Goal: Task Accomplishment & Management: Use online tool/utility

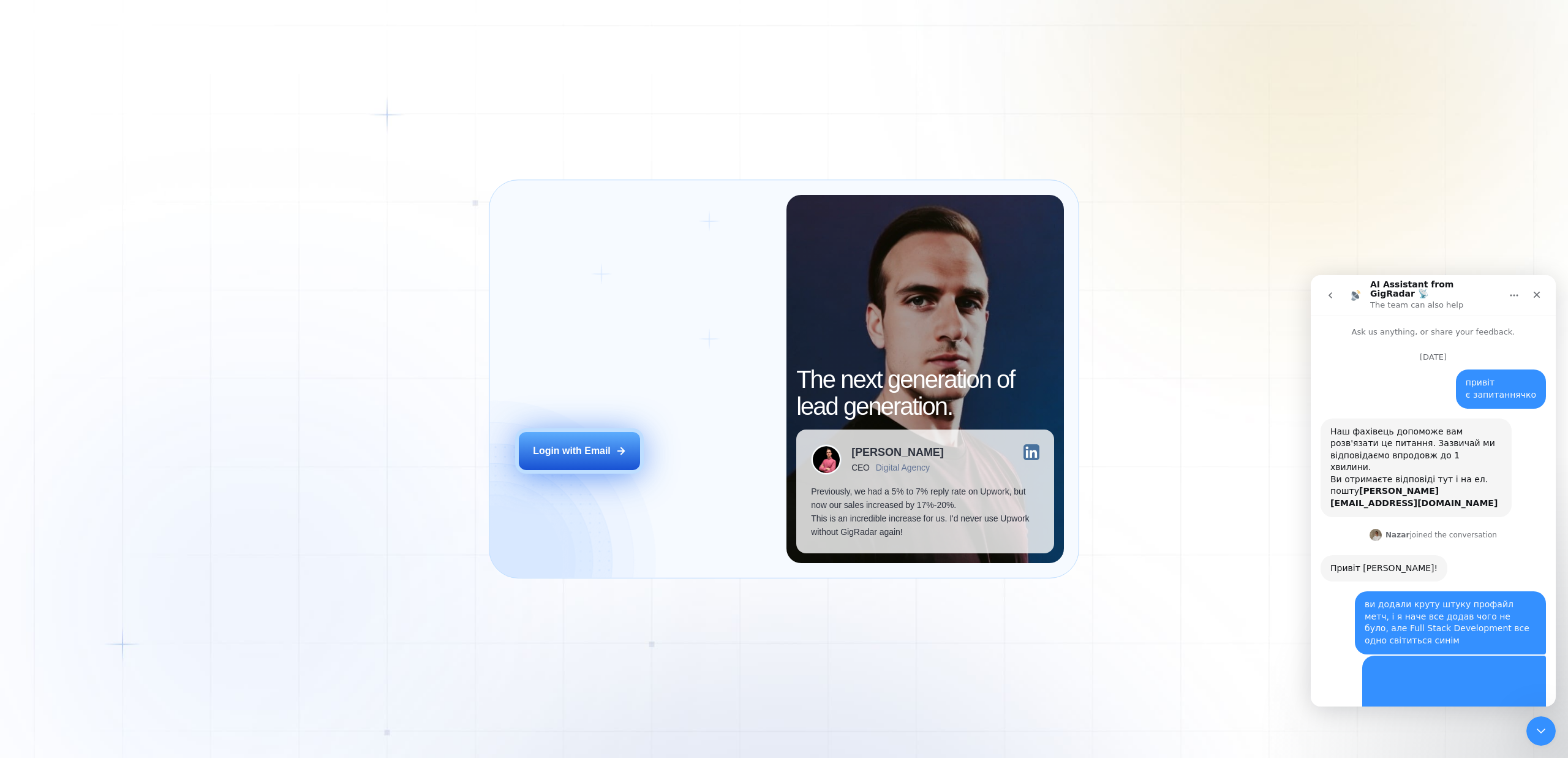
click at [586, 445] on div "Login with Email" at bounding box center [571, 450] width 78 height 14
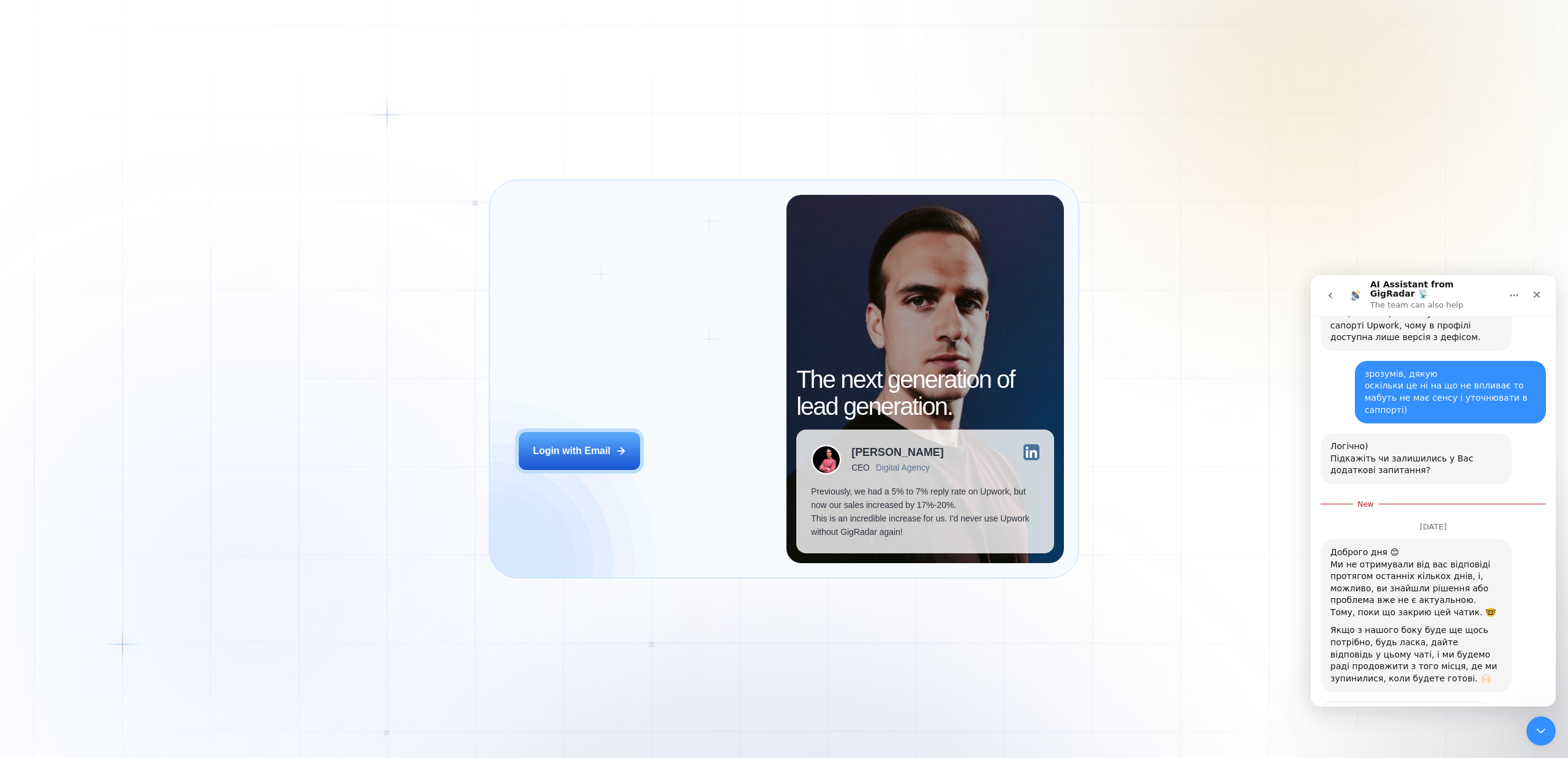
scroll to position [1270, 0]
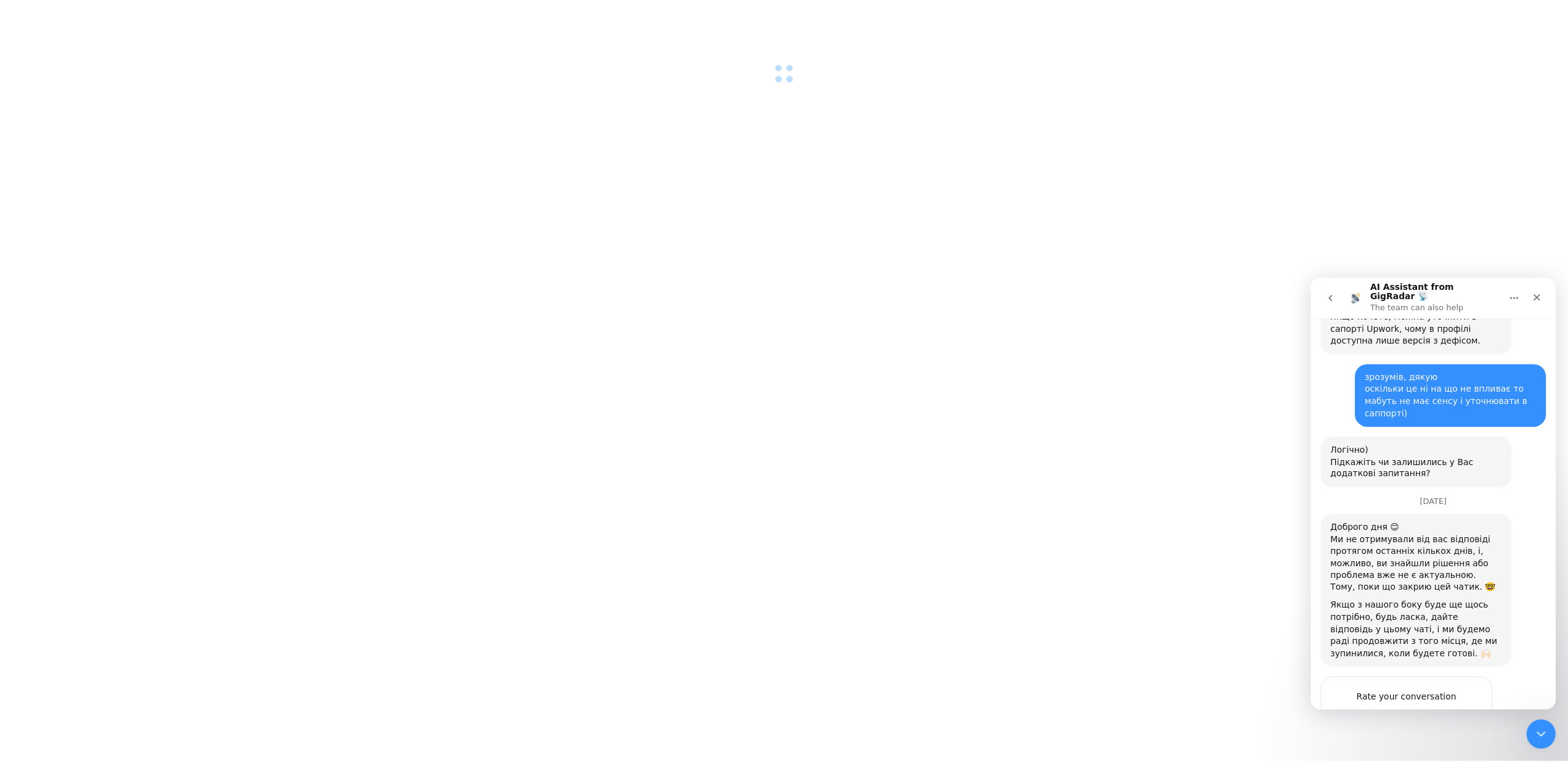
scroll to position [1261, 0]
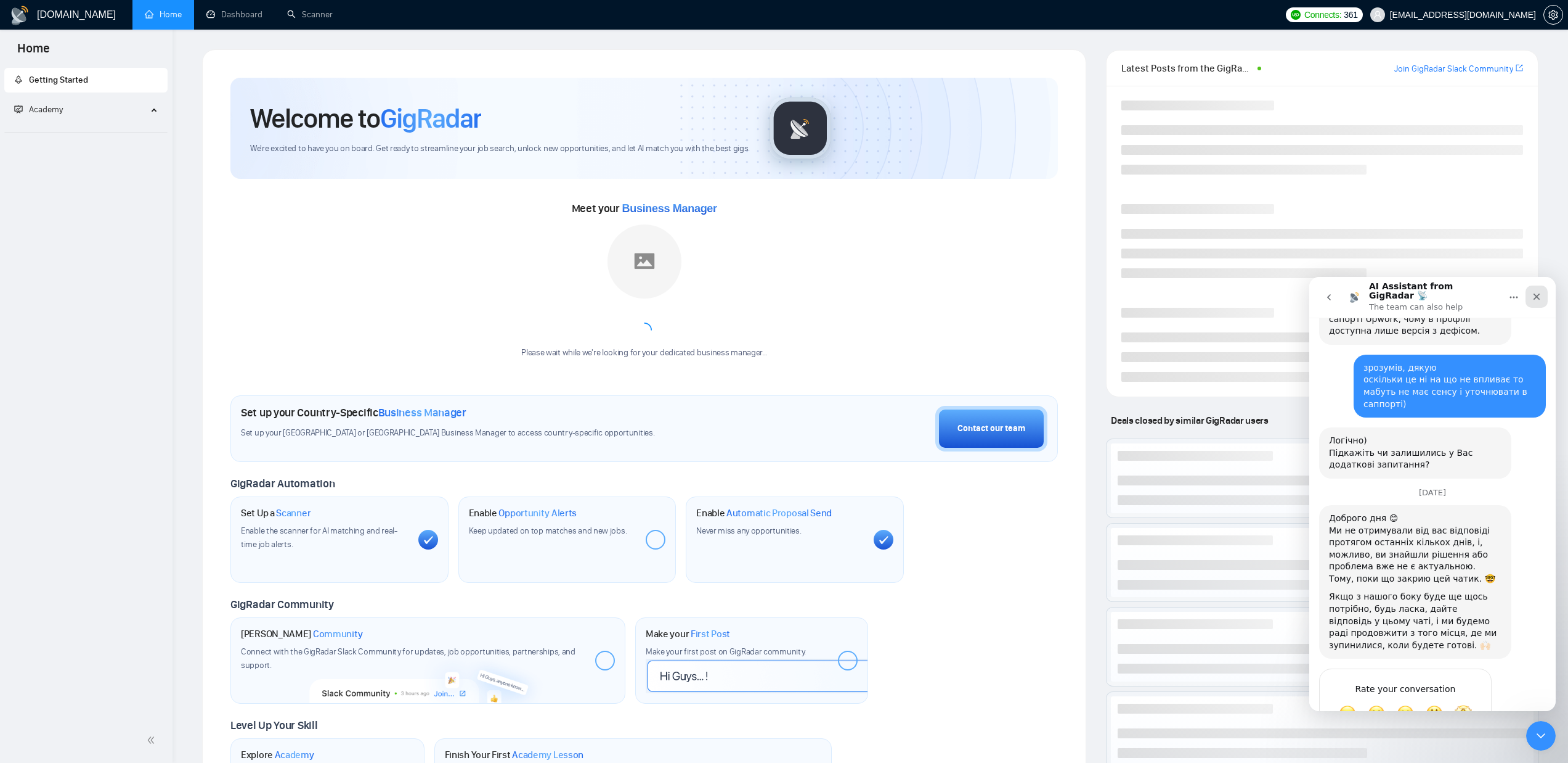
click at [1544, 292] on div "Close" at bounding box center [1536, 296] width 22 height 22
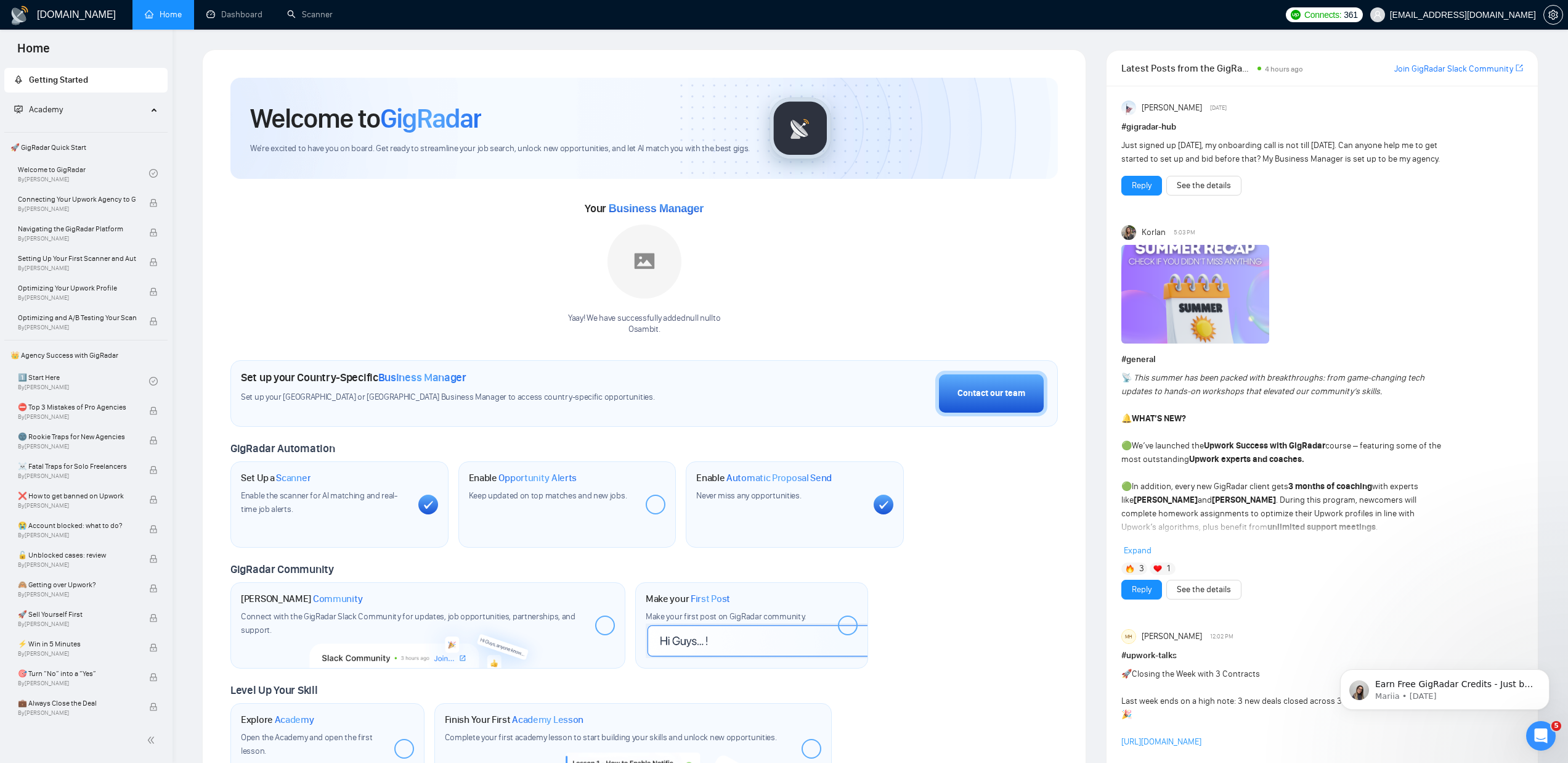
scroll to position [1261, 0]
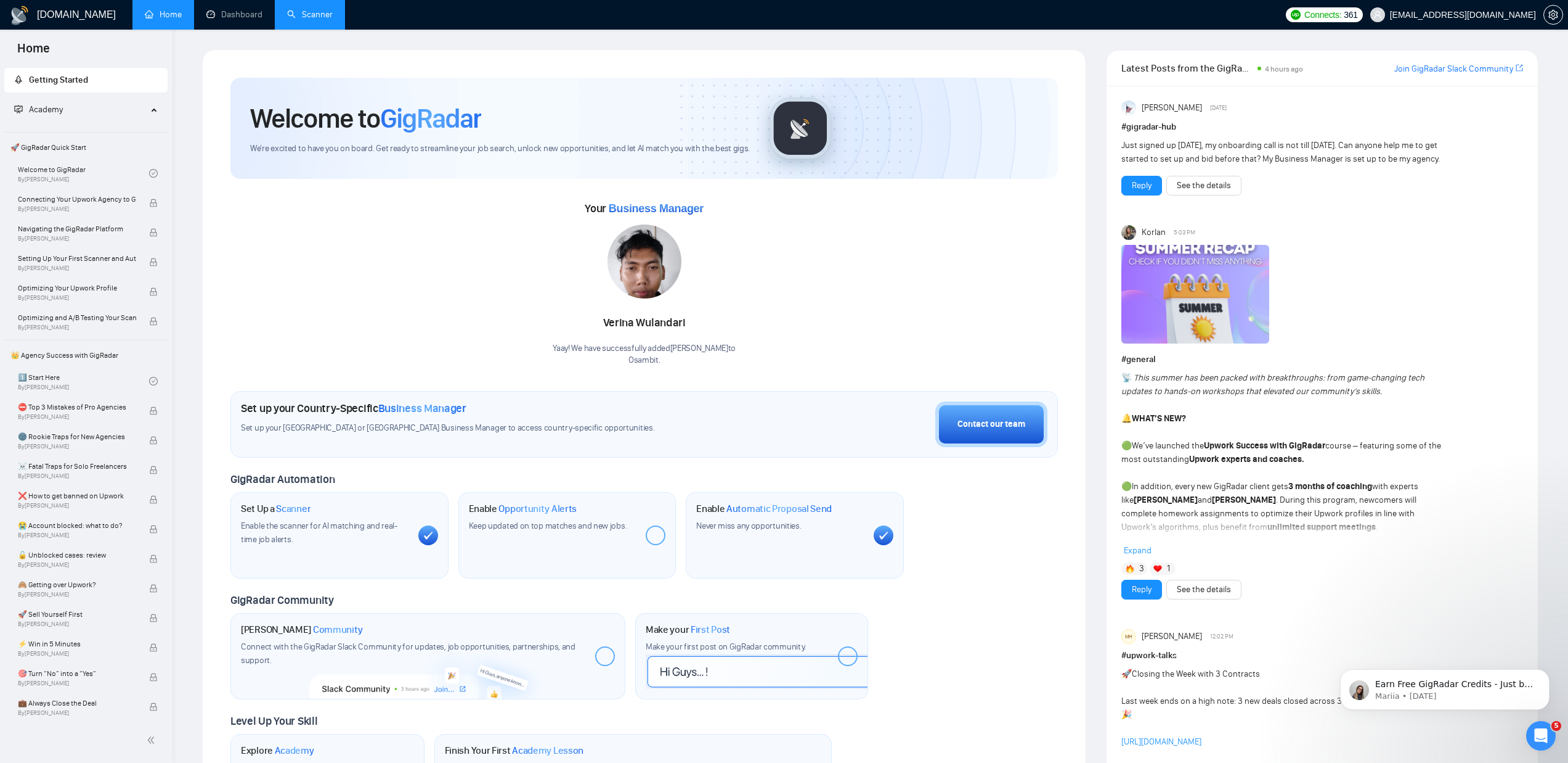
click at [314, 11] on link "Scanner" at bounding box center [310, 14] width 46 height 11
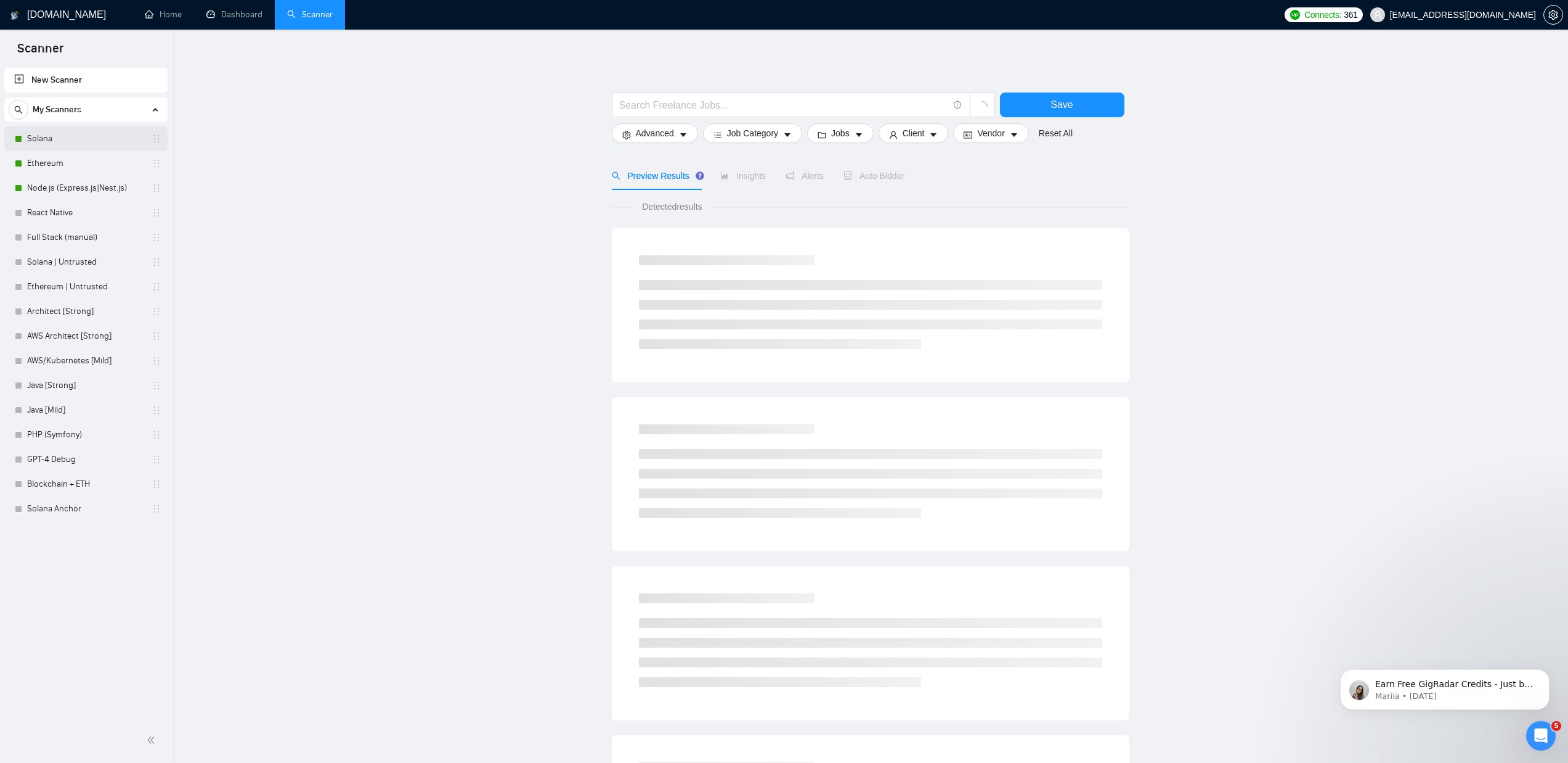
click at [50, 141] on link "Solana" at bounding box center [85, 138] width 117 height 24
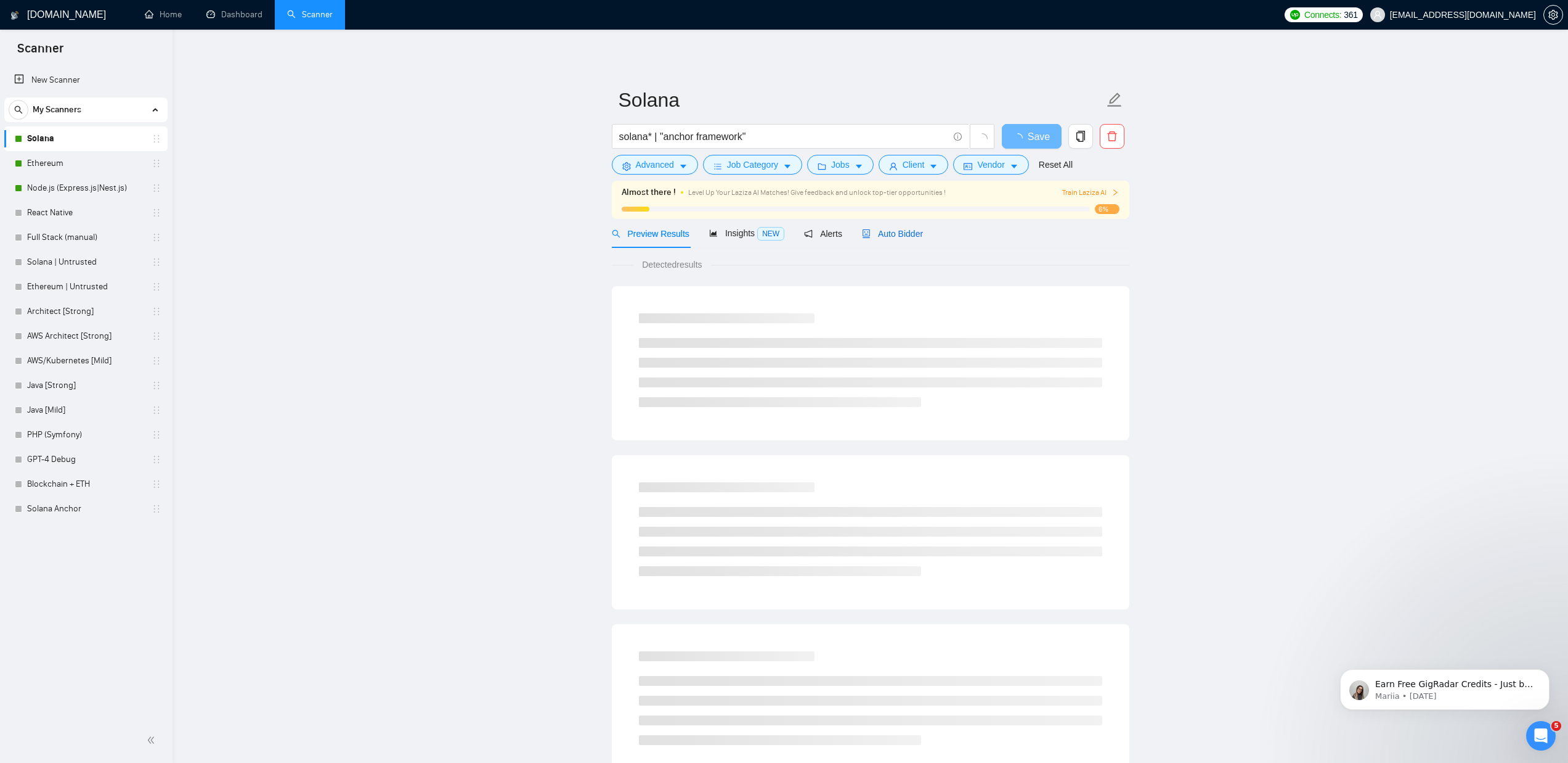
click at [899, 236] on span "Auto Bidder" at bounding box center [892, 234] width 61 height 10
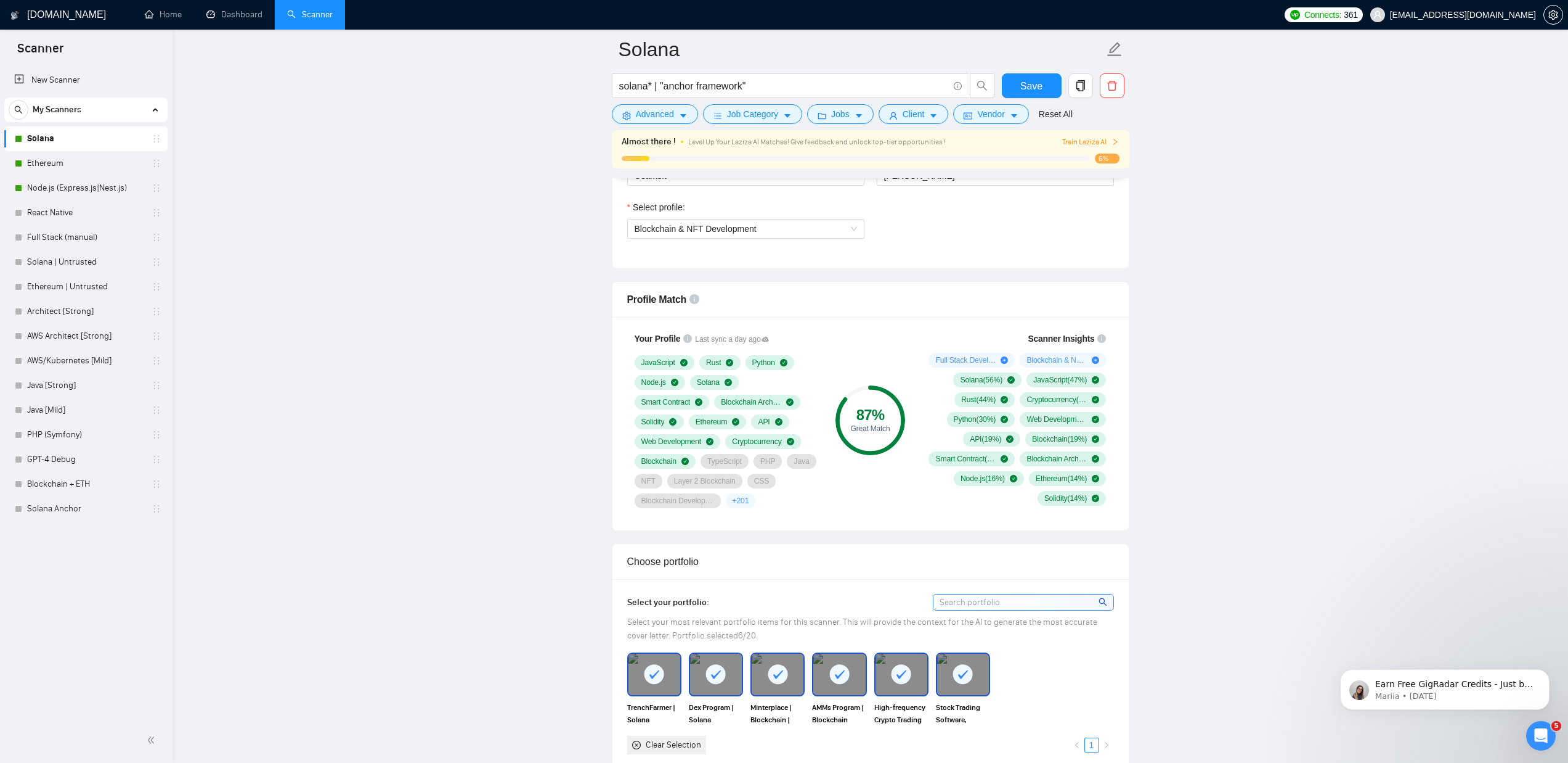
scroll to position [698, 0]
click at [52, 167] on link "Ethereum" at bounding box center [85, 164] width 117 height 24
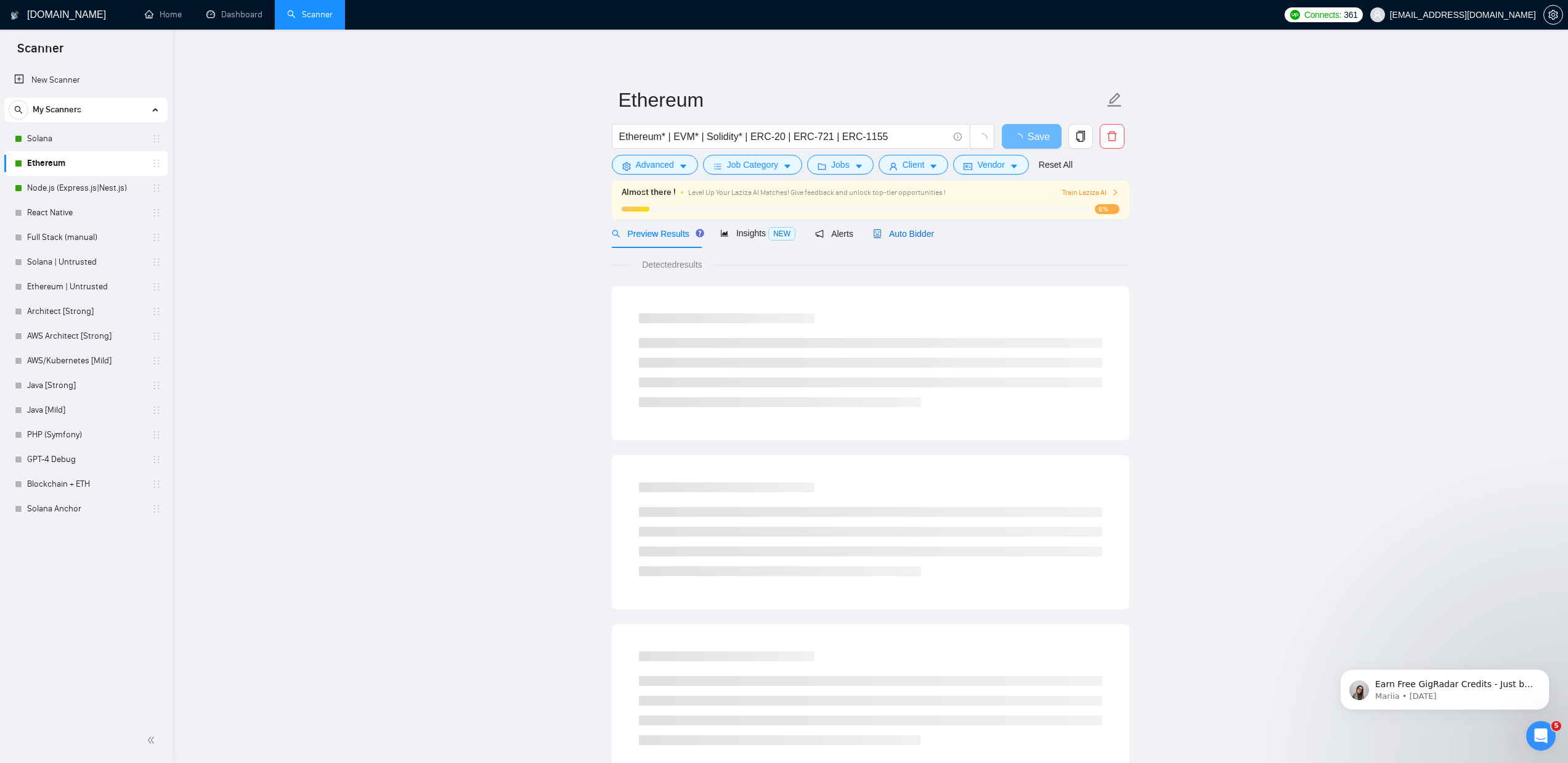
click at [922, 234] on span "Auto Bidder" at bounding box center [903, 234] width 61 height 10
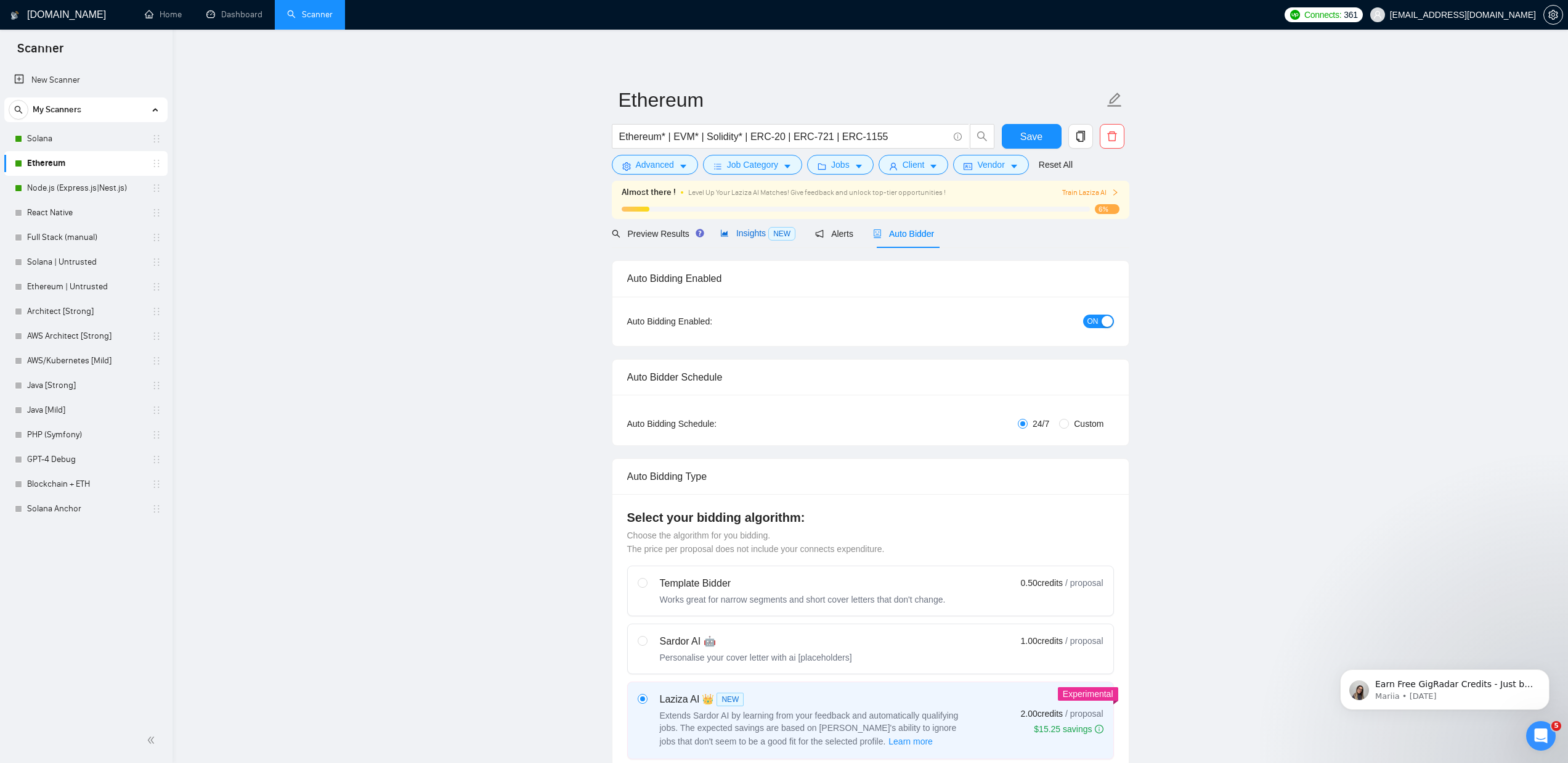
click at [740, 232] on span "Insights NEW" at bounding box center [757, 233] width 75 height 10
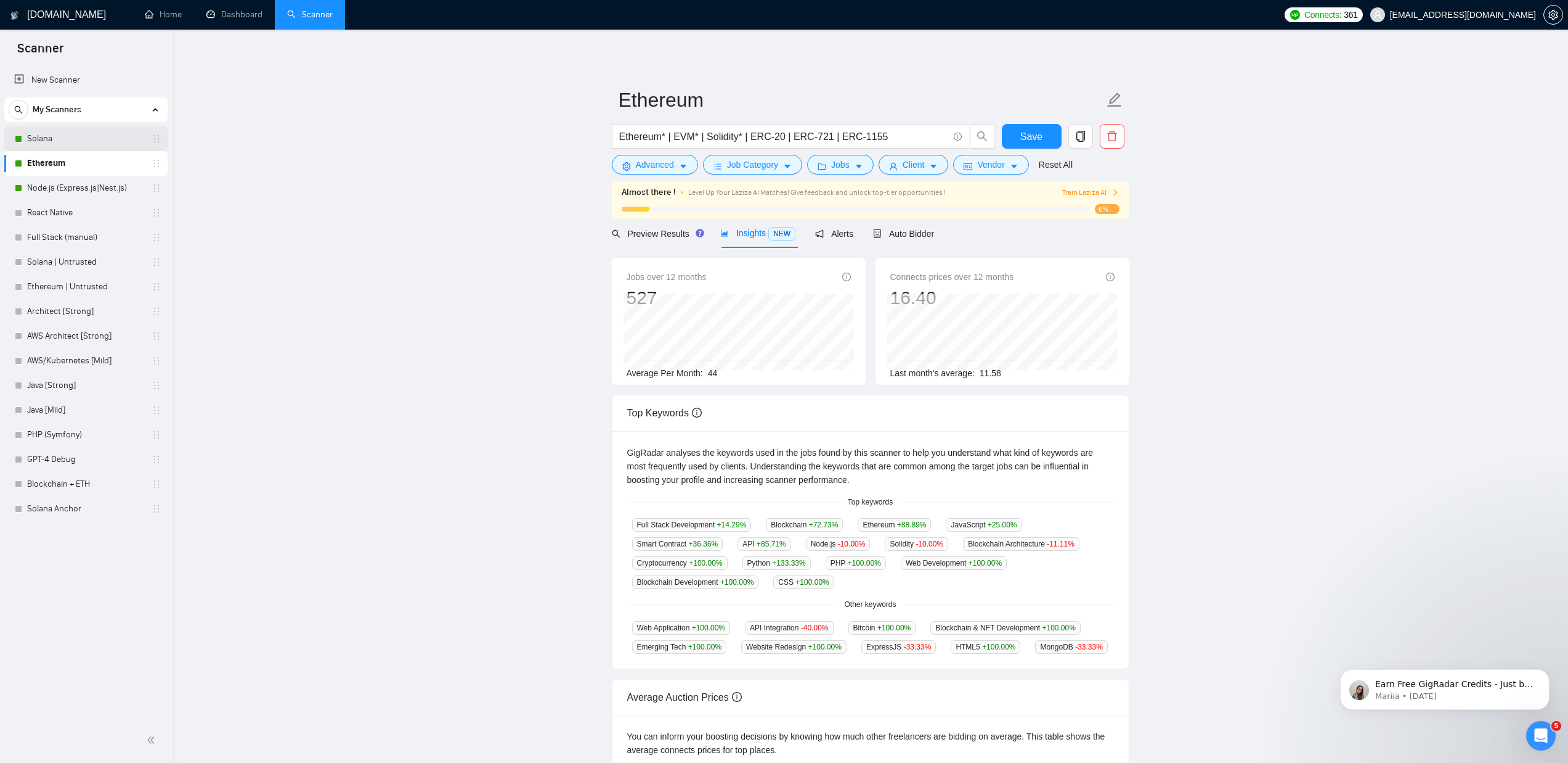
click at [49, 139] on link "Solana" at bounding box center [85, 138] width 117 height 24
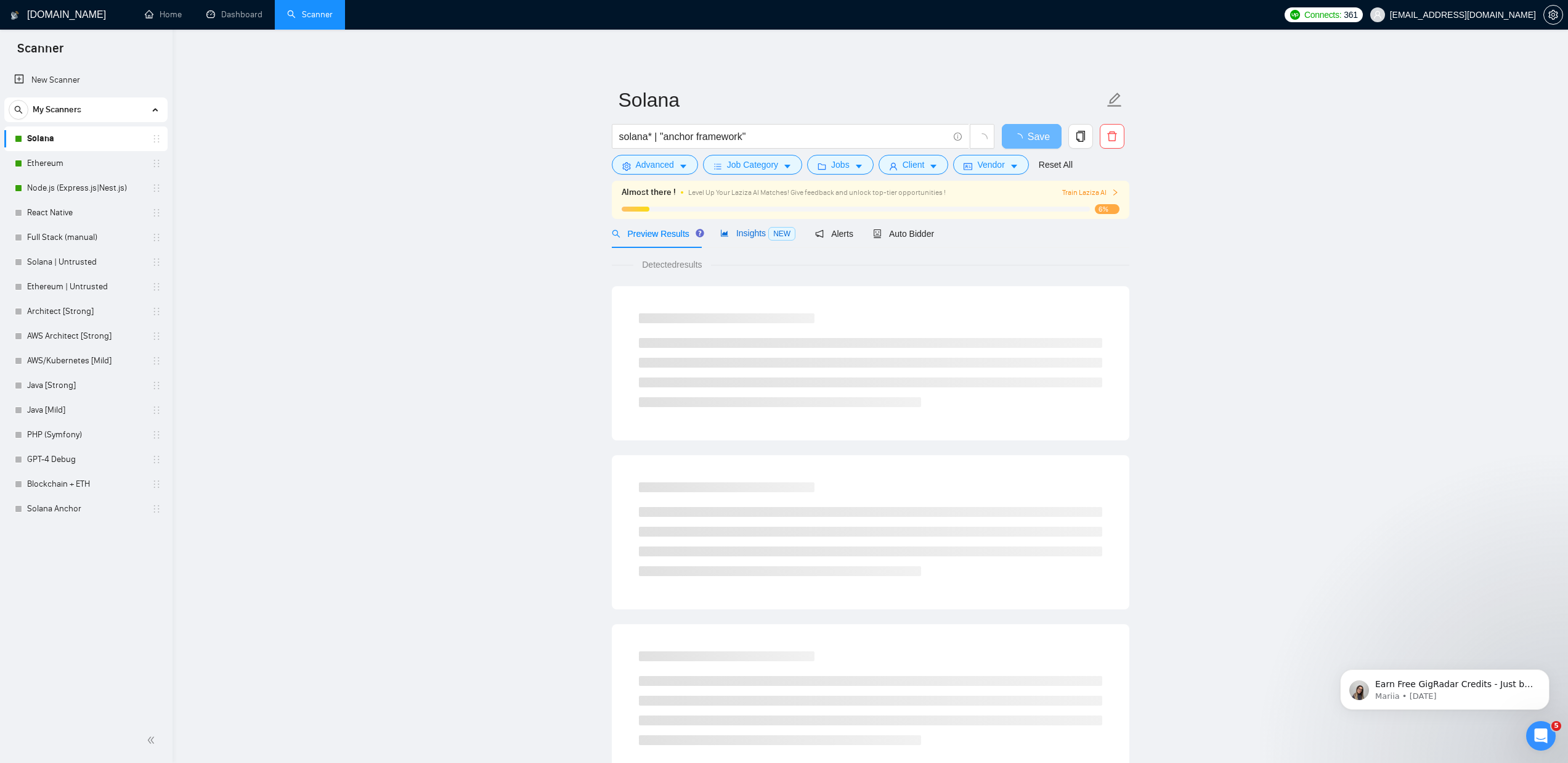
click at [730, 232] on span "Insights NEW" at bounding box center [757, 233] width 75 height 10
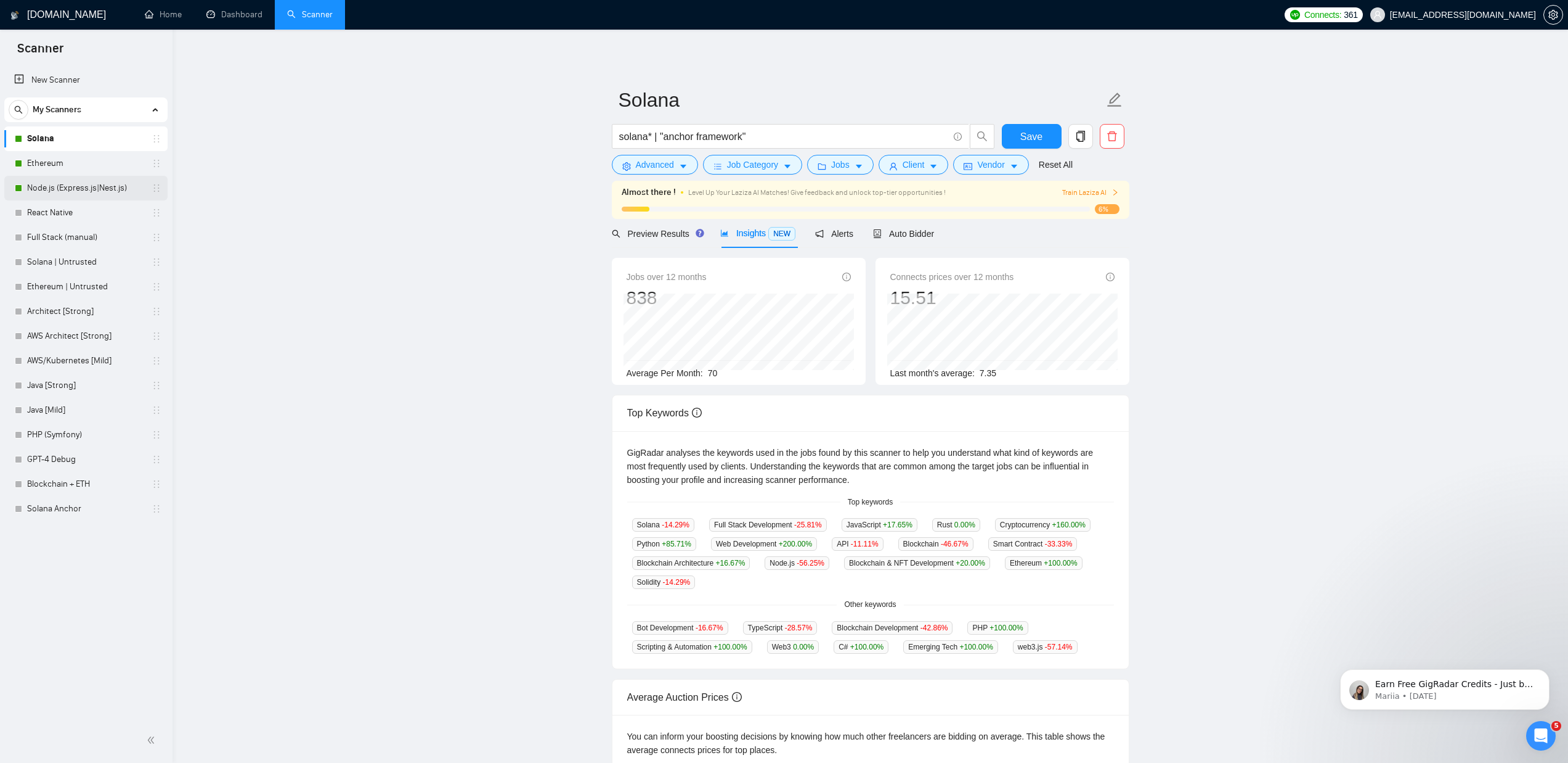
click at [44, 187] on link "Node.js (Express.js|Nest.js)" at bounding box center [85, 188] width 117 height 24
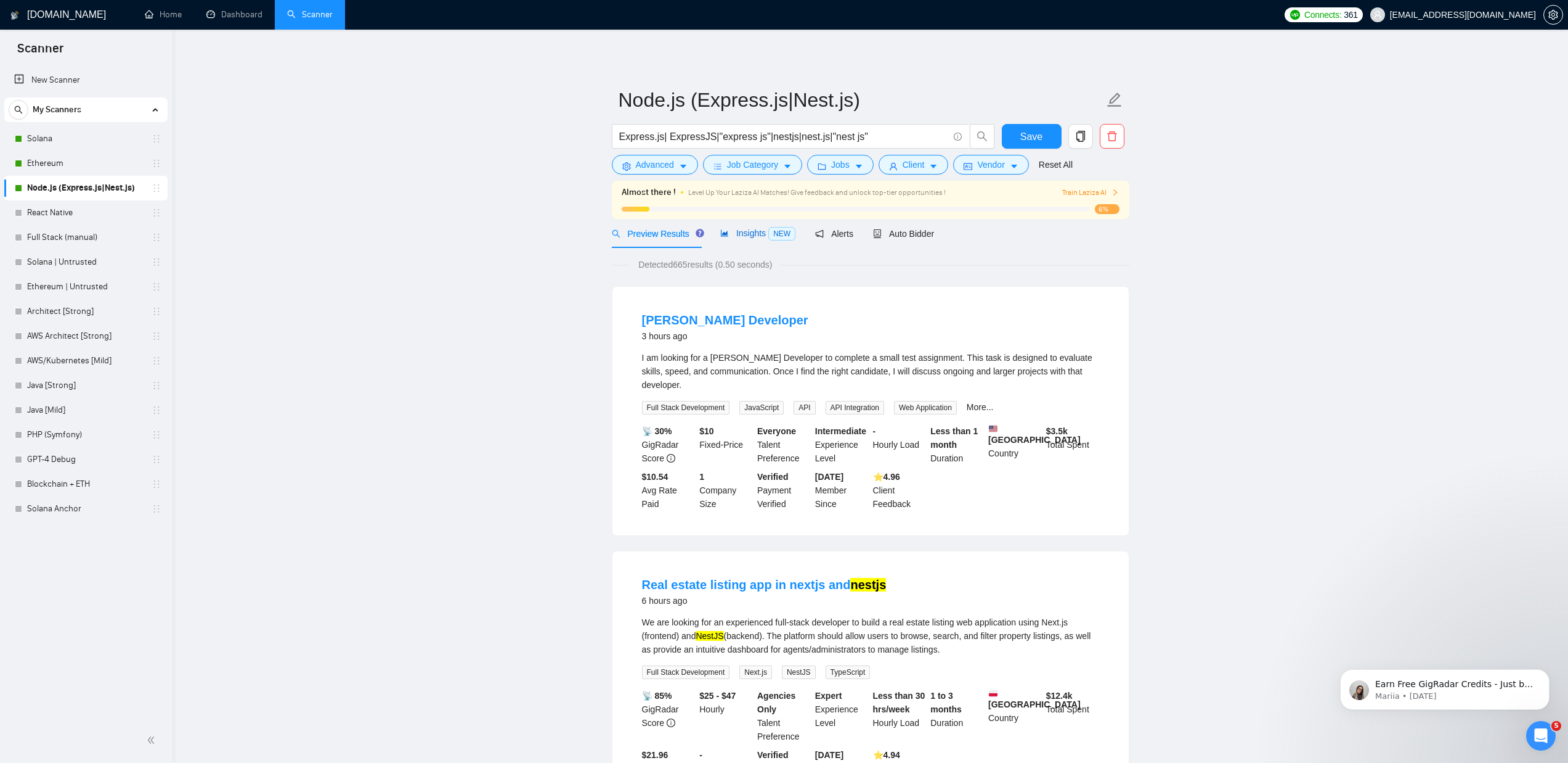
click at [746, 232] on span "Insights NEW" at bounding box center [757, 233] width 75 height 10
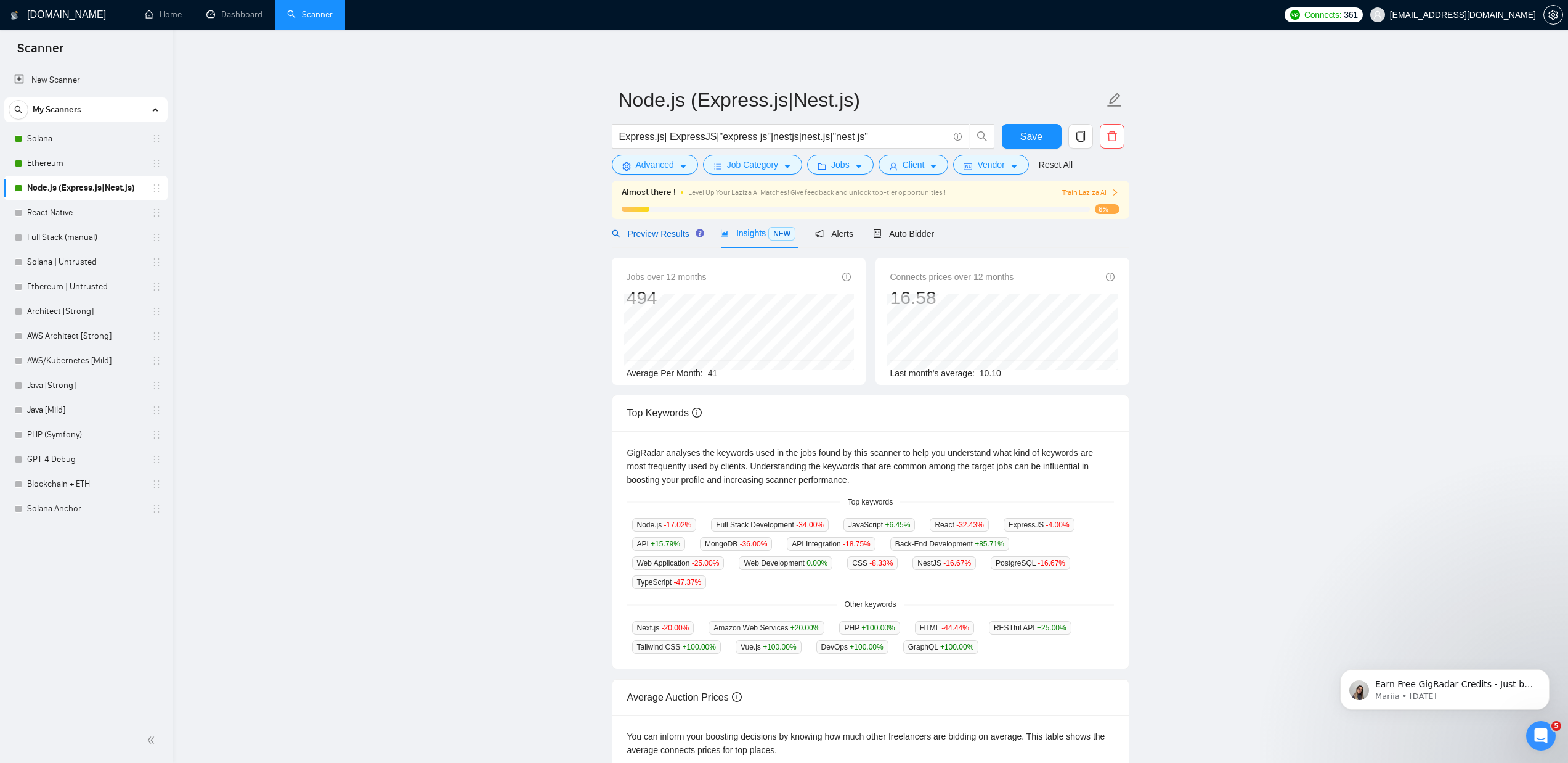
click at [649, 235] on span "Preview Results" at bounding box center [656, 234] width 89 height 10
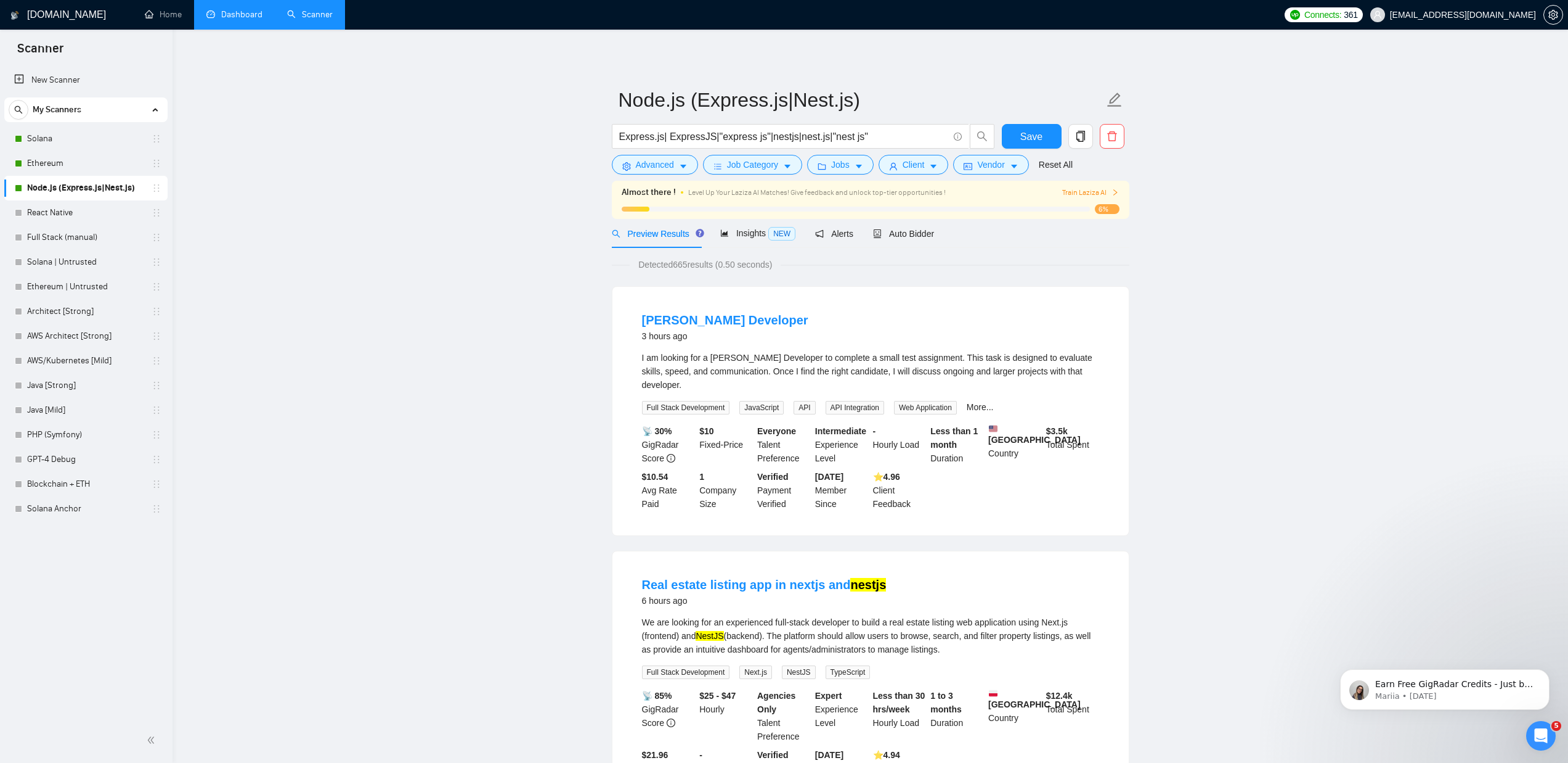
click at [224, 15] on link "Dashboard" at bounding box center [234, 14] width 56 height 11
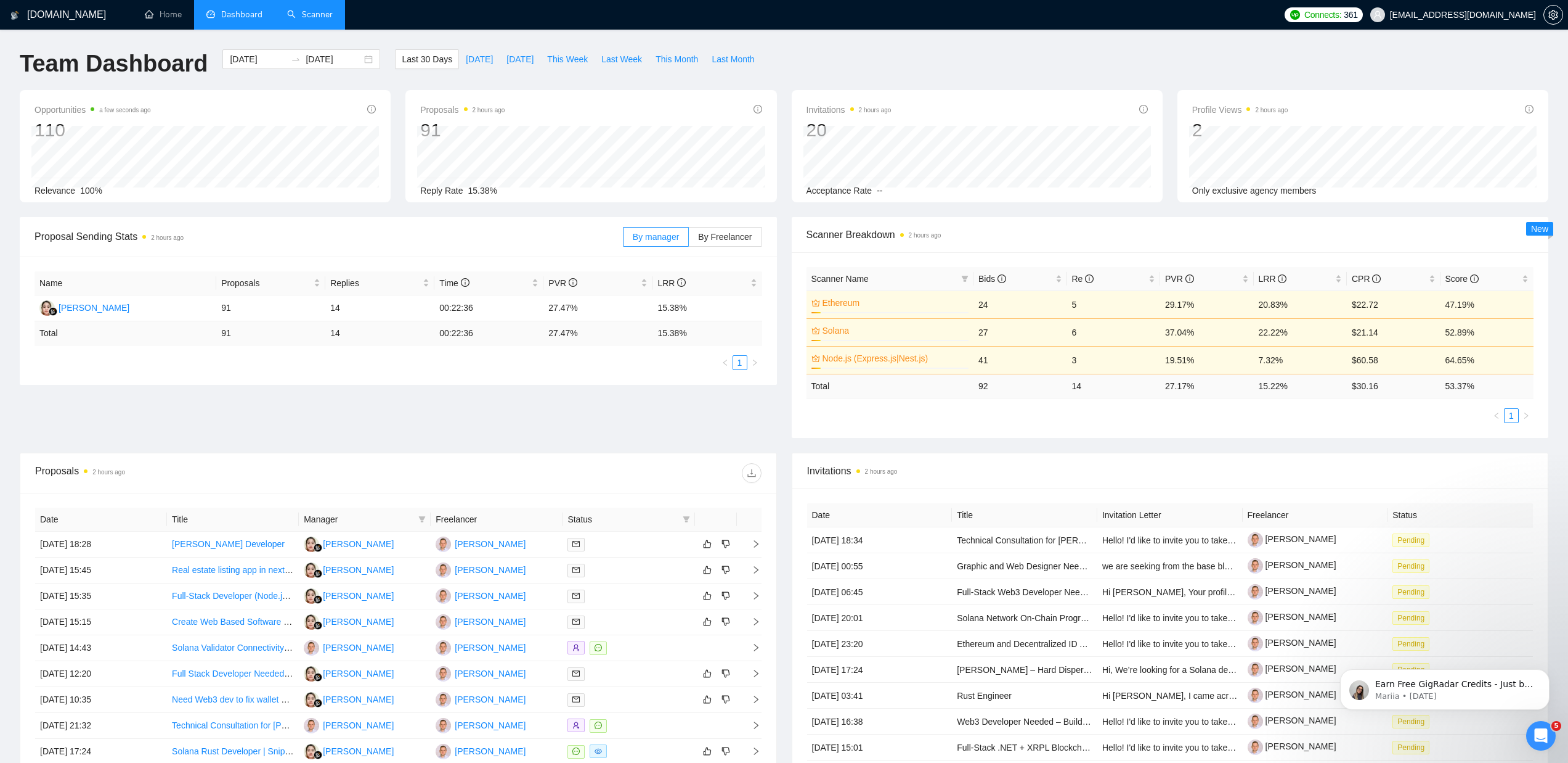
click at [310, 18] on link "Scanner" at bounding box center [310, 14] width 46 height 11
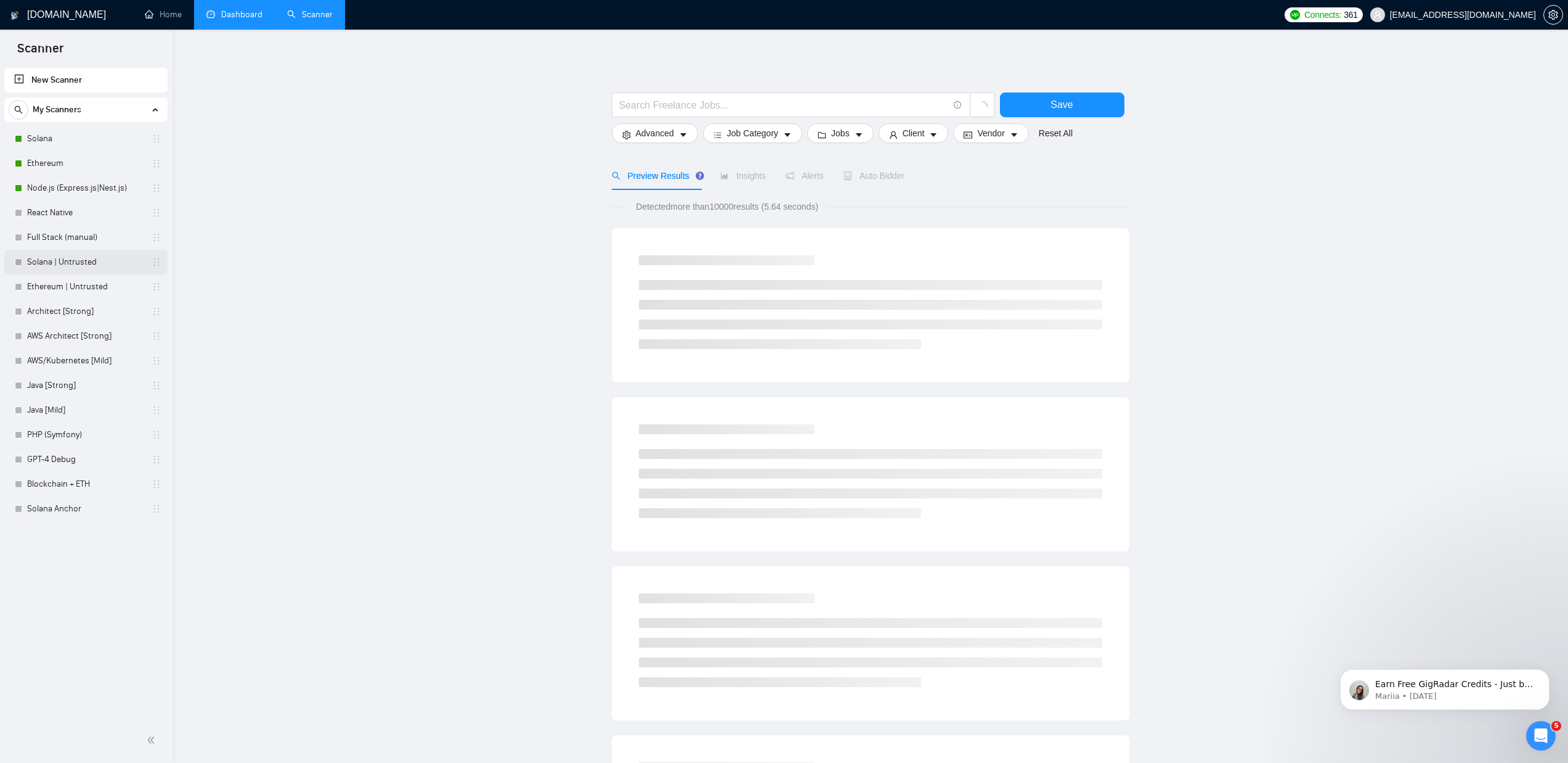
click at [63, 258] on link "Solana | Untrusted" at bounding box center [85, 262] width 117 height 24
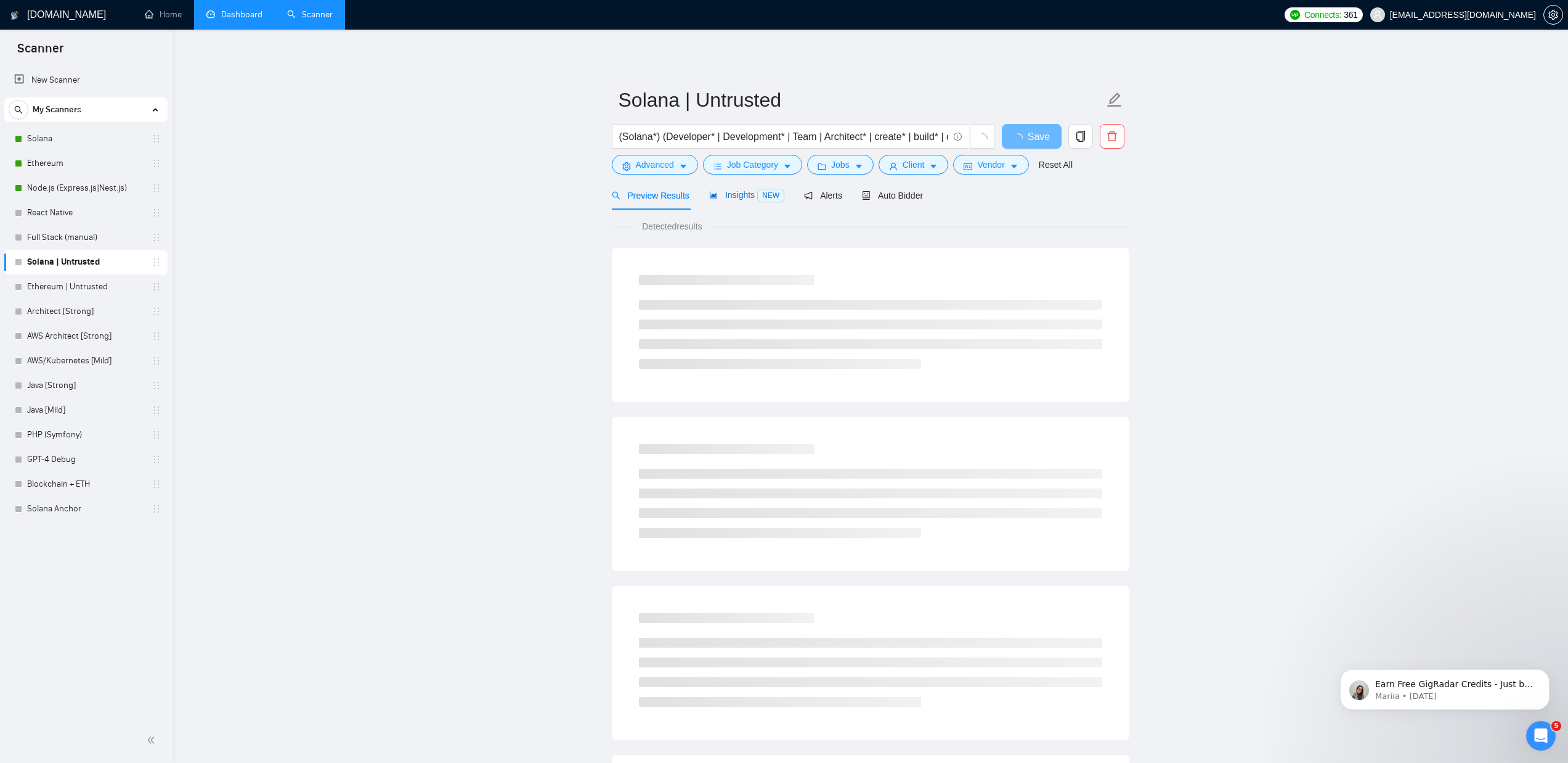
click at [737, 196] on span "Insights NEW" at bounding box center [747, 195] width 75 height 10
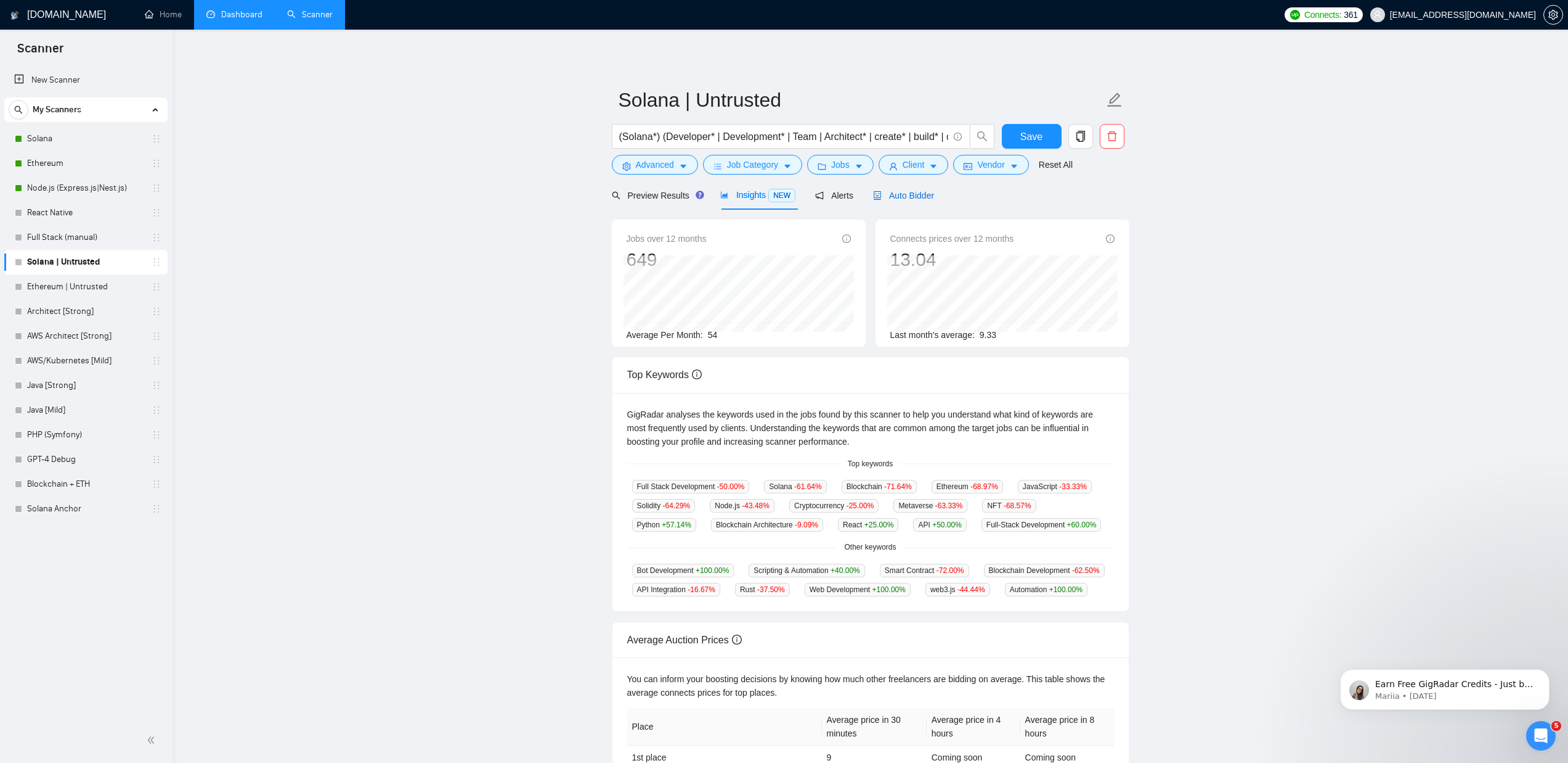
click at [904, 191] on span "Auto Bidder" at bounding box center [903, 196] width 61 height 10
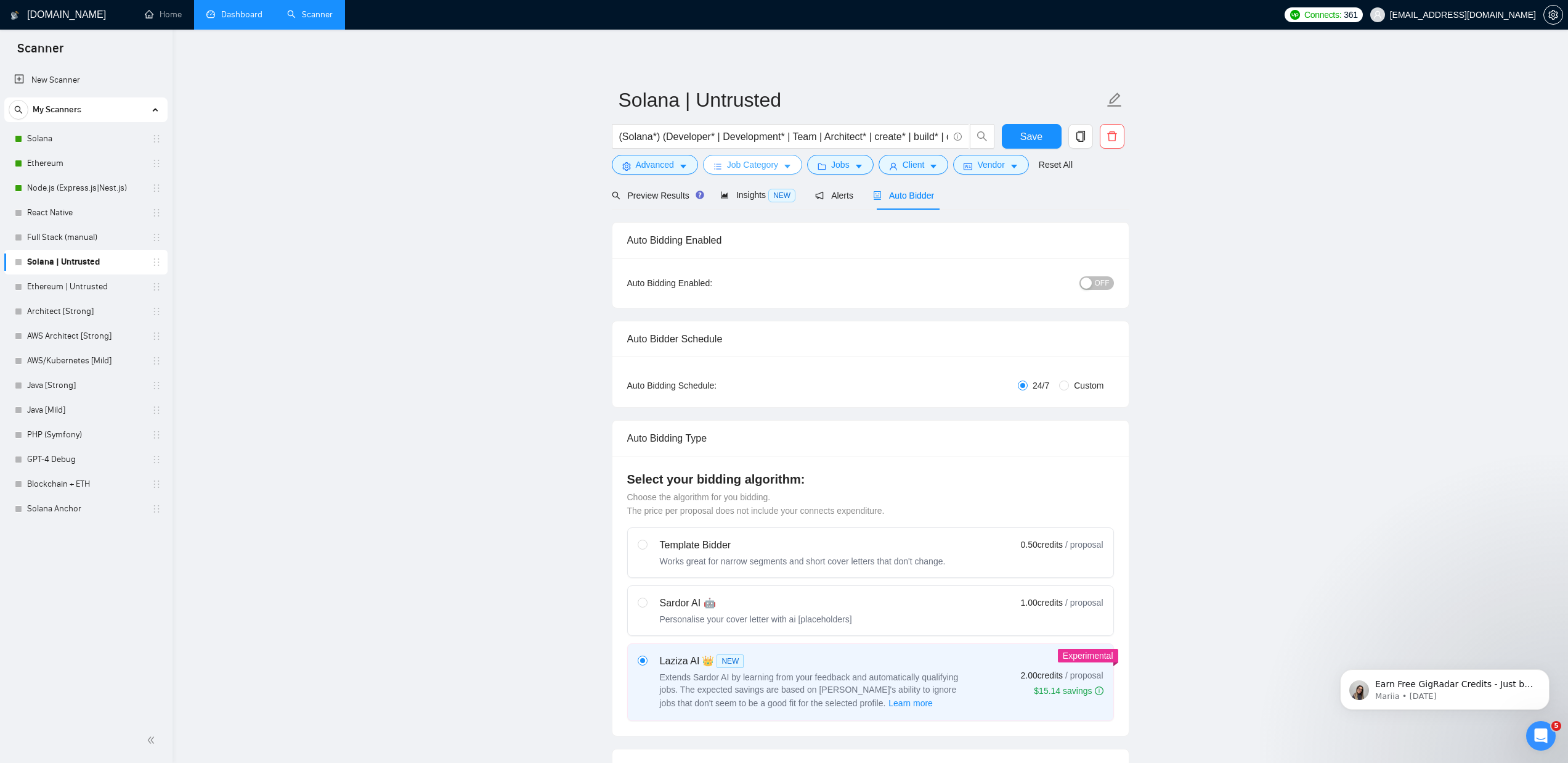
click at [778, 164] on span "Job Category" at bounding box center [752, 164] width 51 height 14
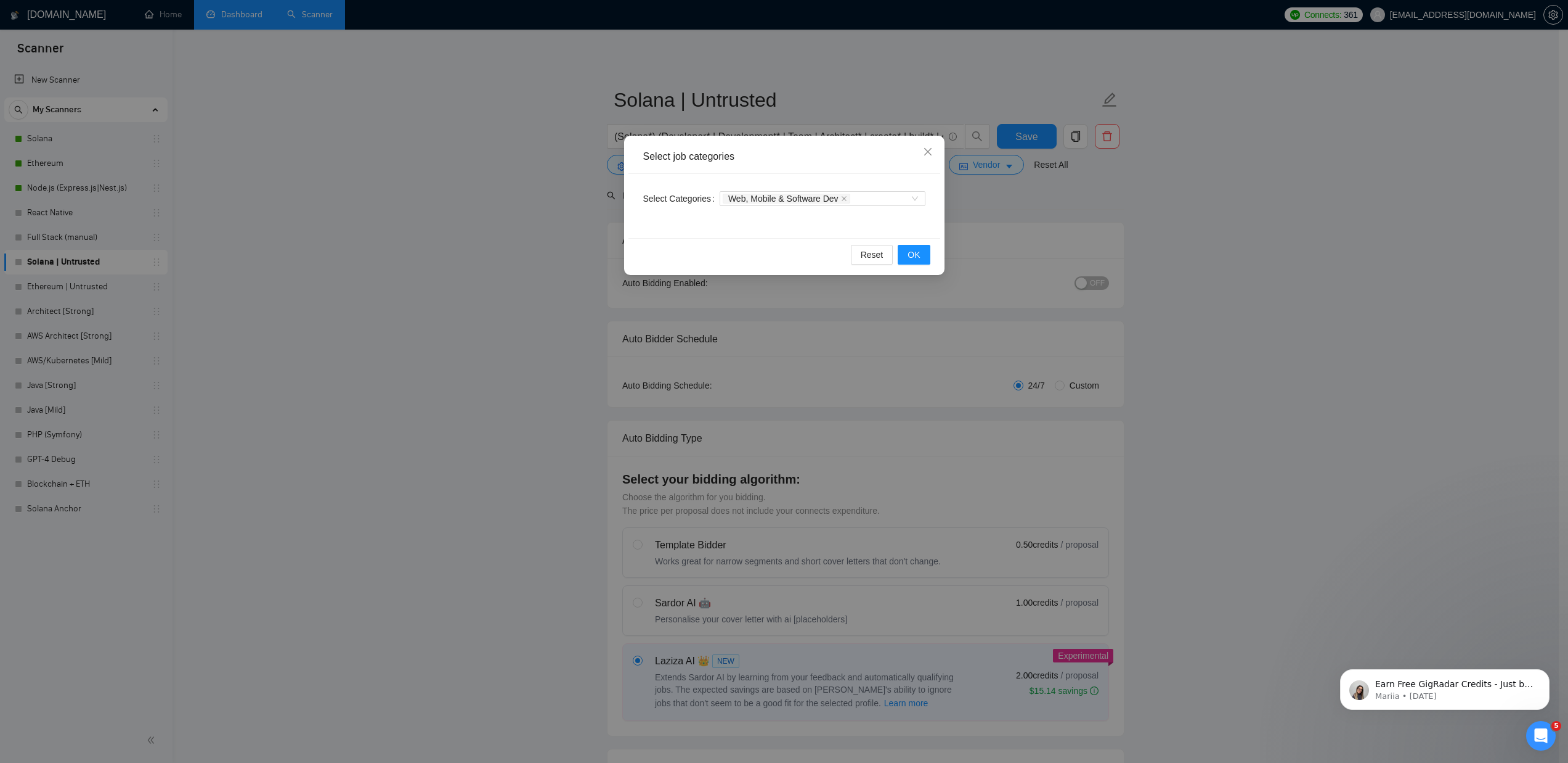
drag, startPoint x: 1137, startPoint y: 221, endPoint x: 1058, endPoint y: 202, distance: 81.3
click at [1137, 221] on div "Select job categories Select Categories Web, Mobile & Software Dev Reset OK" at bounding box center [784, 382] width 1568 height 763
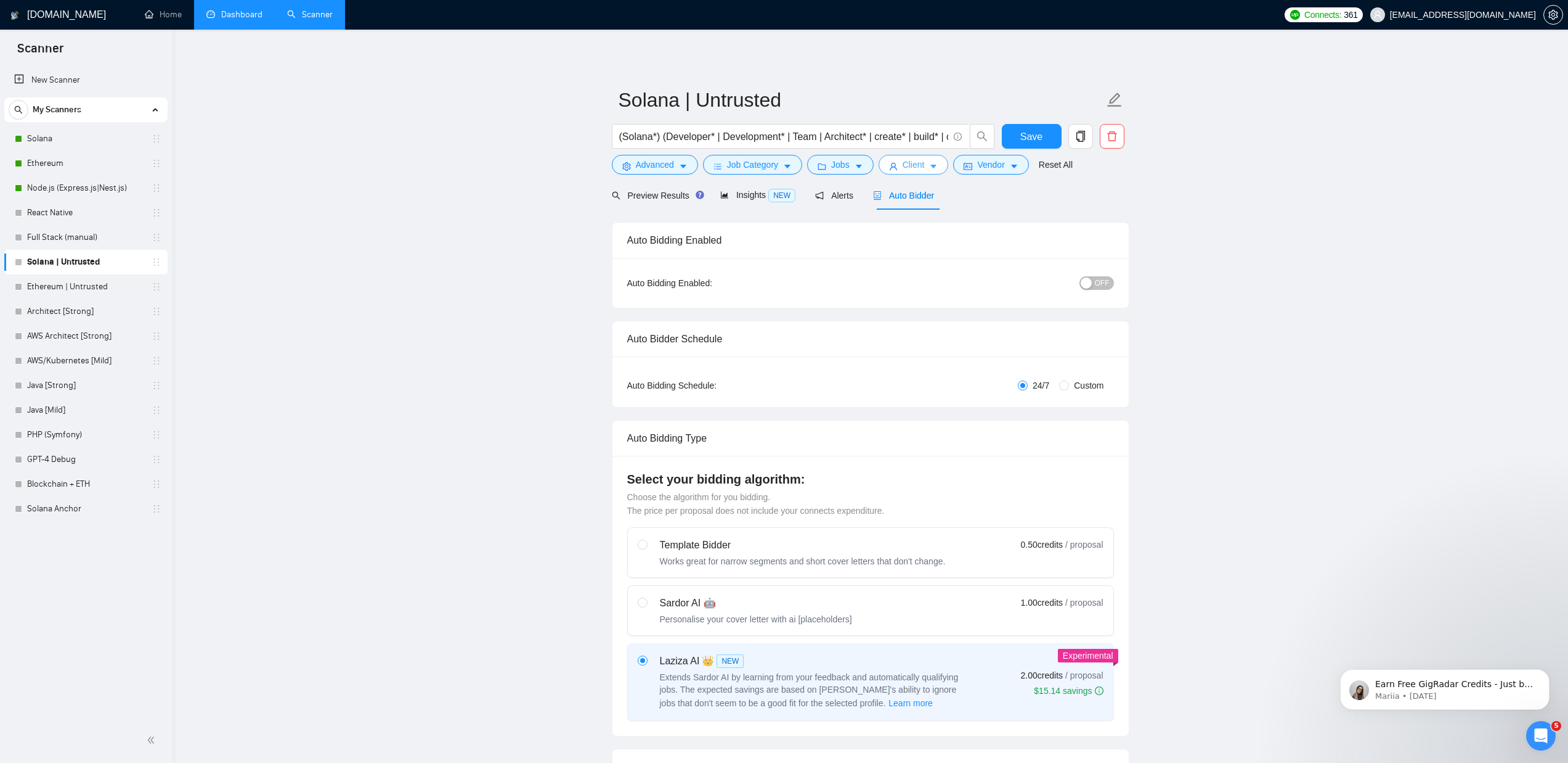
click at [927, 174] on button "Client" at bounding box center [914, 165] width 70 height 20
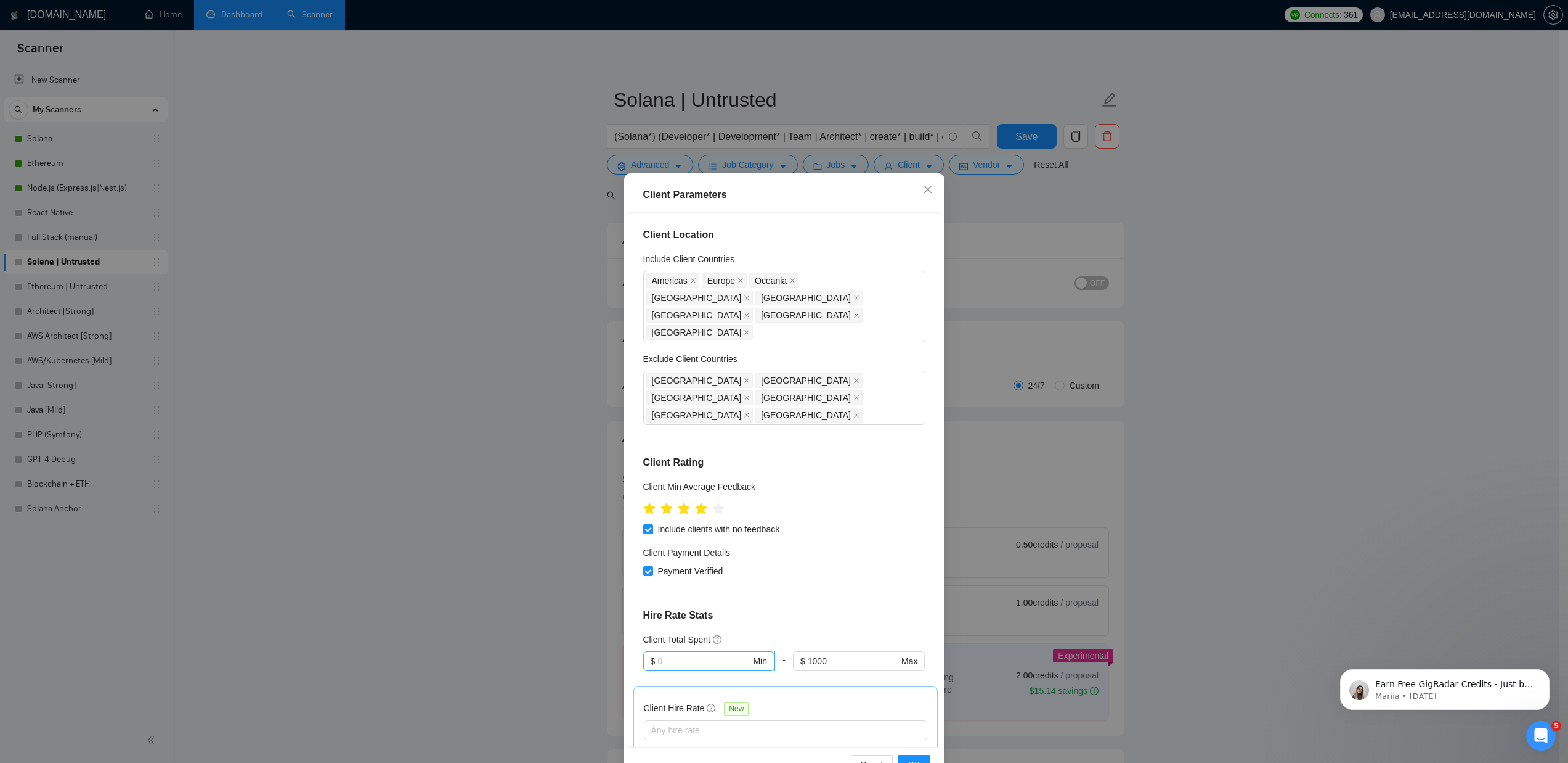
click at [669, 654] on input "text" at bounding box center [704, 660] width 93 height 14
type input "100"
click at [908, 569] on div "Client Location Include Client Countries Americas Europe Oceania Qatar United A…" at bounding box center [784, 480] width 312 height 534
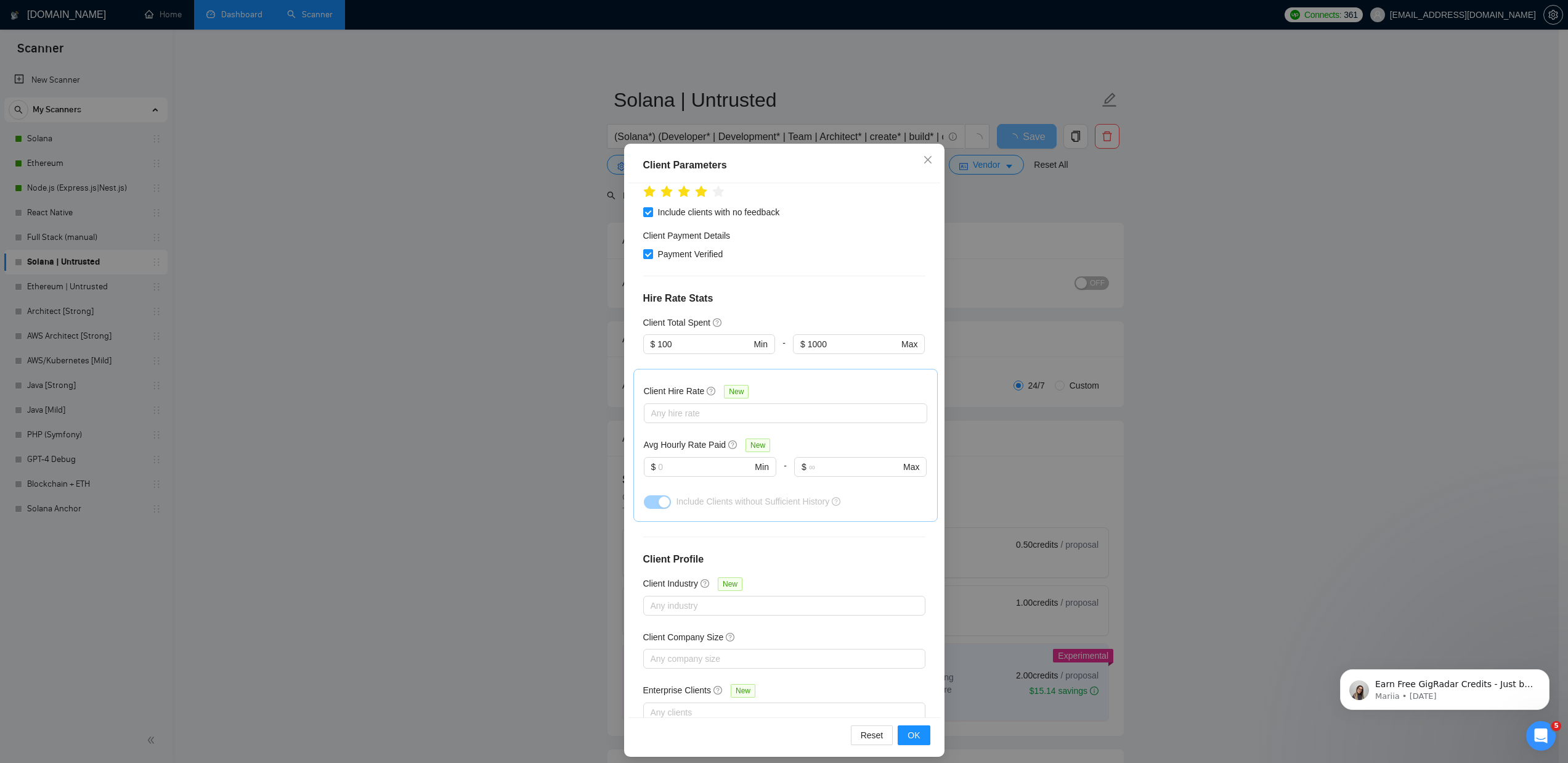
scroll to position [38, 0]
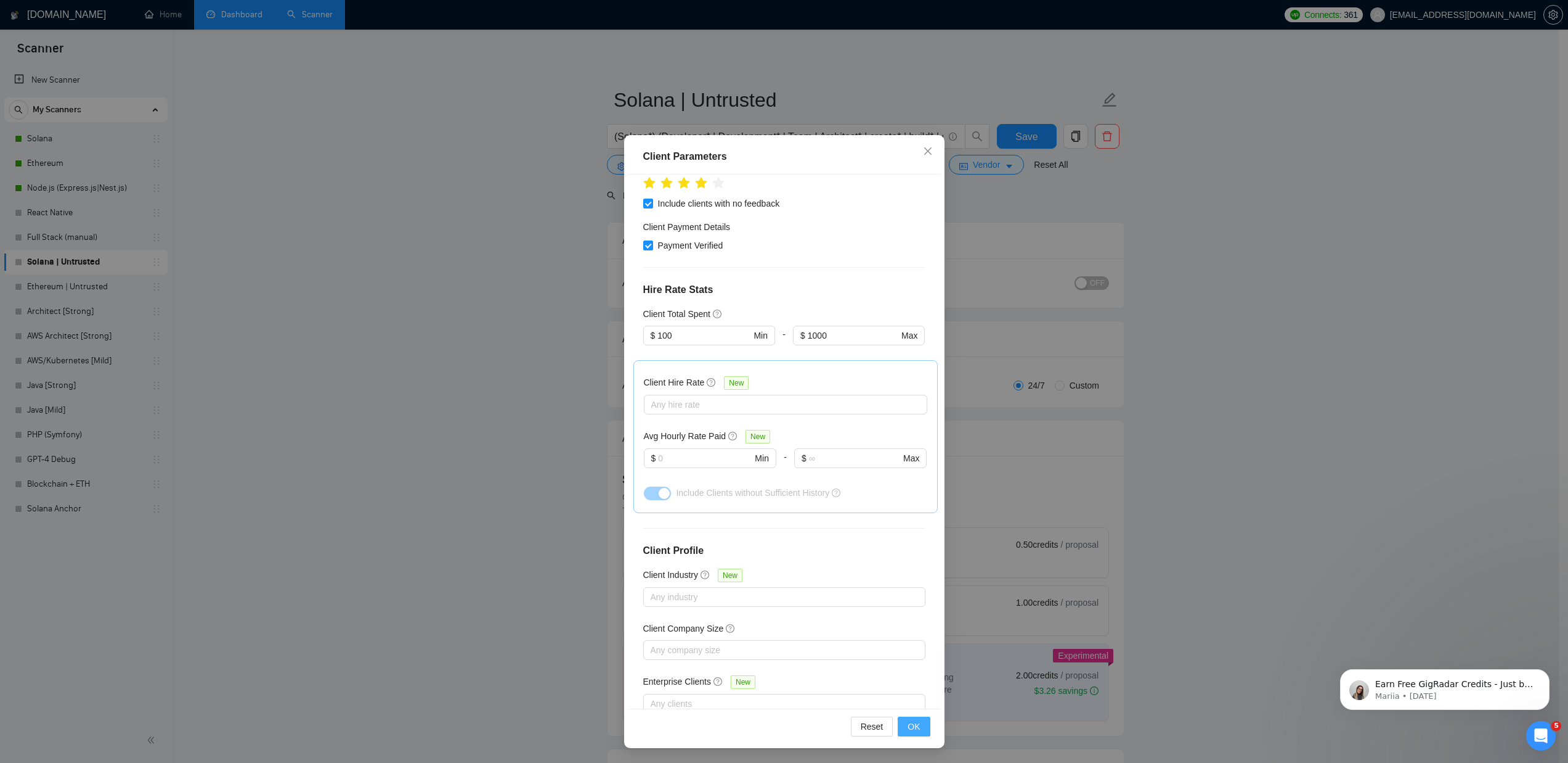
click at [912, 724] on span "OK" at bounding box center [914, 726] width 12 height 14
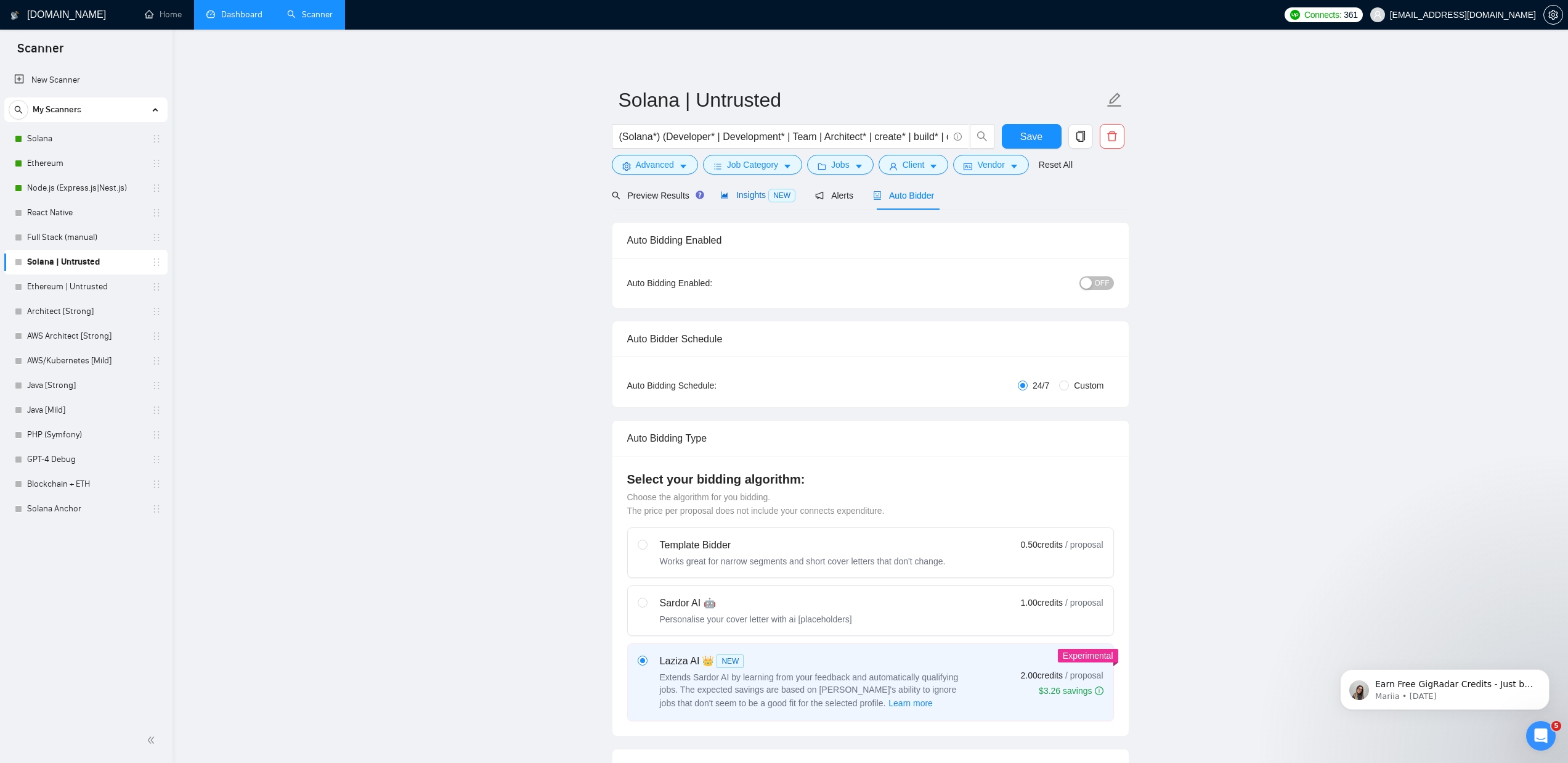
click at [734, 191] on span "Insights NEW" at bounding box center [757, 195] width 75 height 10
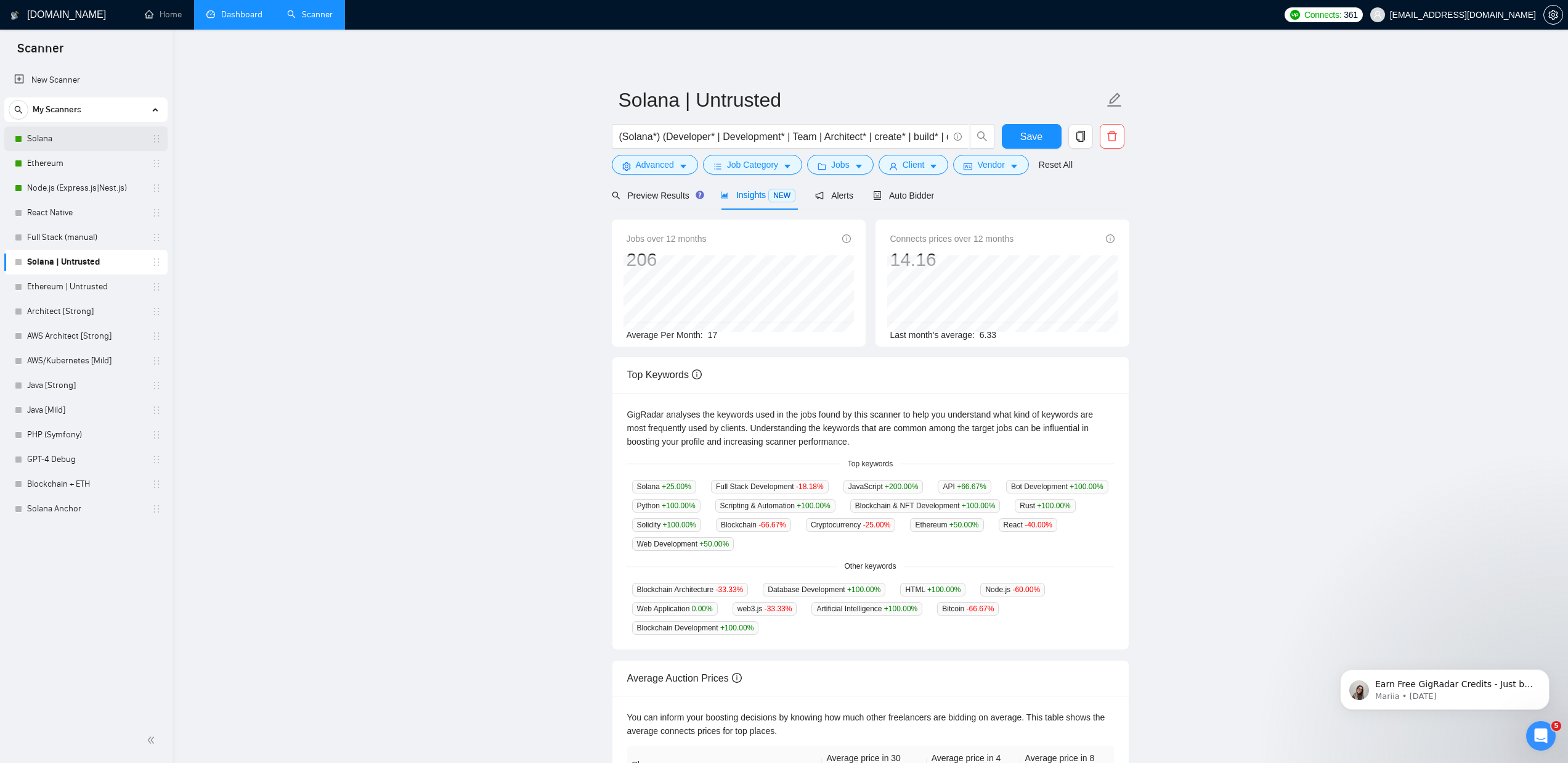
click at [72, 138] on link "Solana" at bounding box center [85, 138] width 117 height 24
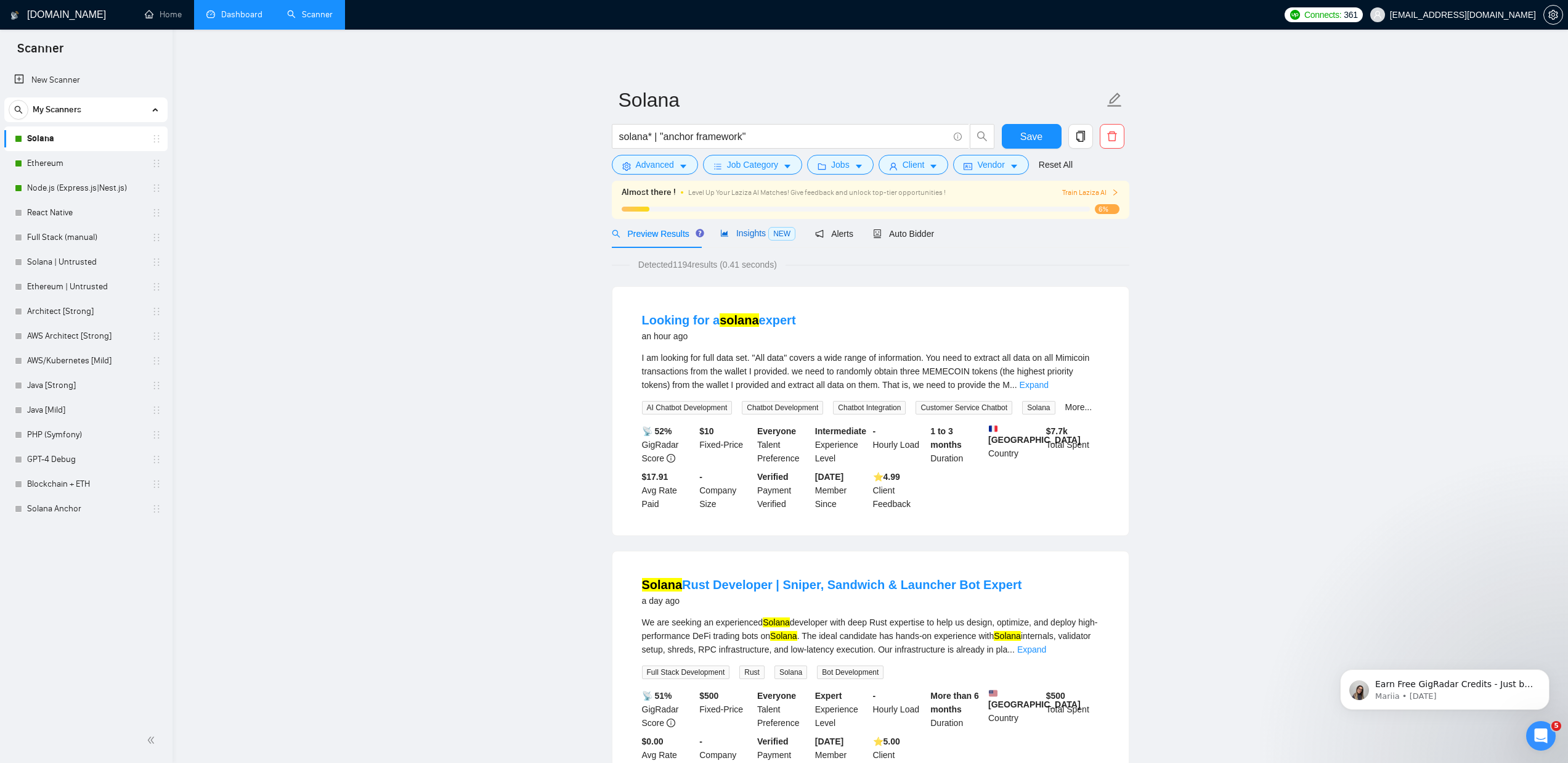
click at [745, 234] on span "Insights NEW" at bounding box center [757, 233] width 75 height 10
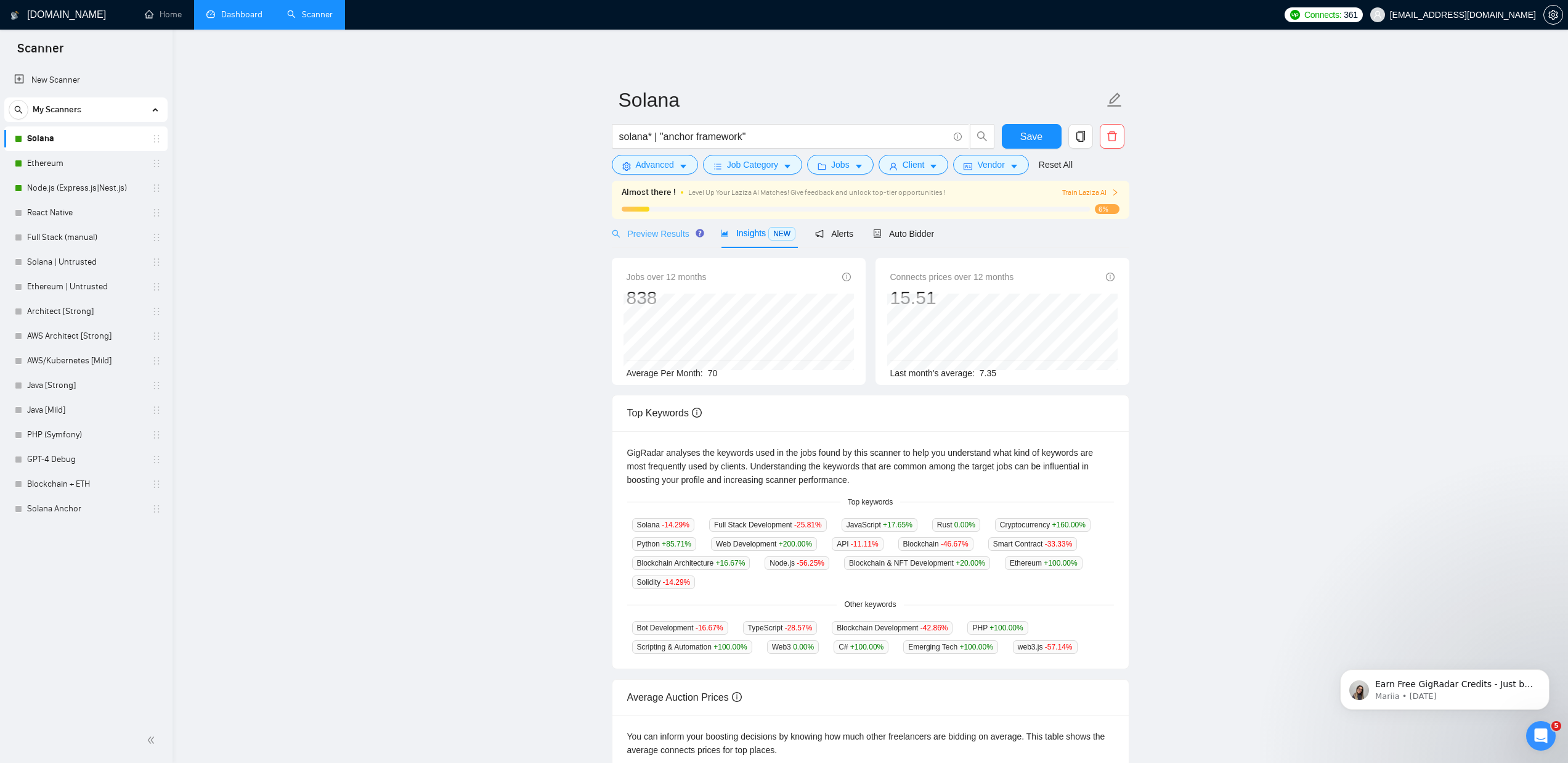
click at [671, 242] on div "Preview Results" at bounding box center [656, 233] width 89 height 29
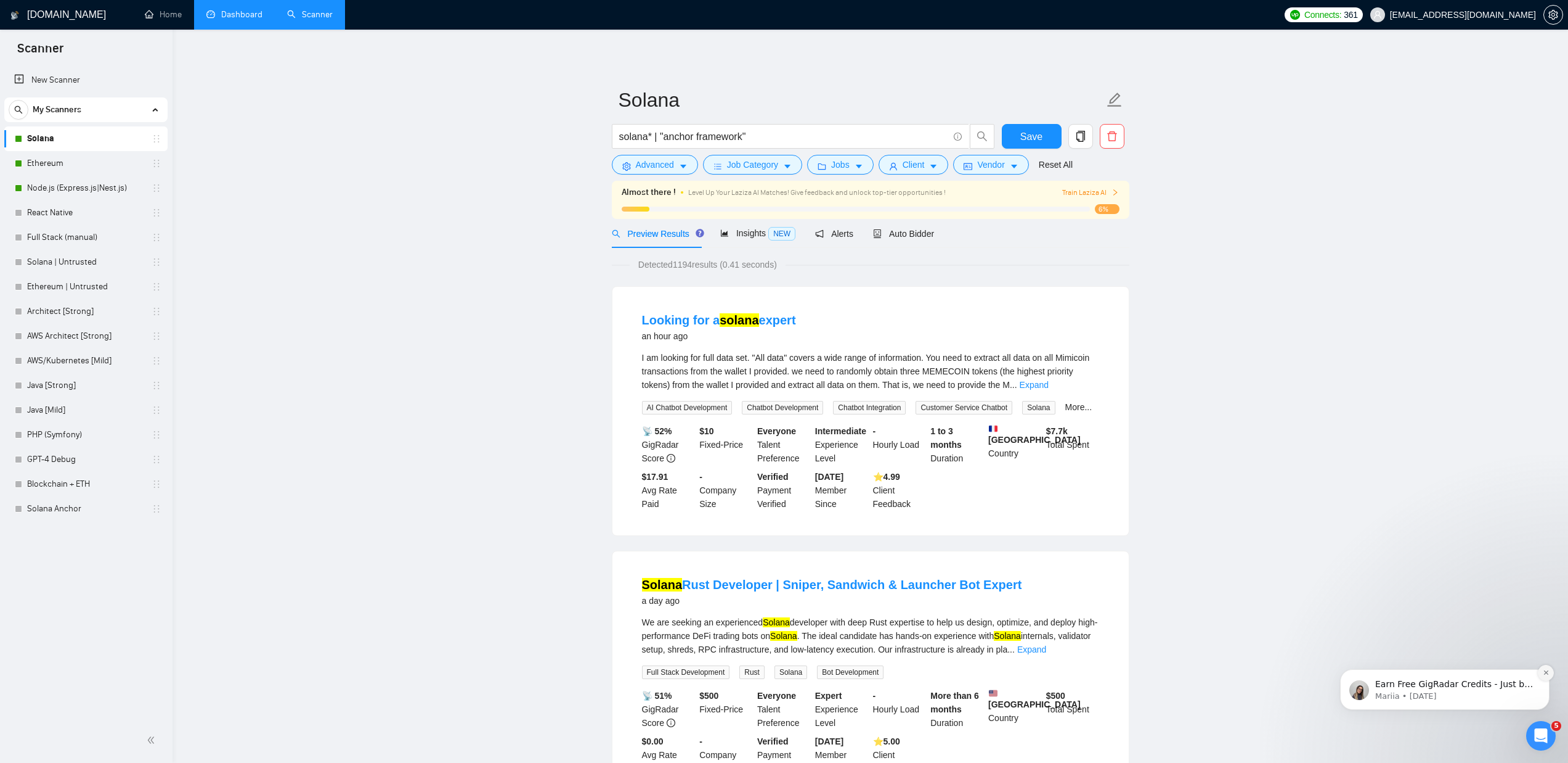
click at [1544, 671] on icon "Dismiss notification" at bounding box center [1546, 673] width 4 height 4
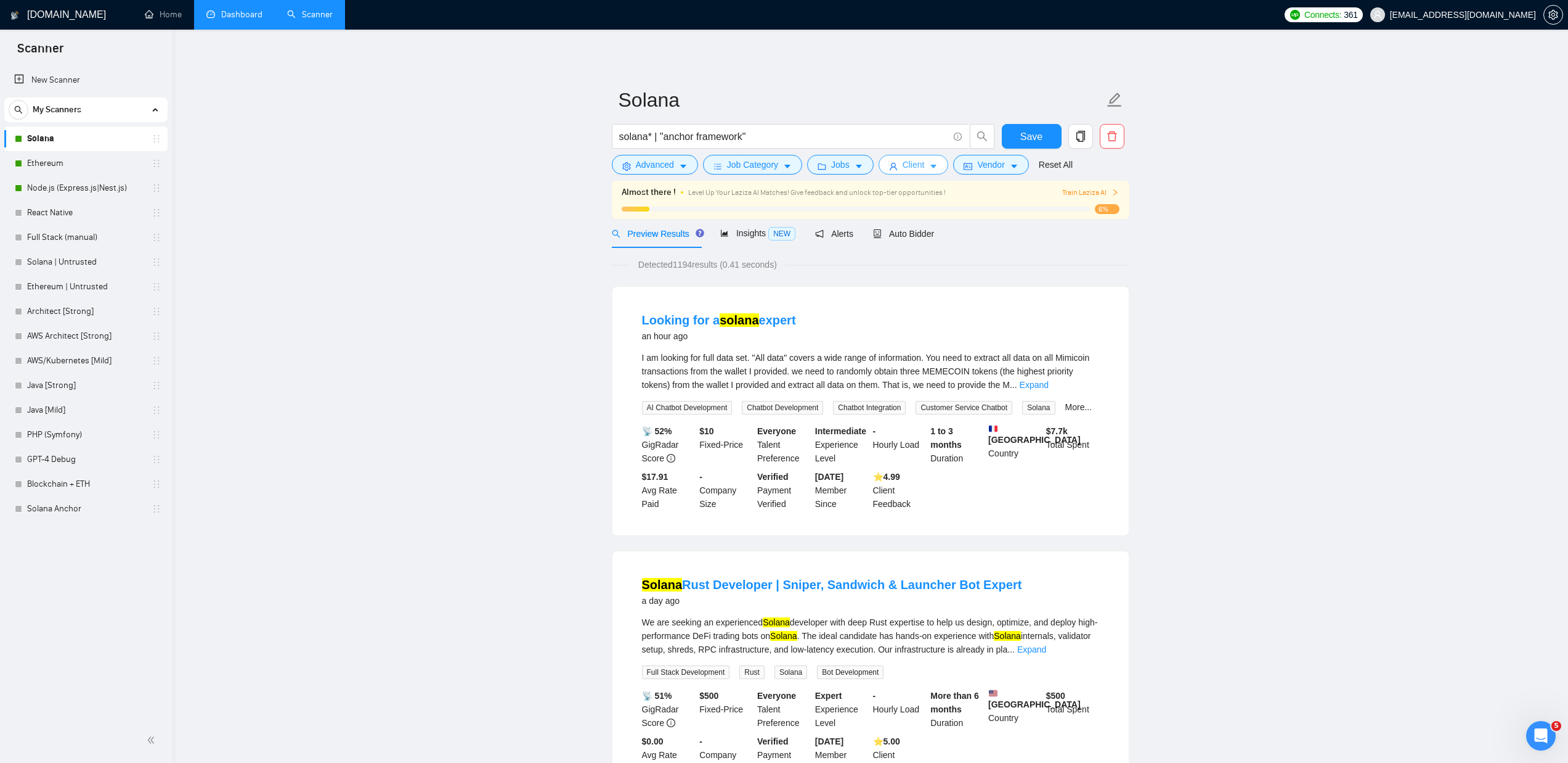
click at [914, 167] on span "Client" at bounding box center [914, 164] width 22 height 14
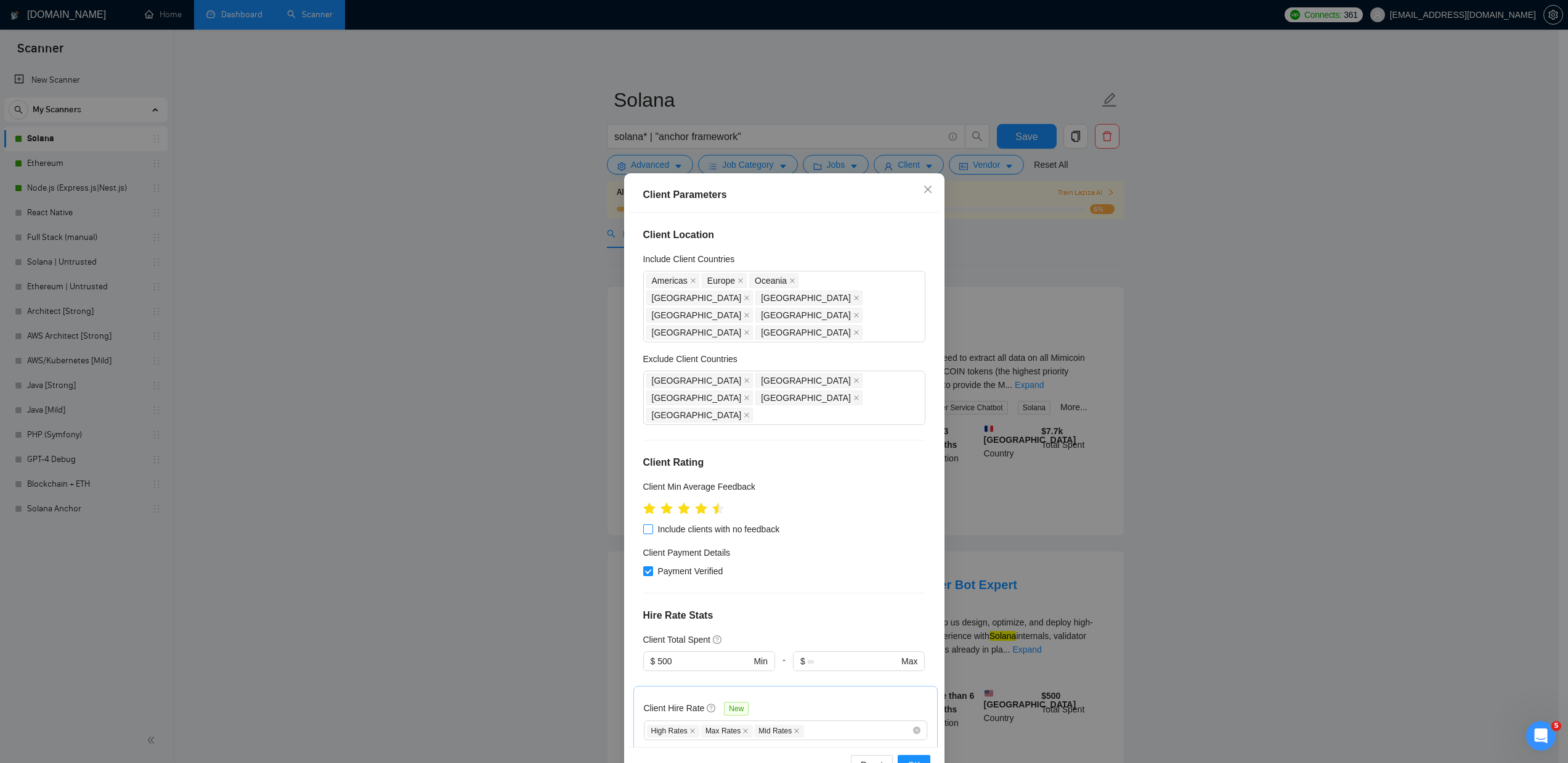
click at [711, 522] on span "Include clients with no feedback" at bounding box center [719, 529] width 132 height 14
click at [652, 524] on input "Include clients with no feedback" at bounding box center [648, 529] width 9 height 9
checkbox input "true"
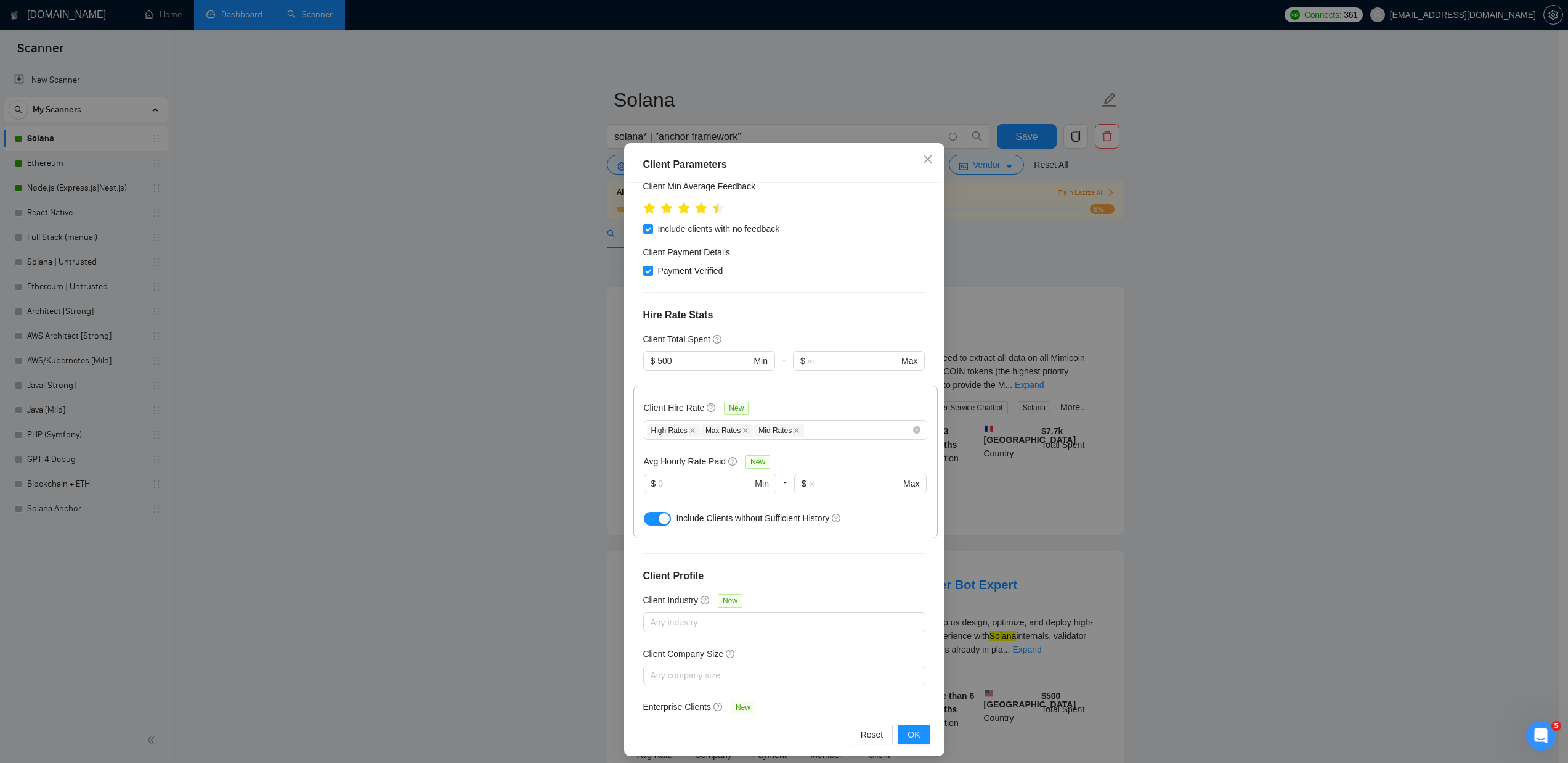
scroll to position [38, 0]
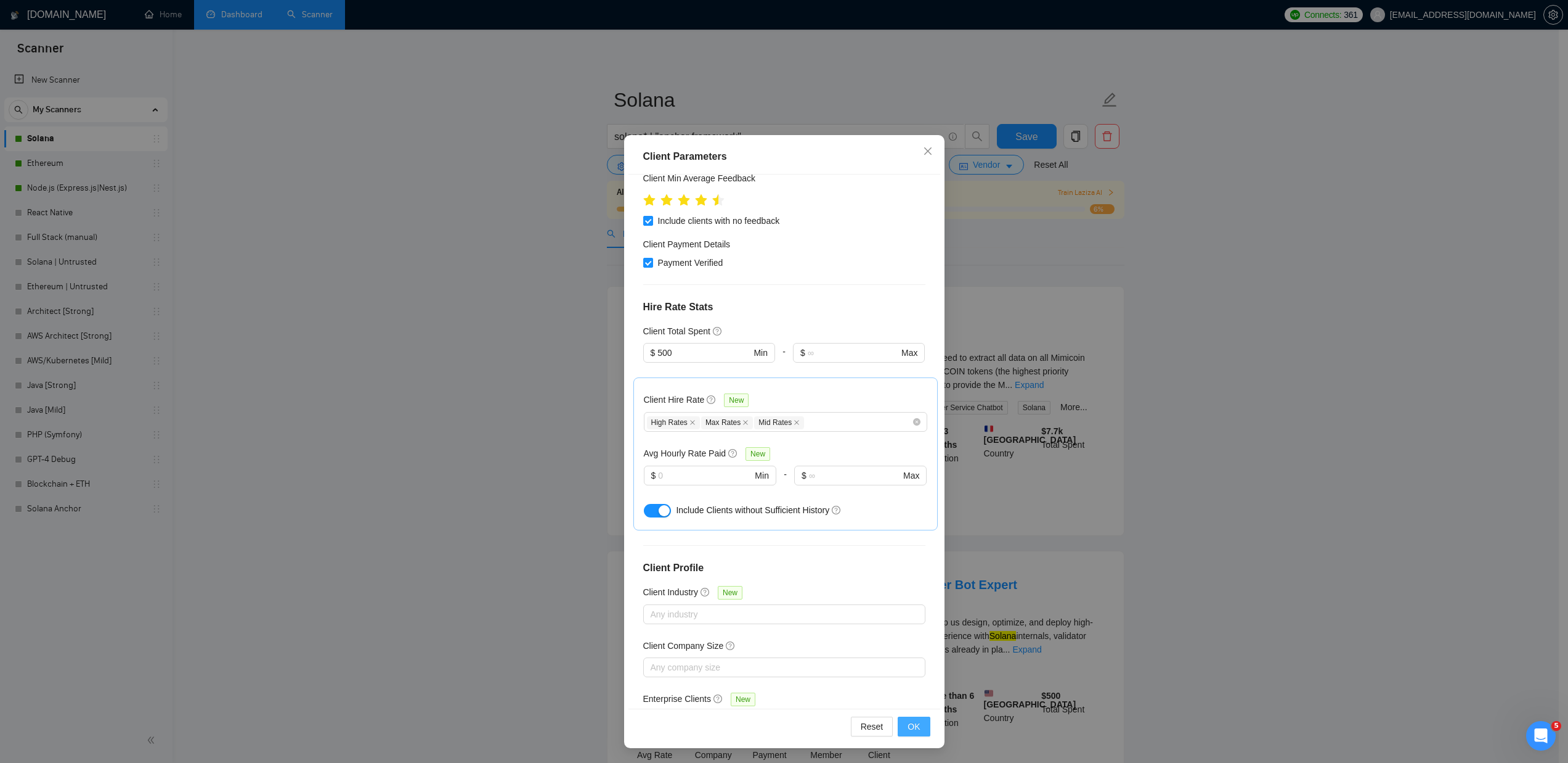
click at [913, 731] on span "OK" at bounding box center [914, 726] width 12 height 14
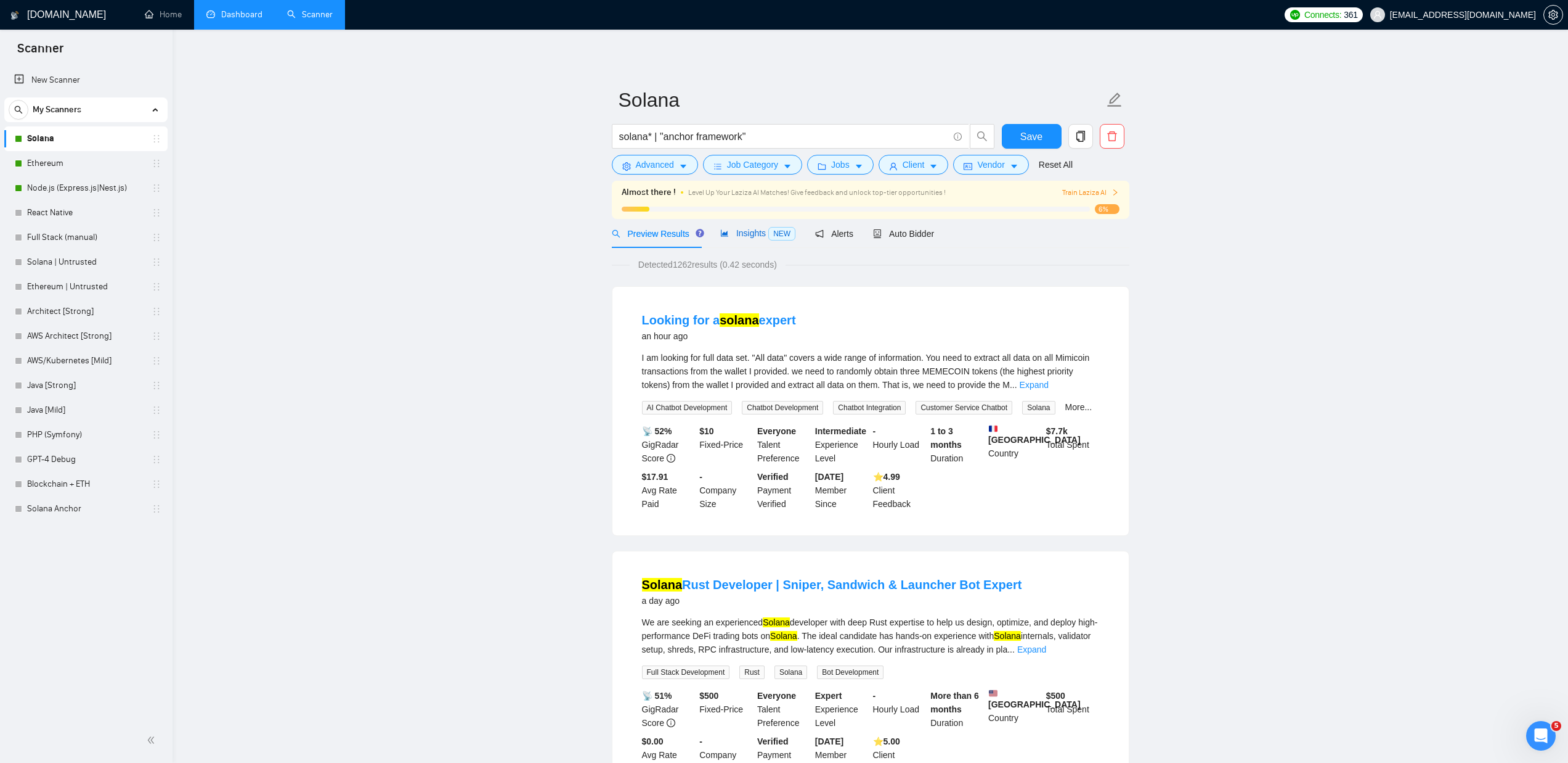
click at [744, 232] on span "Insights NEW" at bounding box center [757, 233] width 75 height 10
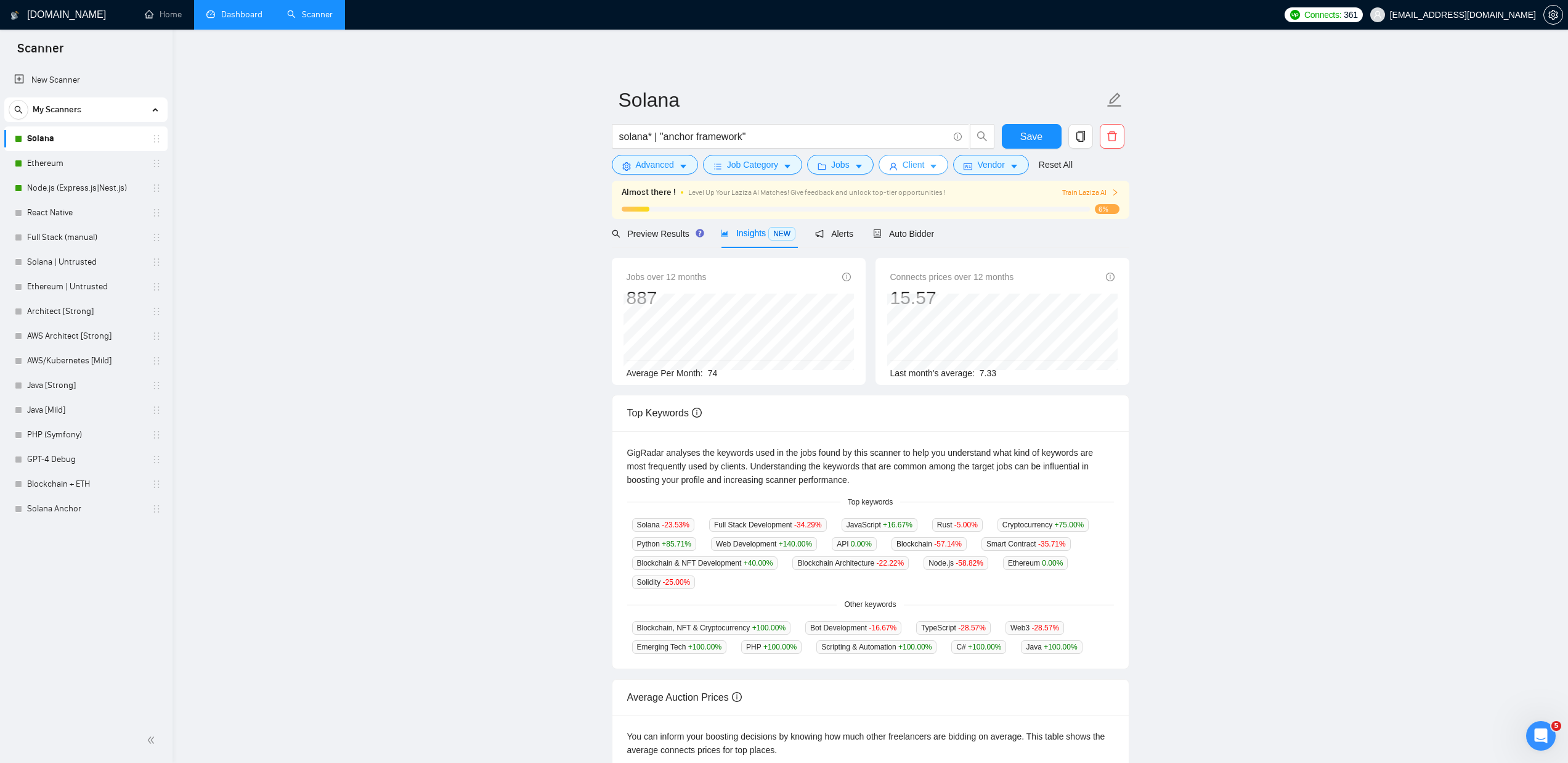
click at [919, 163] on span "Client" at bounding box center [914, 164] width 22 height 14
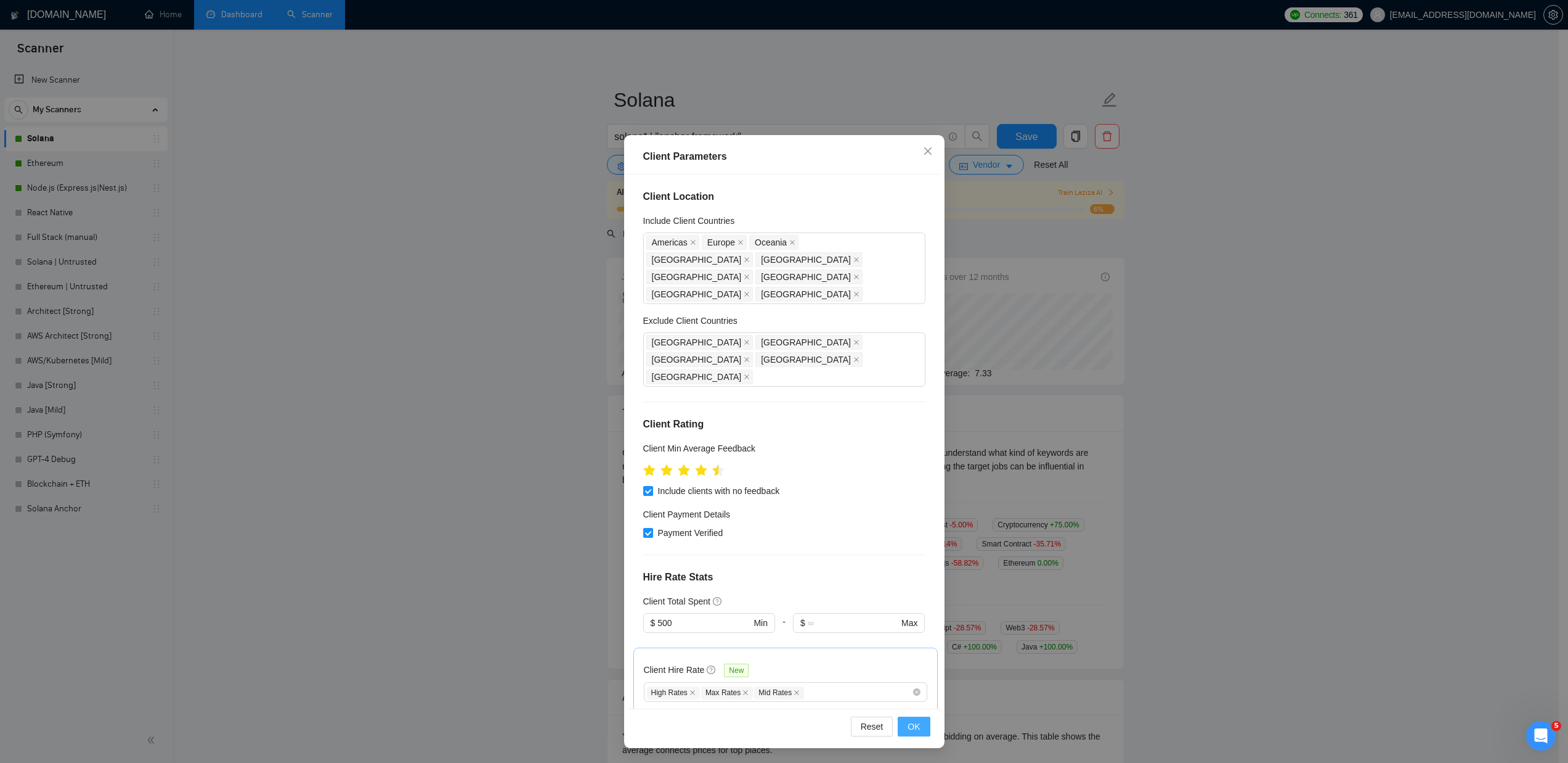
click at [908, 724] on span "OK" at bounding box center [914, 726] width 12 height 14
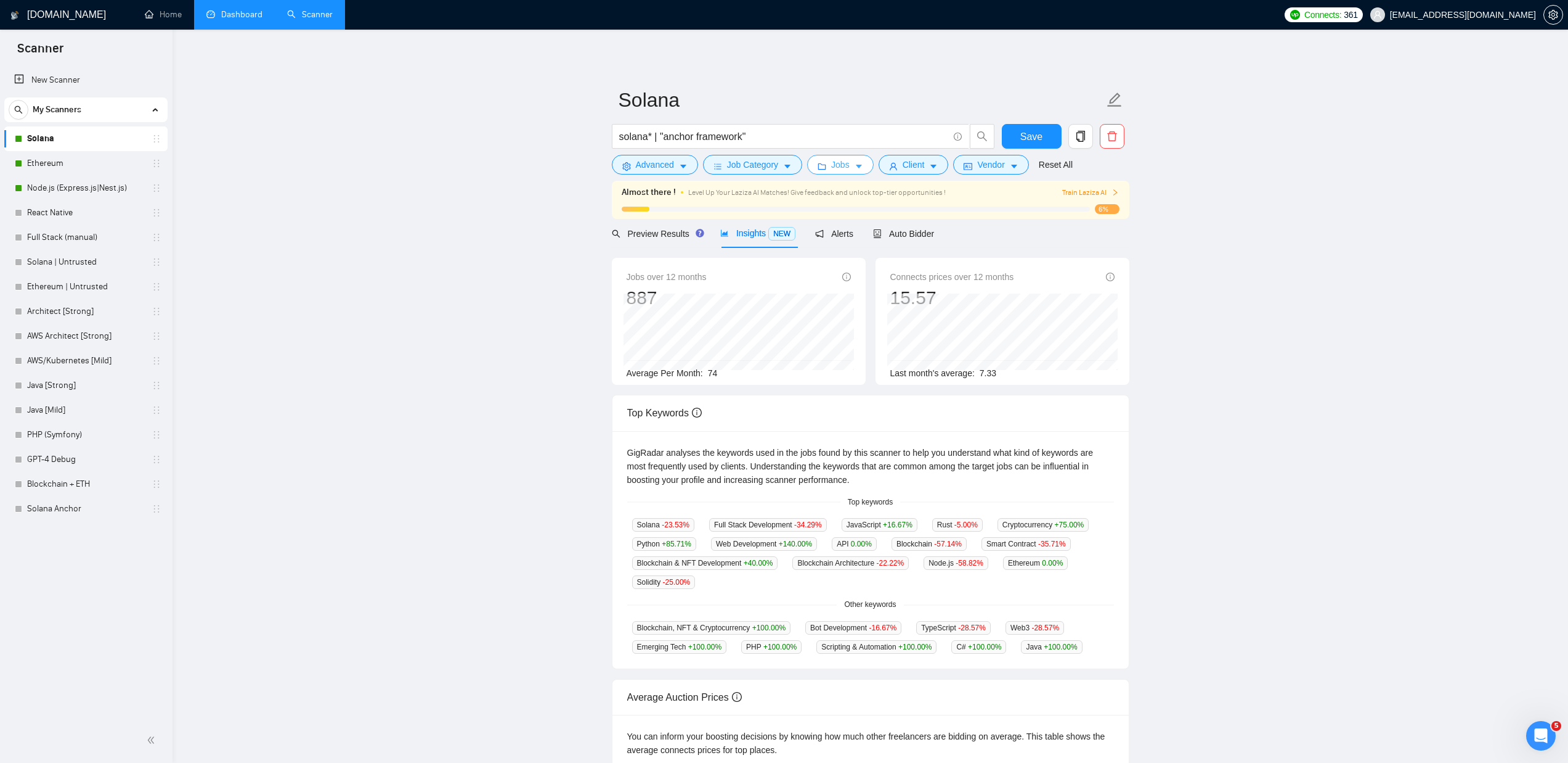
click at [864, 164] on icon "caret-down" at bounding box center [859, 166] width 9 height 9
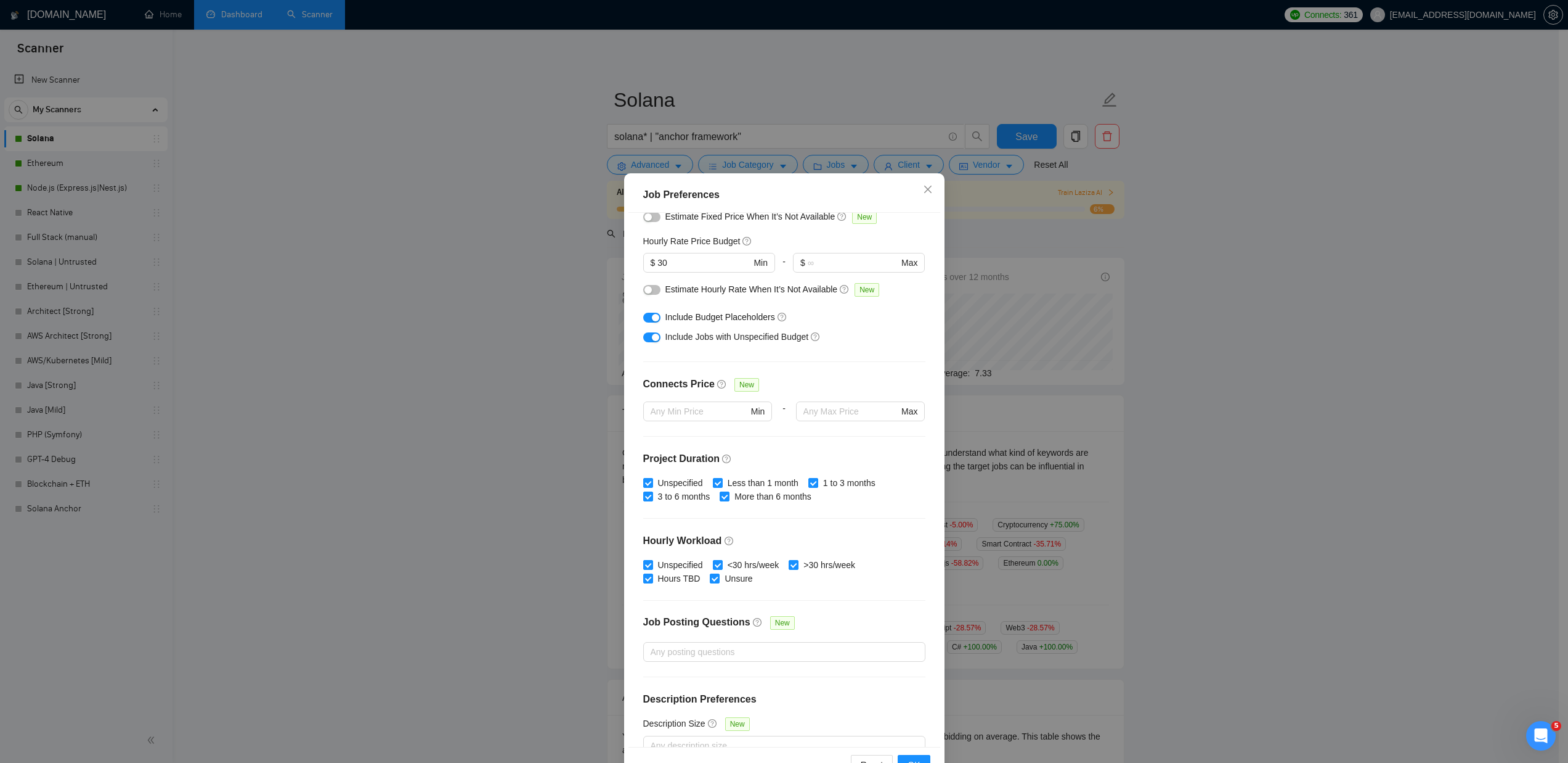
scroll to position [161, 0]
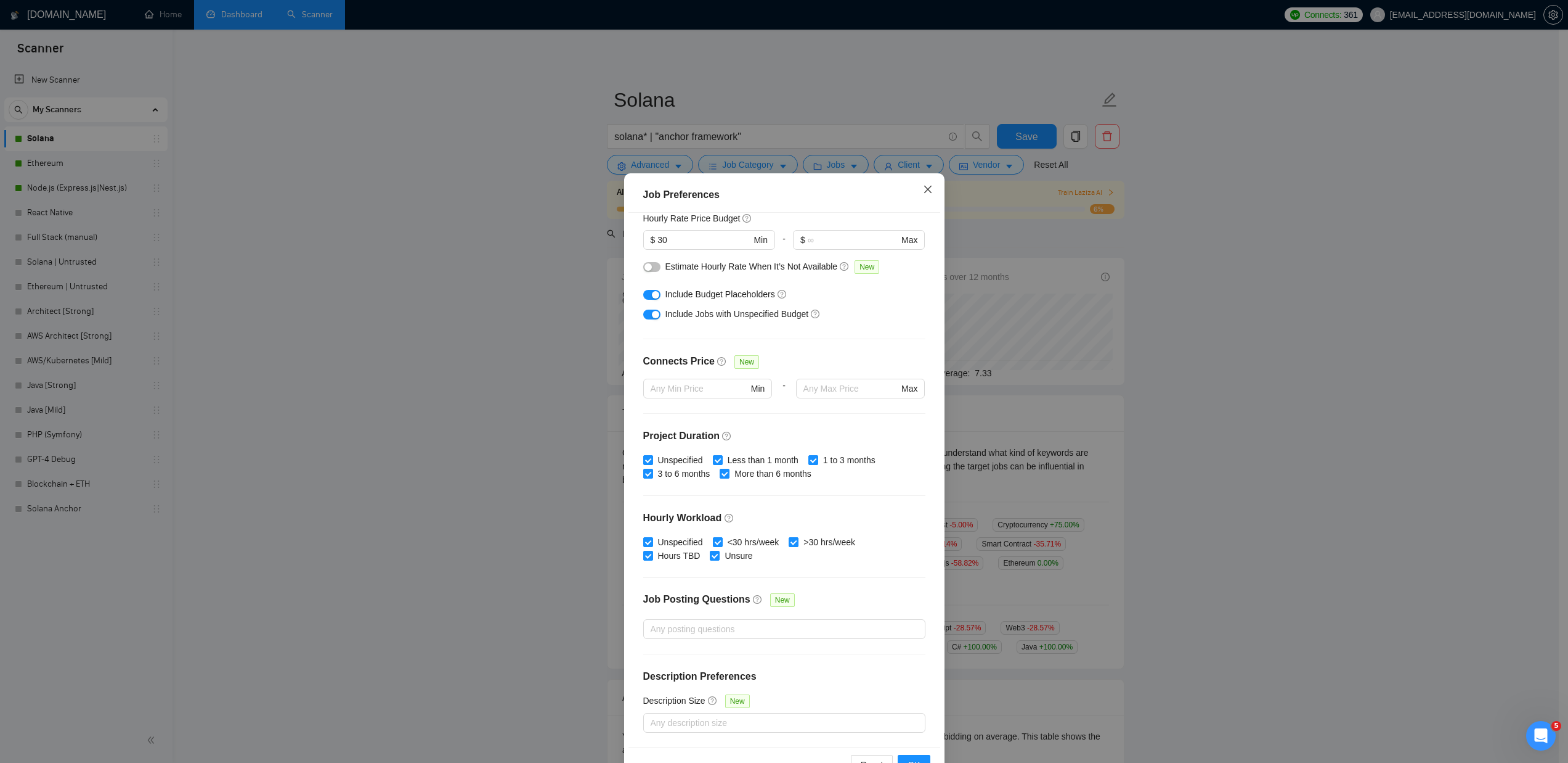
click at [927, 187] on icon "close" at bounding box center [928, 189] width 10 height 10
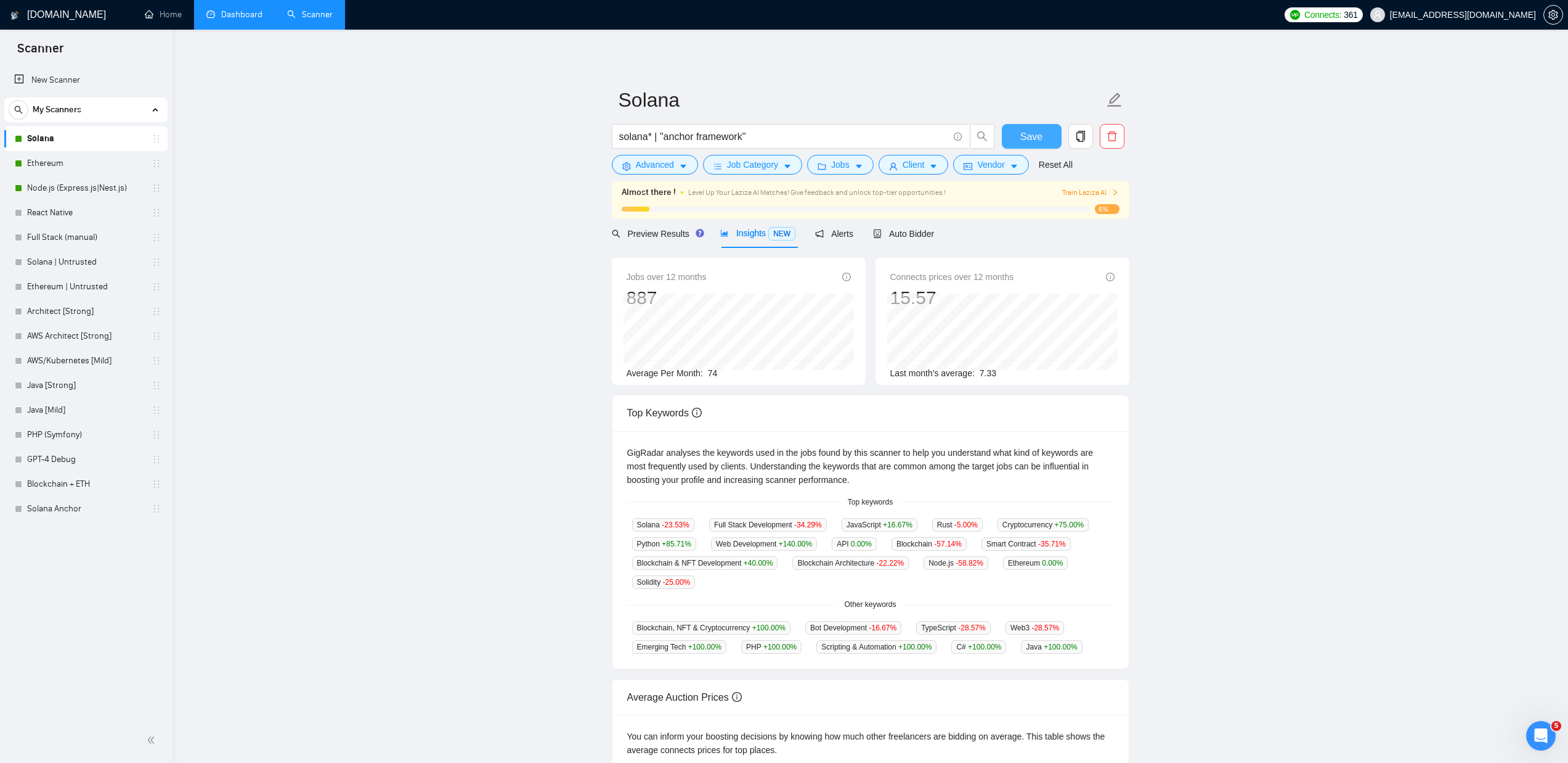
click at [1027, 134] on span "Save" at bounding box center [1031, 136] width 22 height 15
click at [70, 161] on link "Ethereum" at bounding box center [85, 164] width 117 height 24
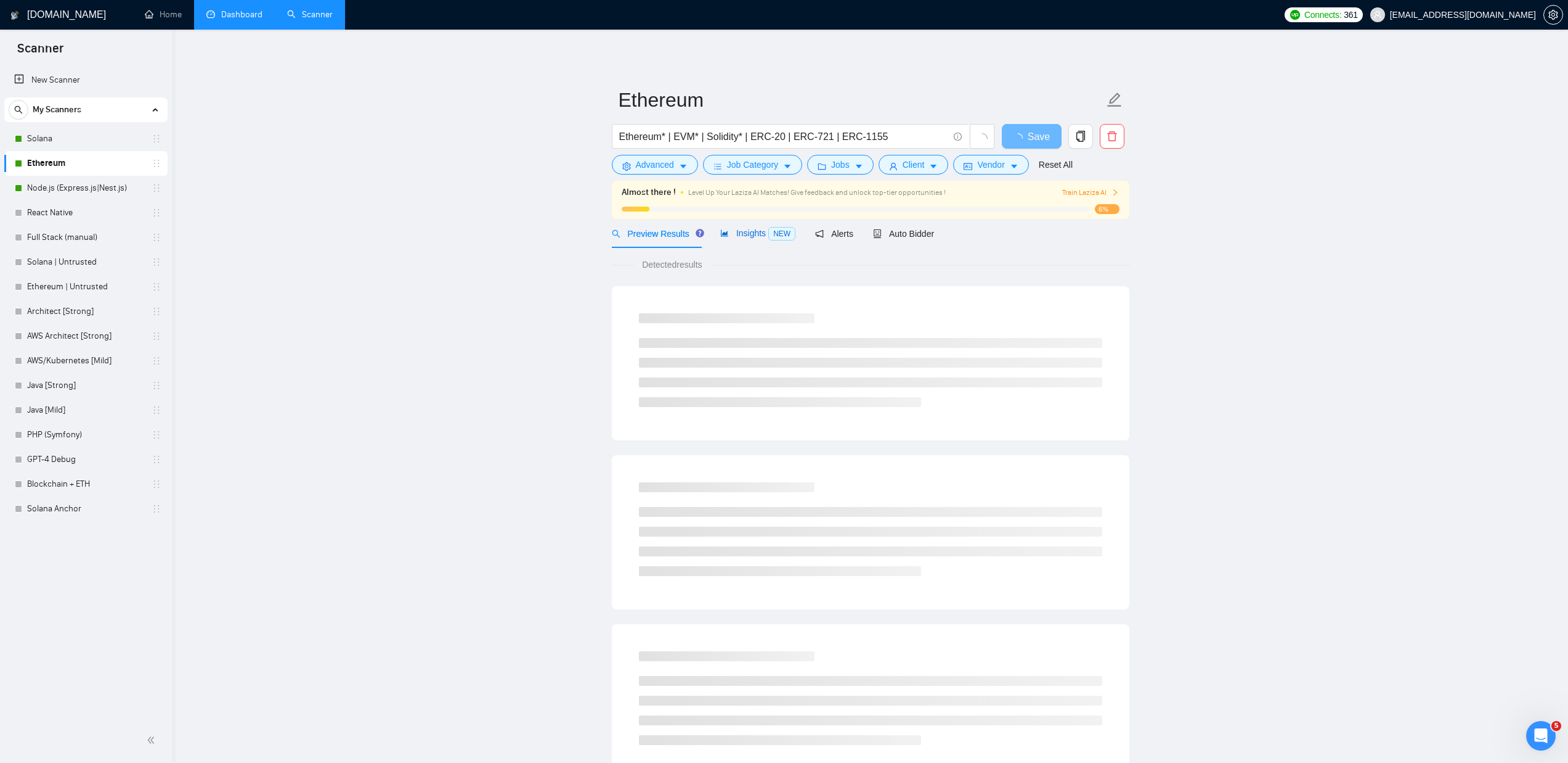
click at [737, 232] on span "Insights NEW" at bounding box center [757, 233] width 75 height 10
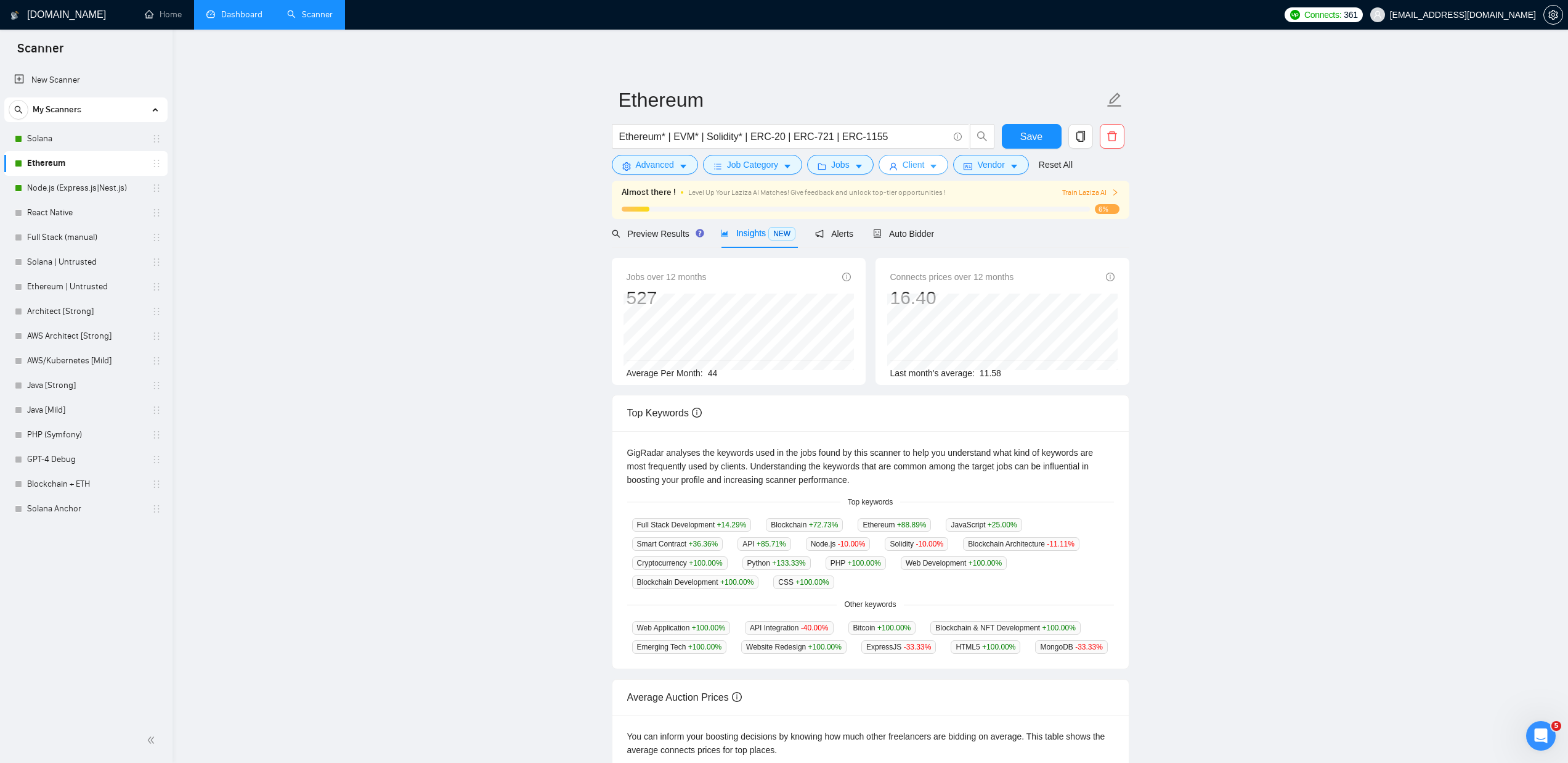
click at [913, 171] on span "Client" at bounding box center [914, 164] width 22 height 14
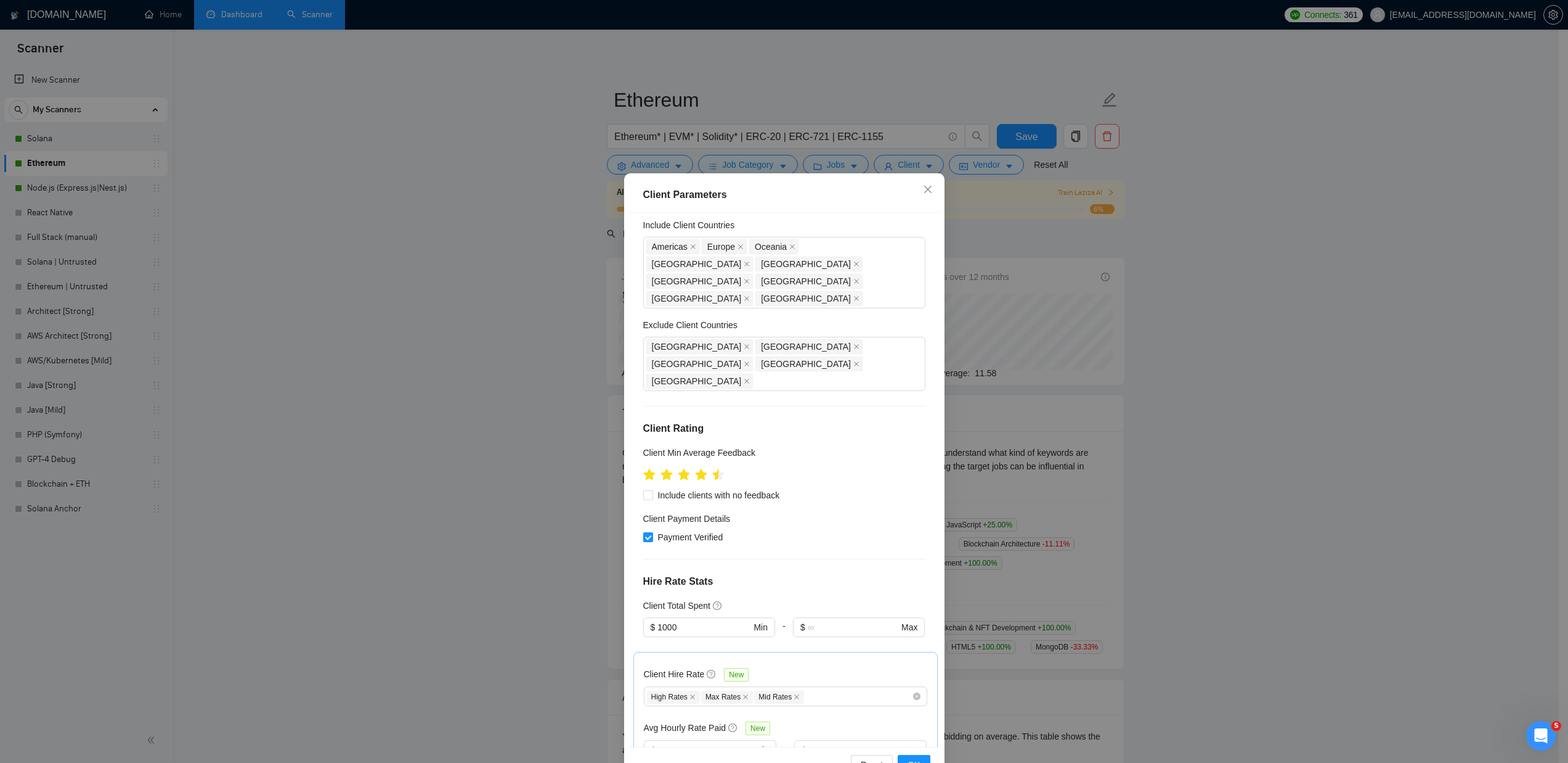
scroll to position [57, 0]
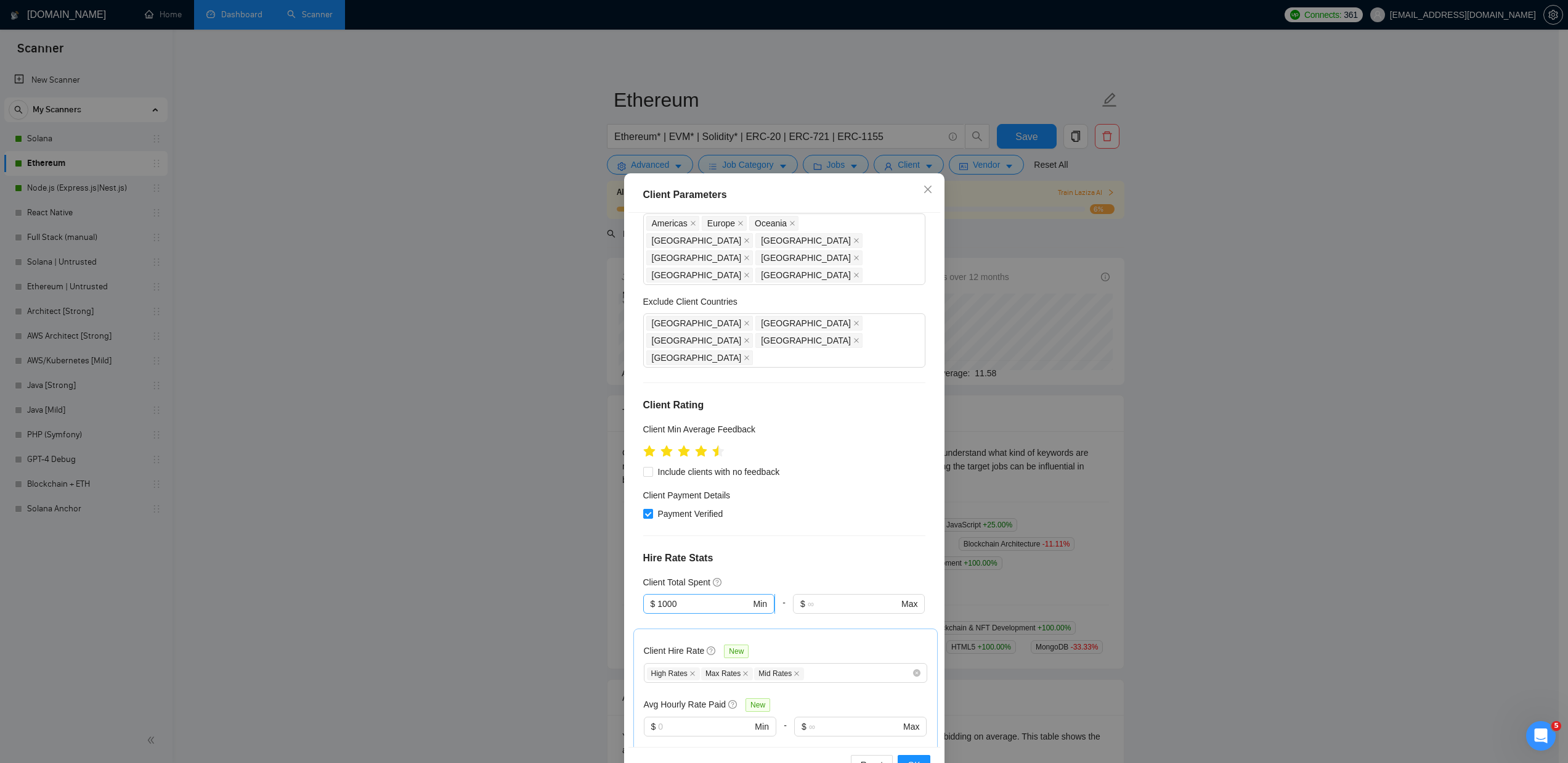
click at [677, 597] on input "1000" at bounding box center [704, 603] width 93 height 14
type input "500"
click at [927, 496] on div "Client Location Include Client Countries Americas Europe Oceania Qatar United A…" at bounding box center [784, 480] width 312 height 534
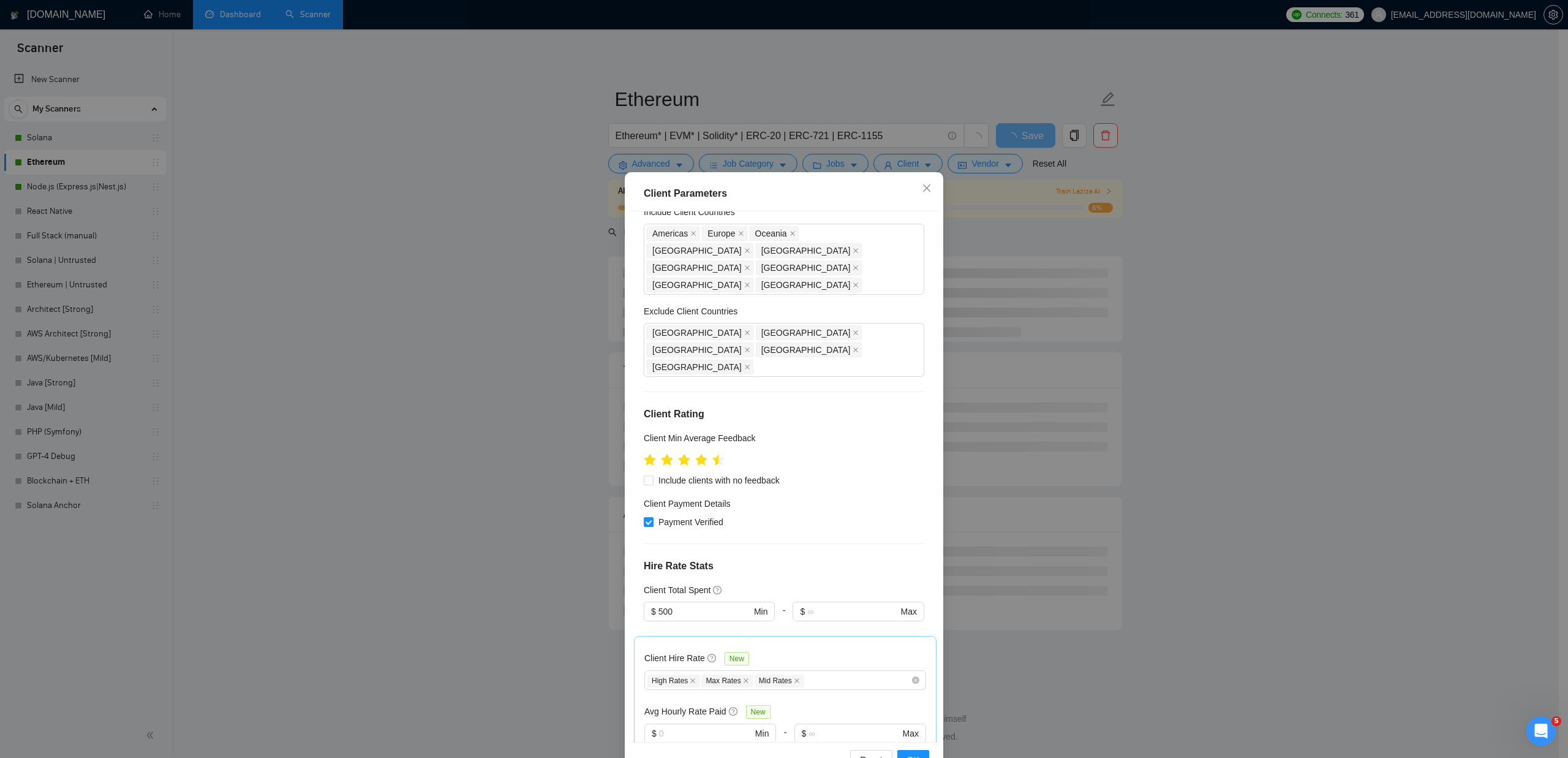
scroll to position [0, 0]
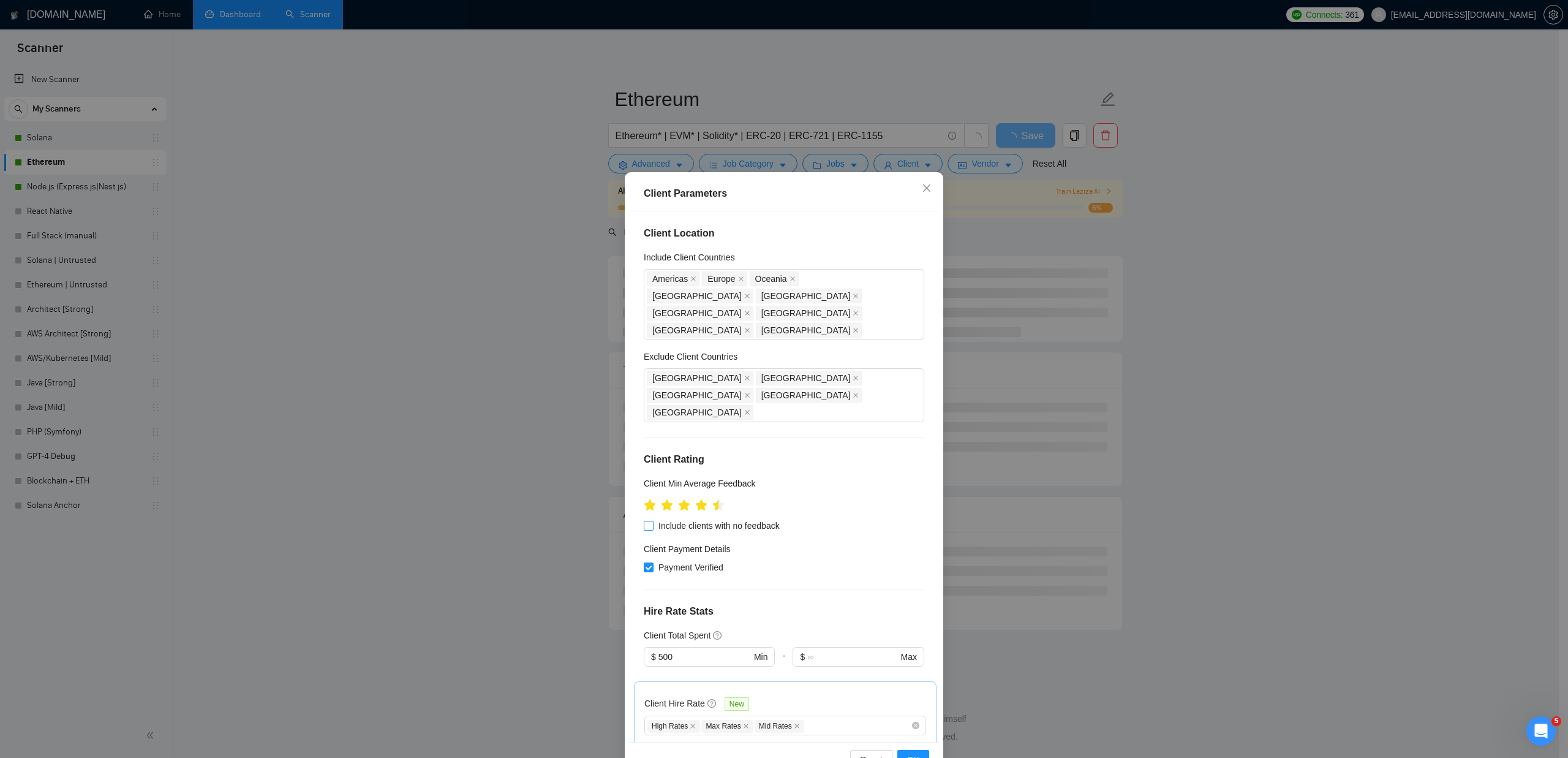
click at [769, 519] on span "Include clients with no feedback" at bounding box center [720, 525] width 131 height 14
click at [653, 521] on input "Include clients with no feedback" at bounding box center [648, 525] width 9 height 9
checkbox input "true"
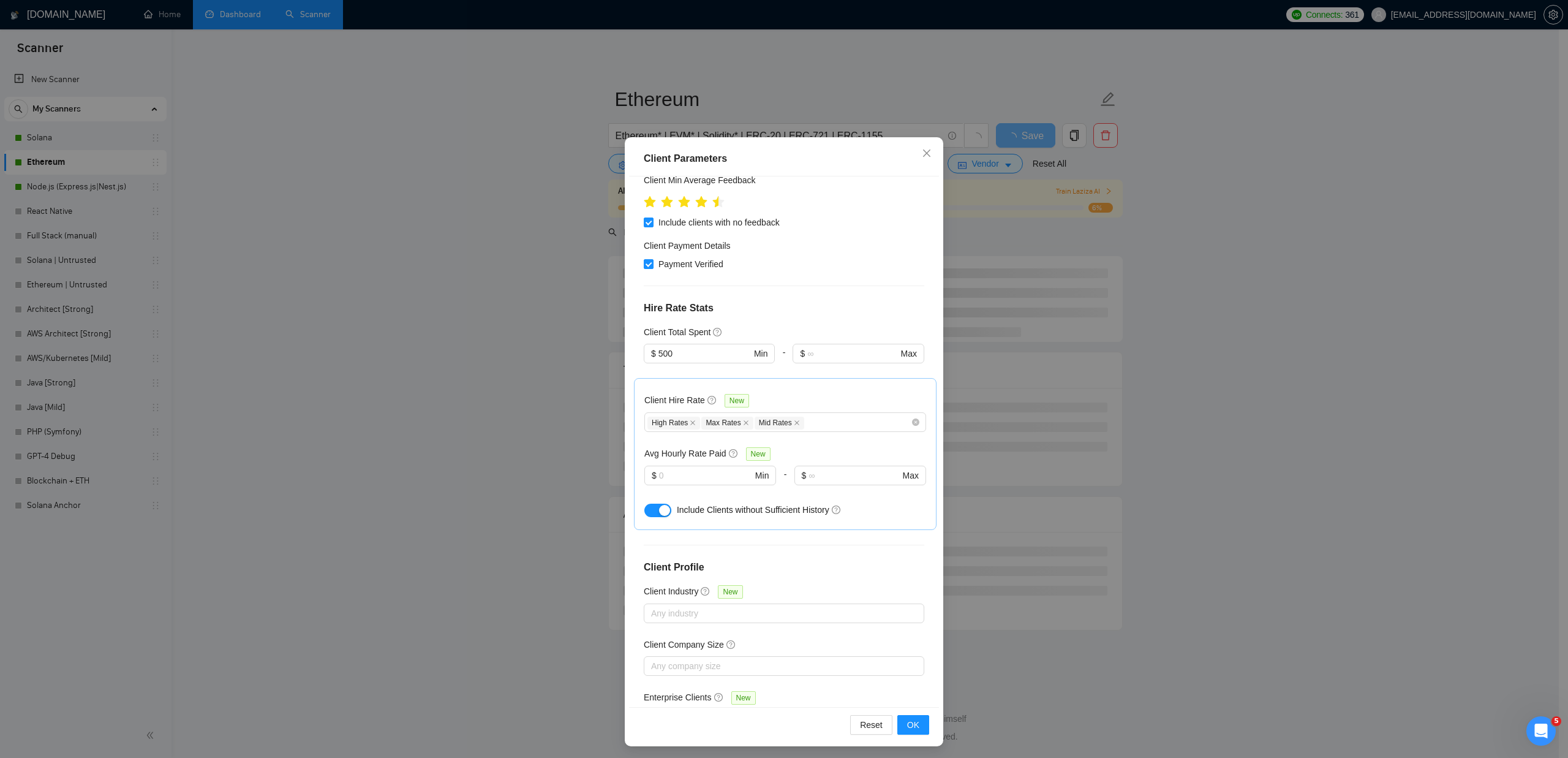
scroll to position [38, 0]
click at [909, 724] on span "OK" at bounding box center [913, 722] width 12 height 14
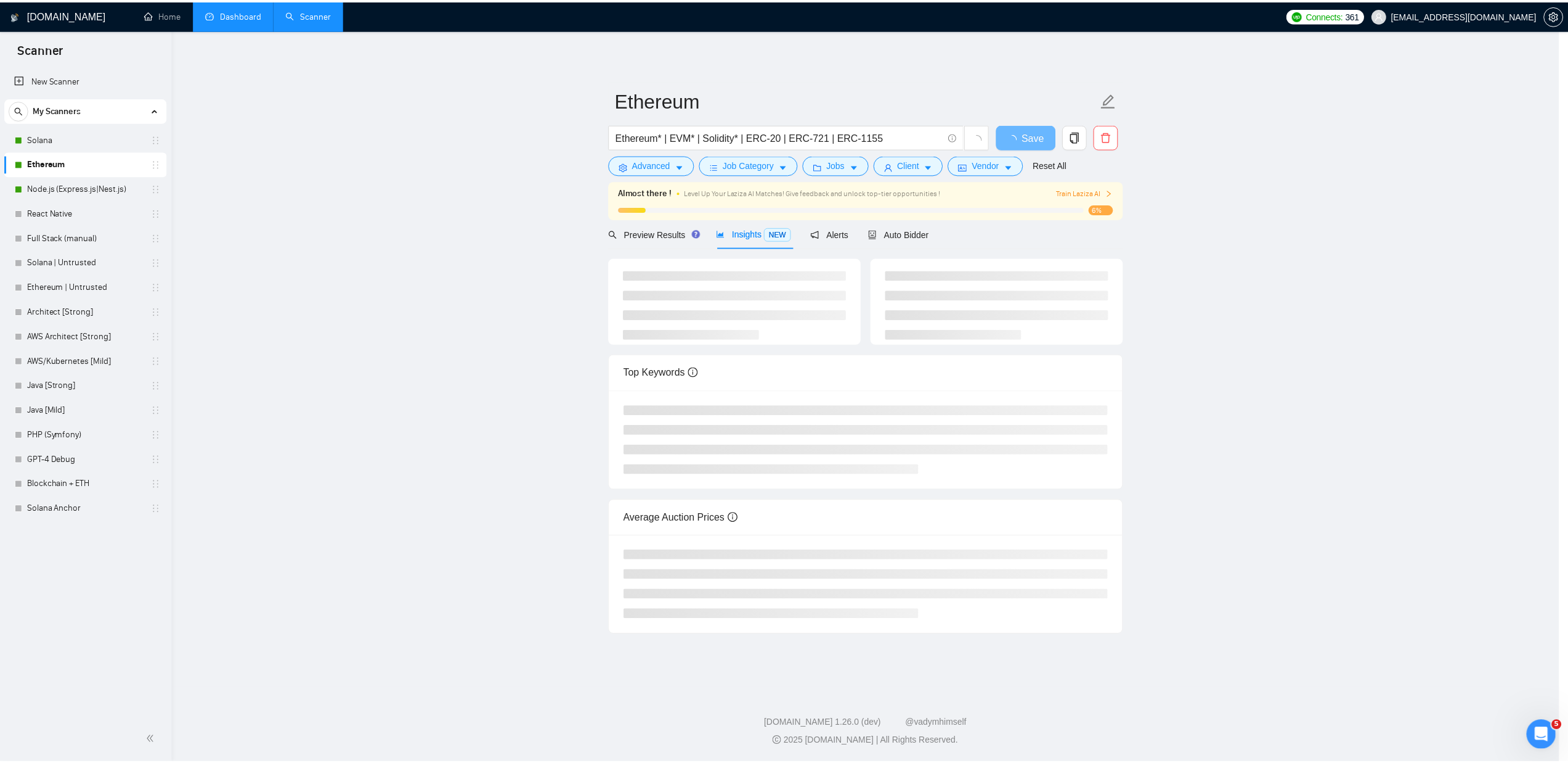
scroll to position [0, 0]
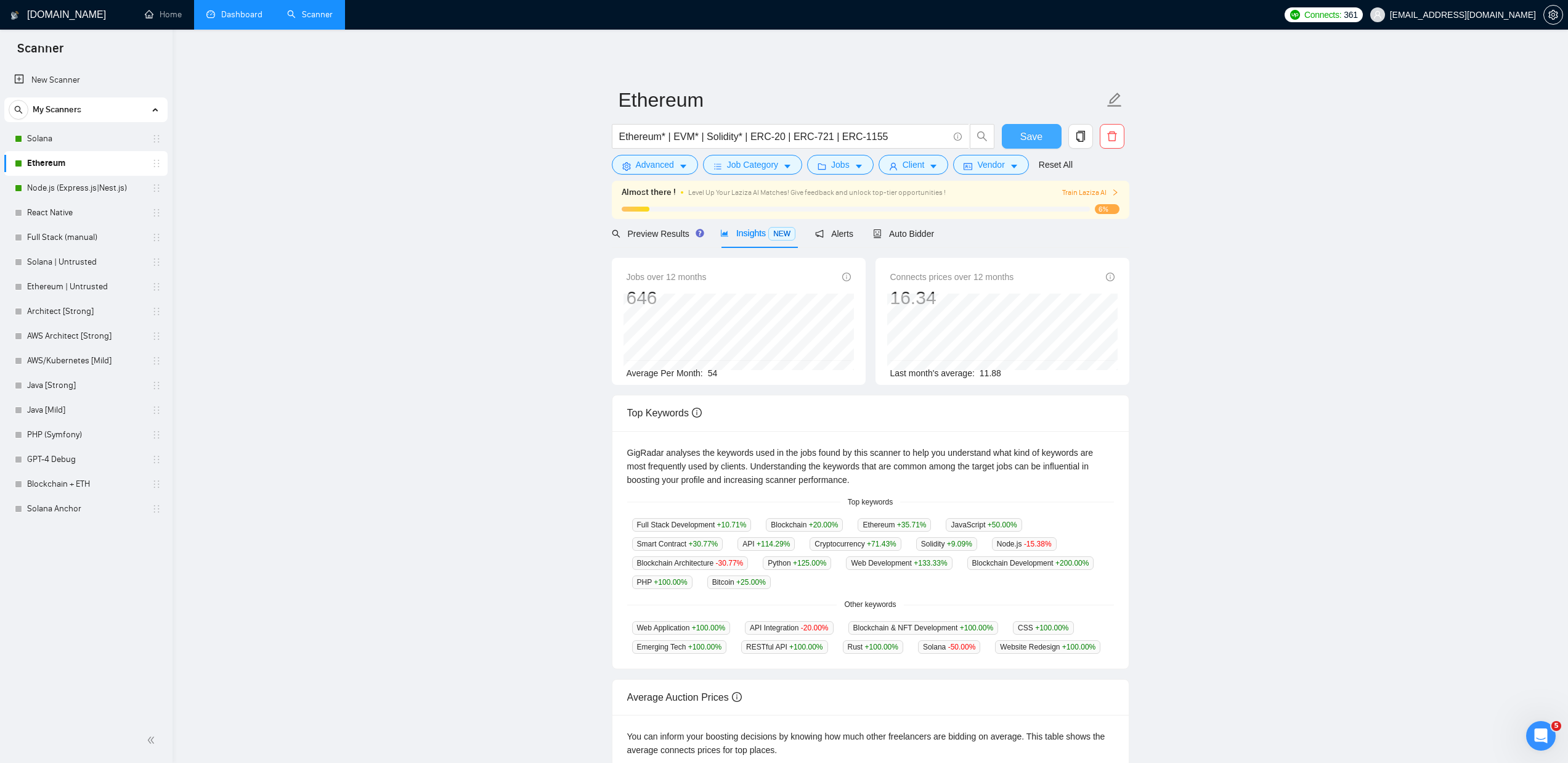
click at [1034, 141] on span "Save" at bounding box center [1031, 136] width 22 height 15
click at [906, 230] on span "Auto Bidder" at bounding box center [903, 234] width 61 height 10
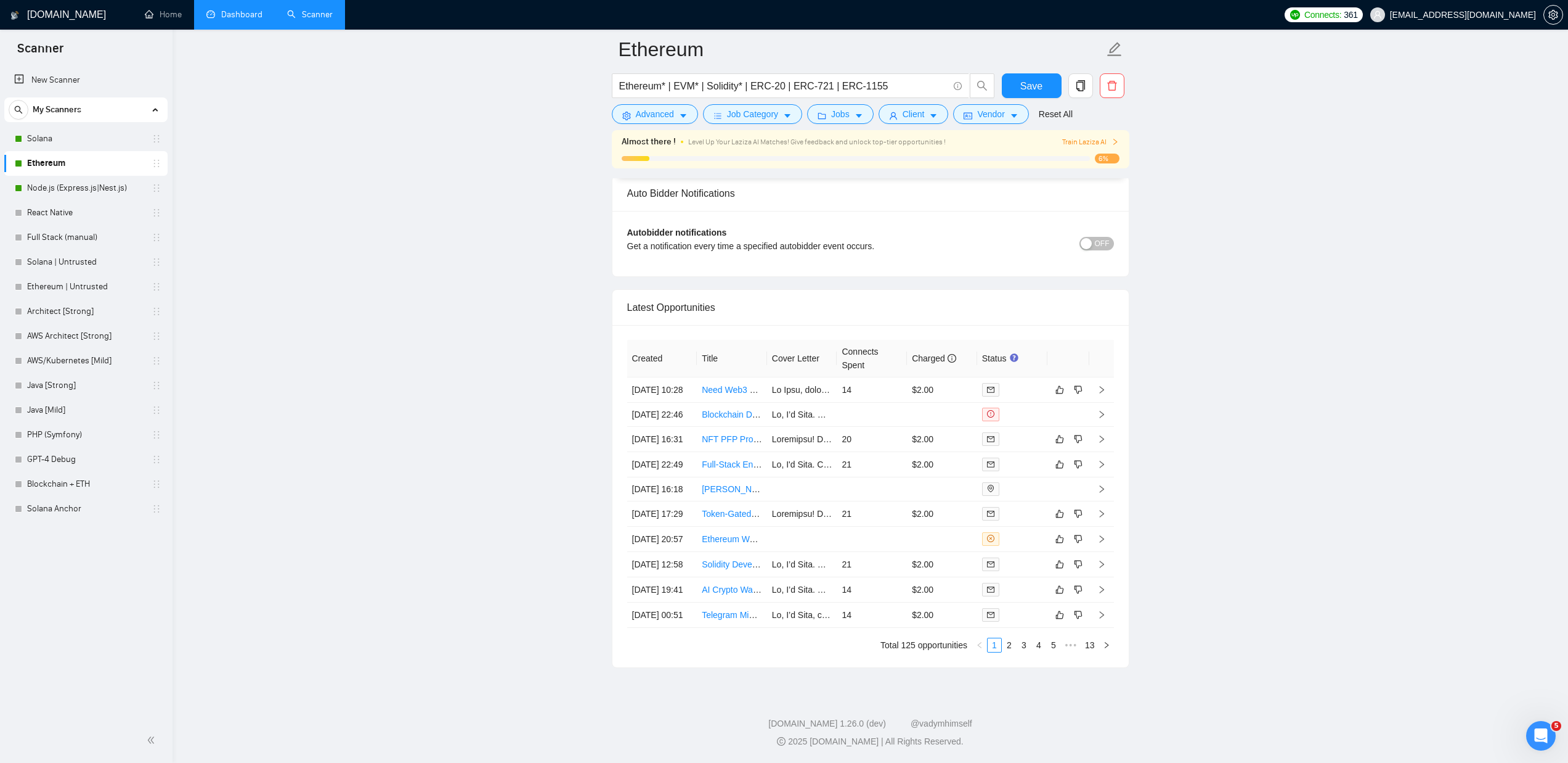
scroll to position [2990, 0]
click at [727, 534] on link "Ethereum Wallet Address Vanity Generation Tutorial" at bounding box center [800, 539] width 199 height 10
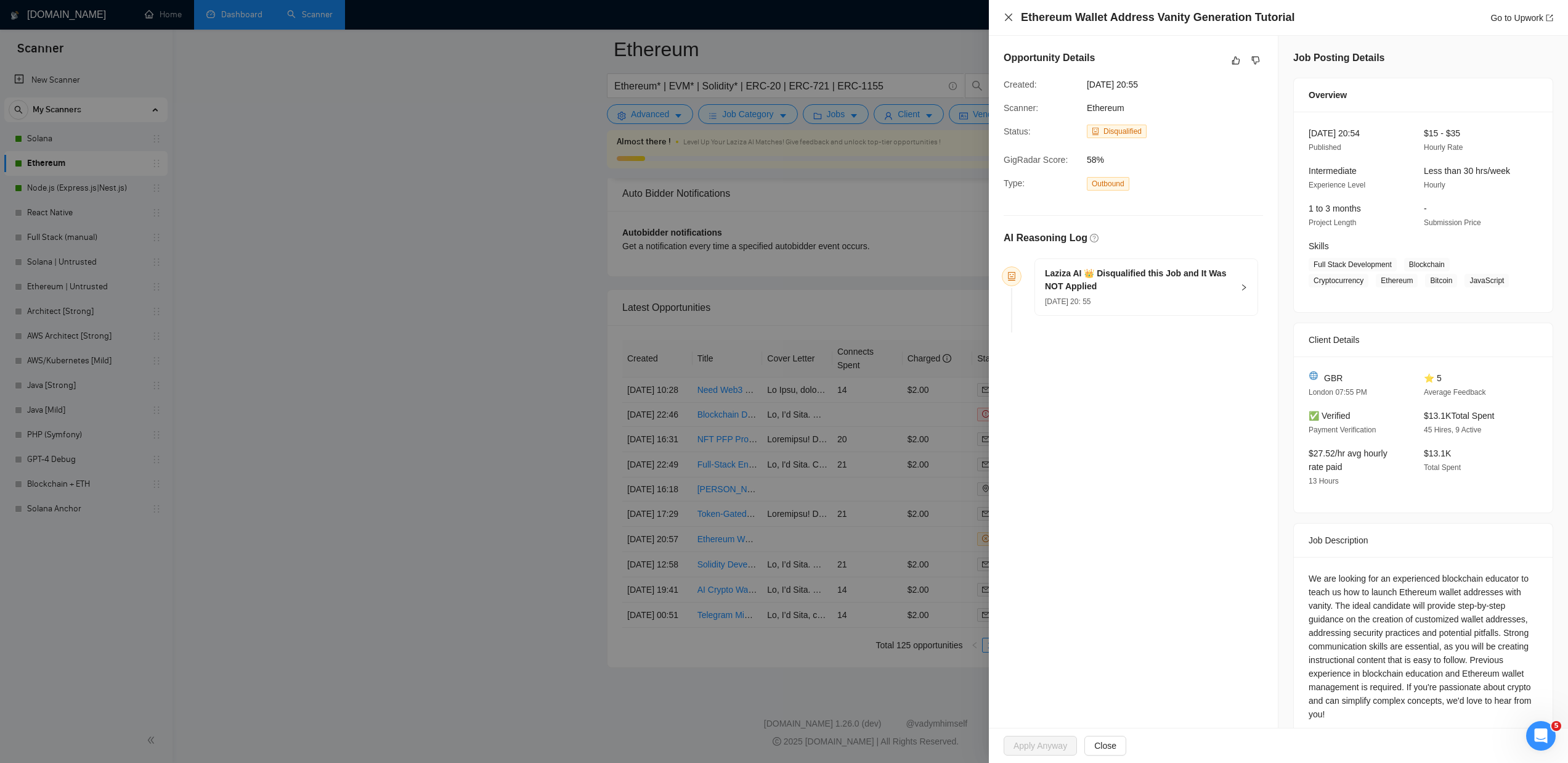
click at [1006, 16] on icon "close" at bounding box center [1009, 17] width 10 height 10
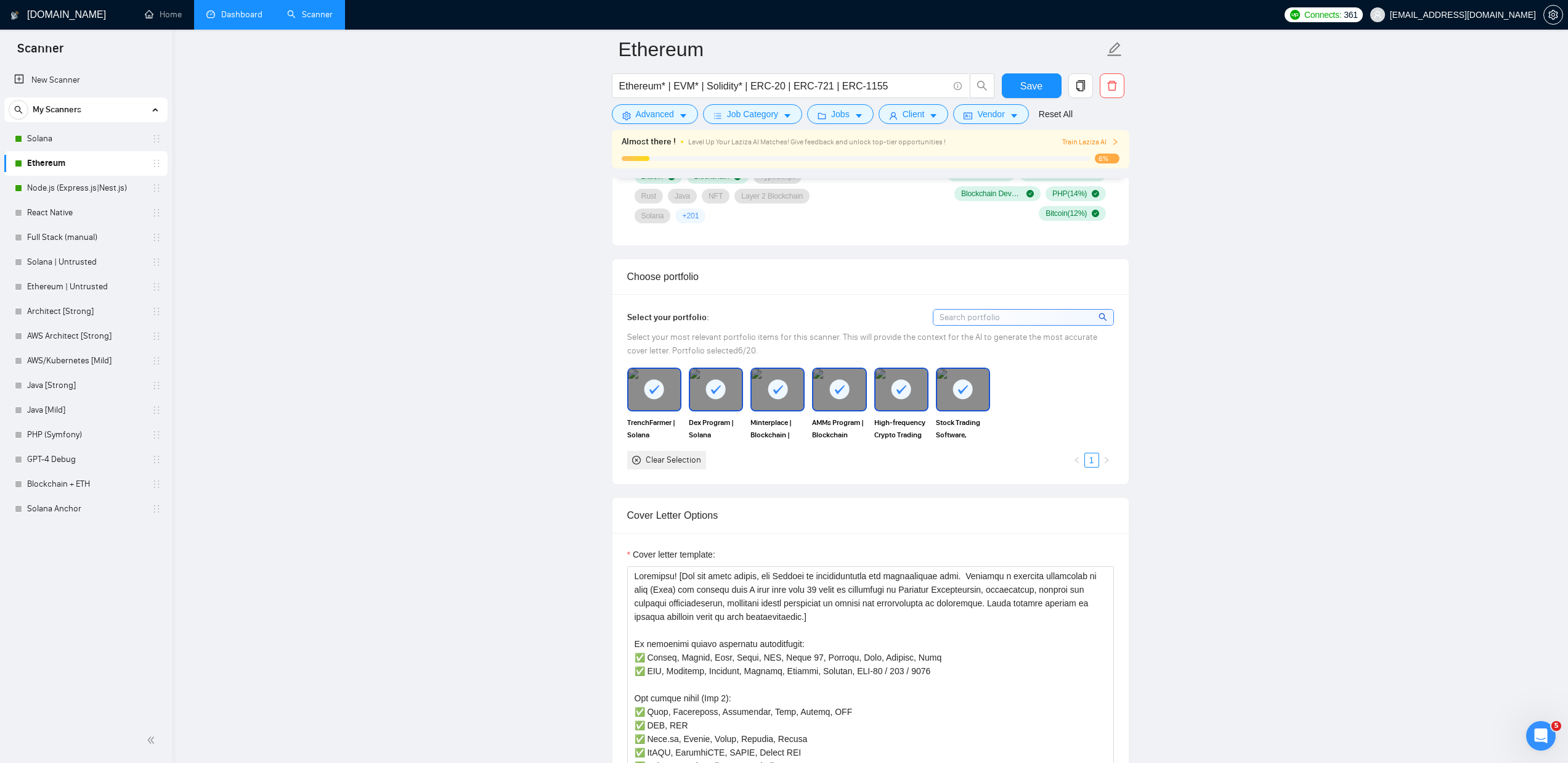
scroll to position [833, 0]
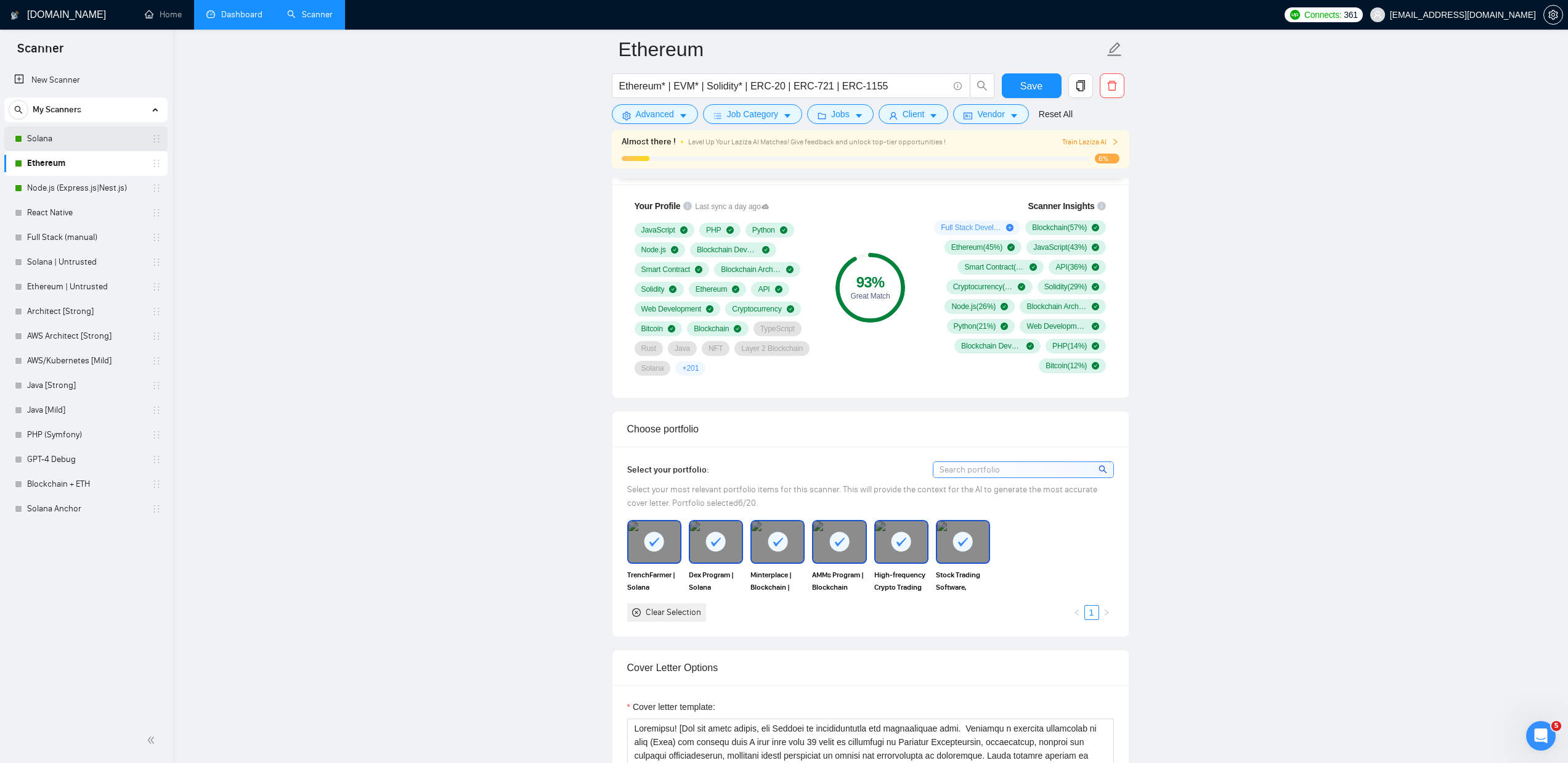
click at [68, 137] on link "Solana" at bounding box center [85, 138] width 117 height 24
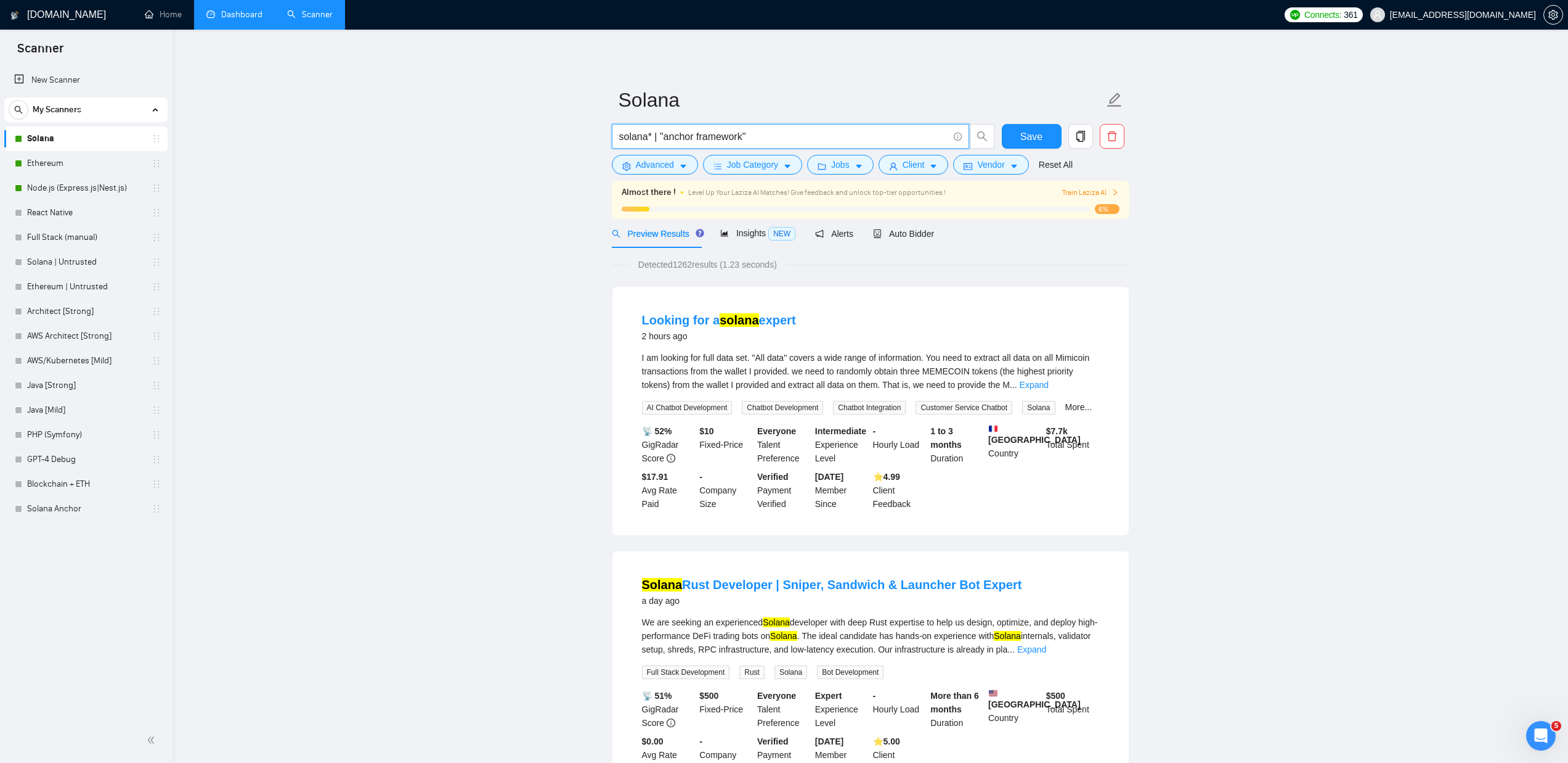
drag, startPoint x: 752, startPoint y: 134, endPoint x: 540, endPoint y: 138, distance: 212.0
type input "blockchain"
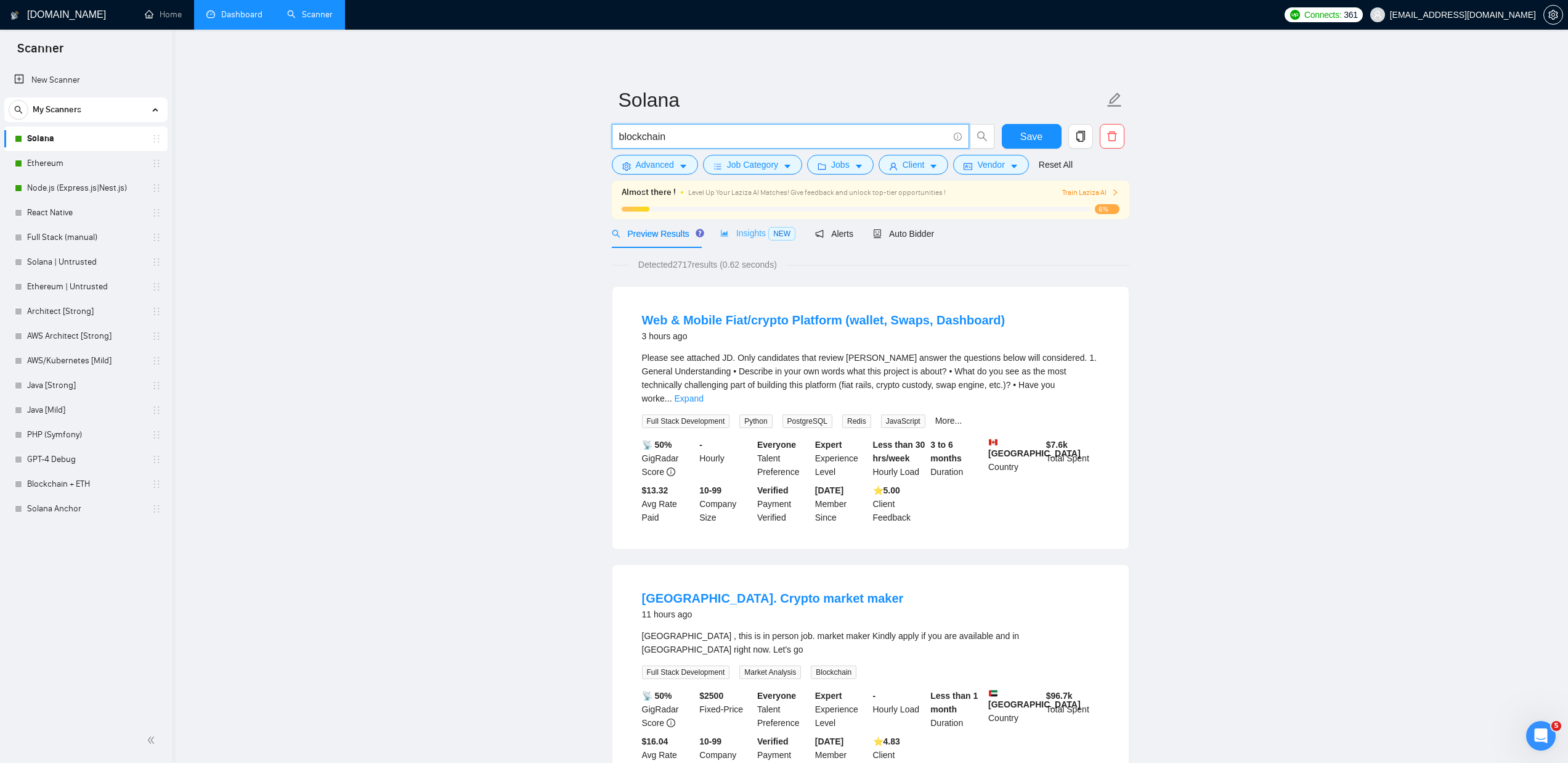
click at [736, 224] on div "Insights NEW" at bounding box center [757, 233] width 75 height 29
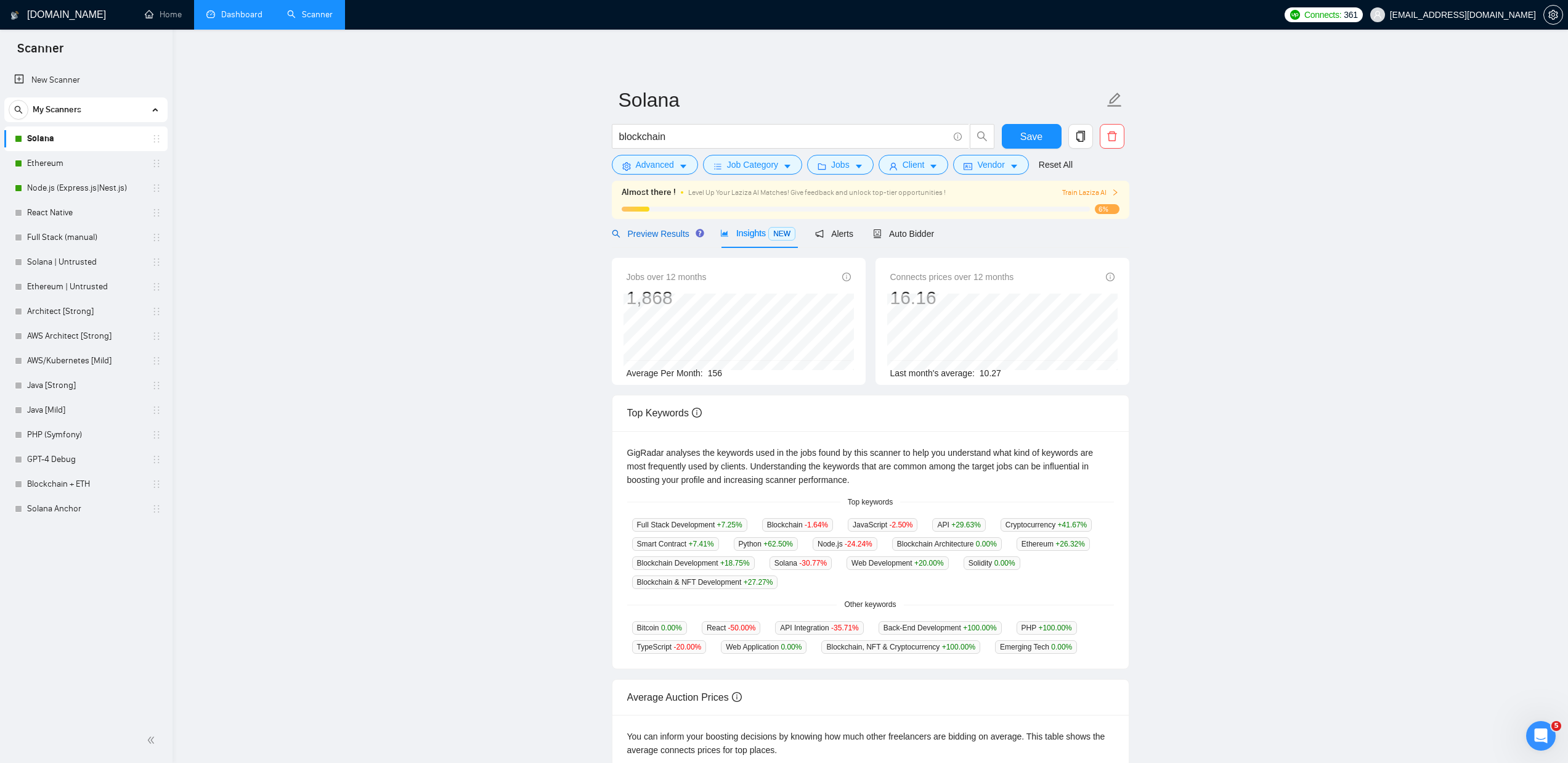
click at [653, 232] on span "Preview Results" at bounding box center [656, 234] width 89 height 10
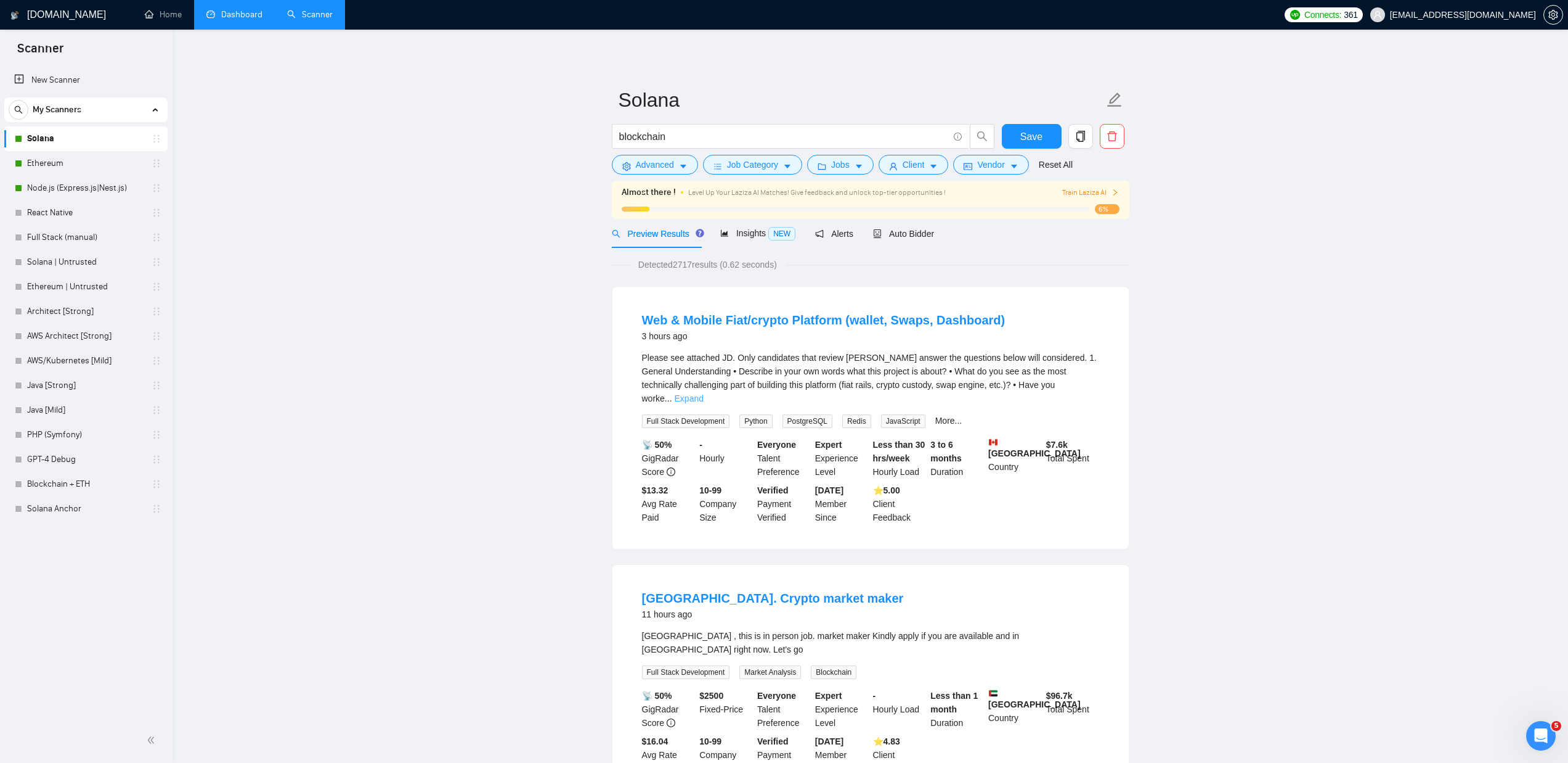
click at [704, 394] on link "Expand" at bounding box center [689, 399] width 29 height 10
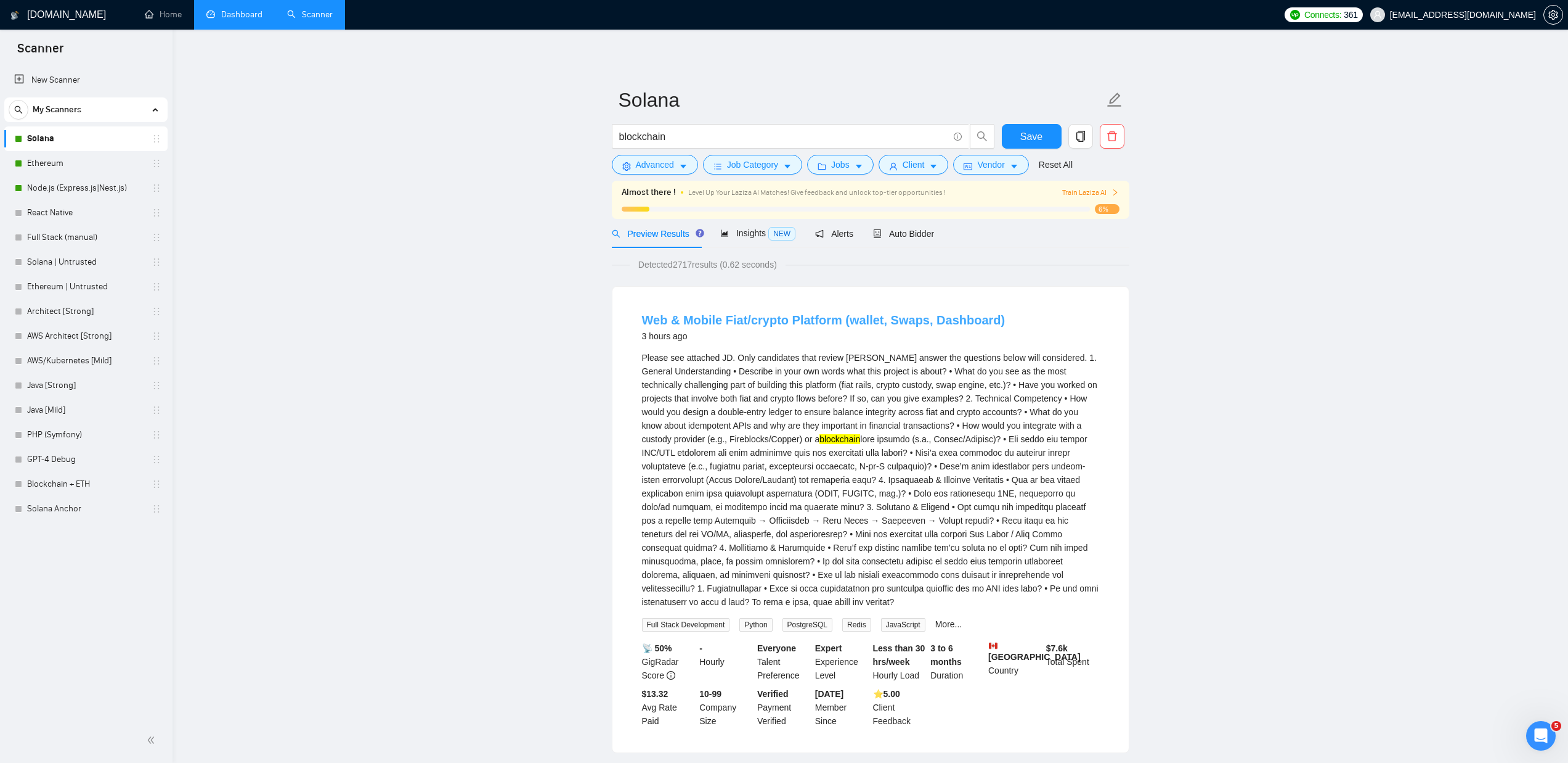
click at [891, 322] on link "Web & Mobile Fiat/crypto Platform (wallet, Swaps, Dashboard)" at bounding box center [823, 320] width 363 height 14
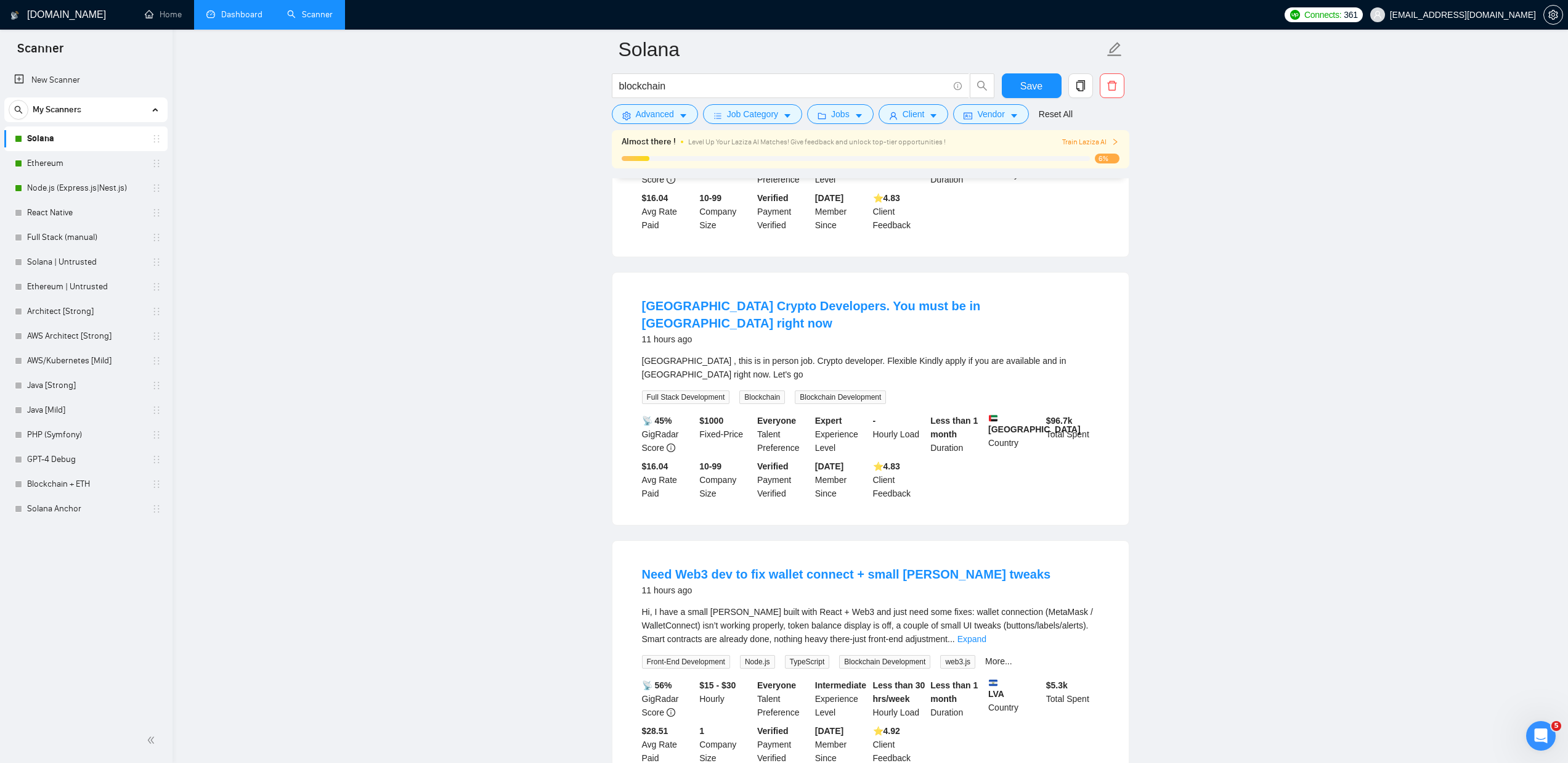
scroll to position [1010, 0]
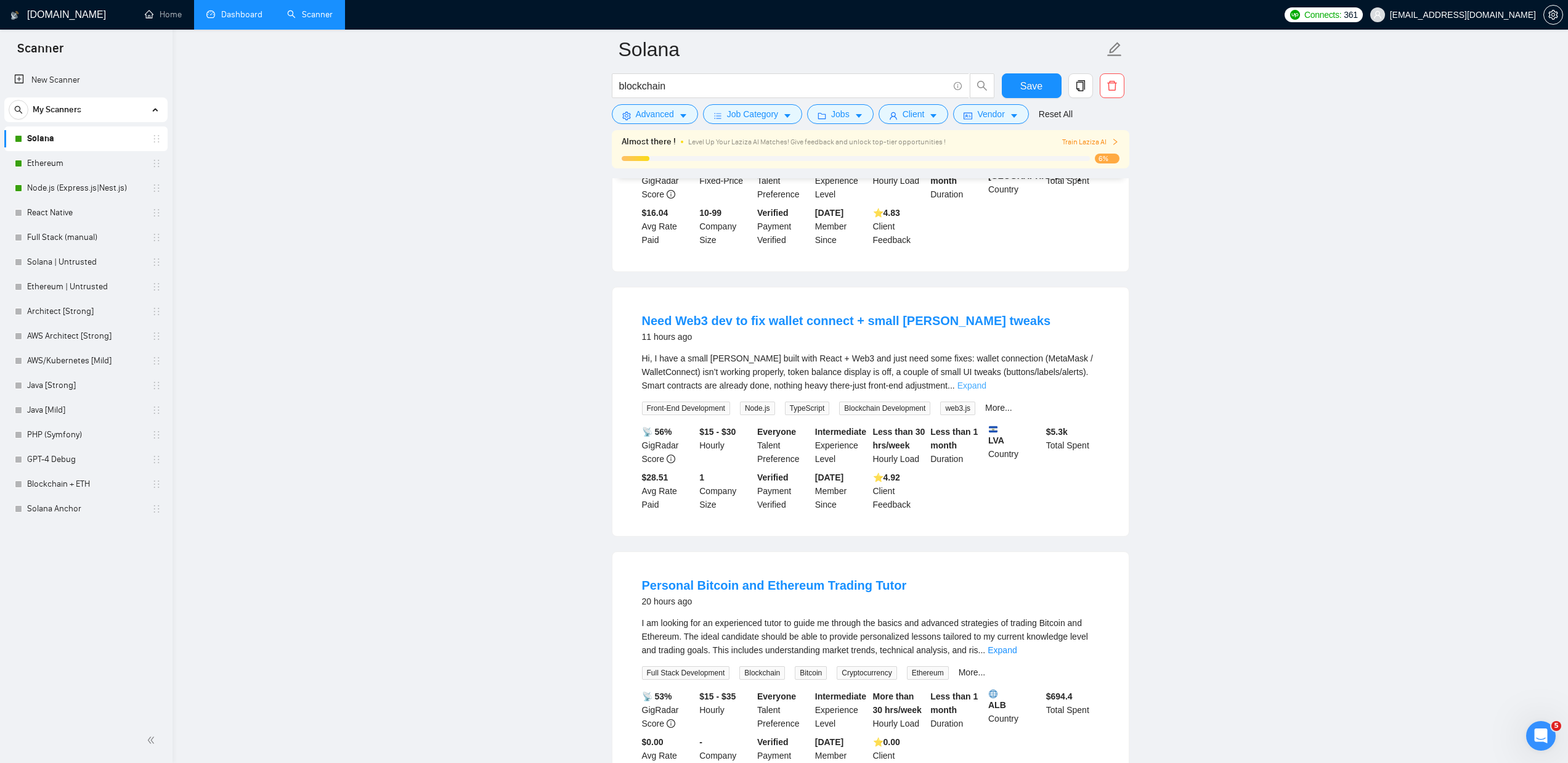
click at [987, 383] on link "Expand" at bounding box center [972, 386] width 29 height 10
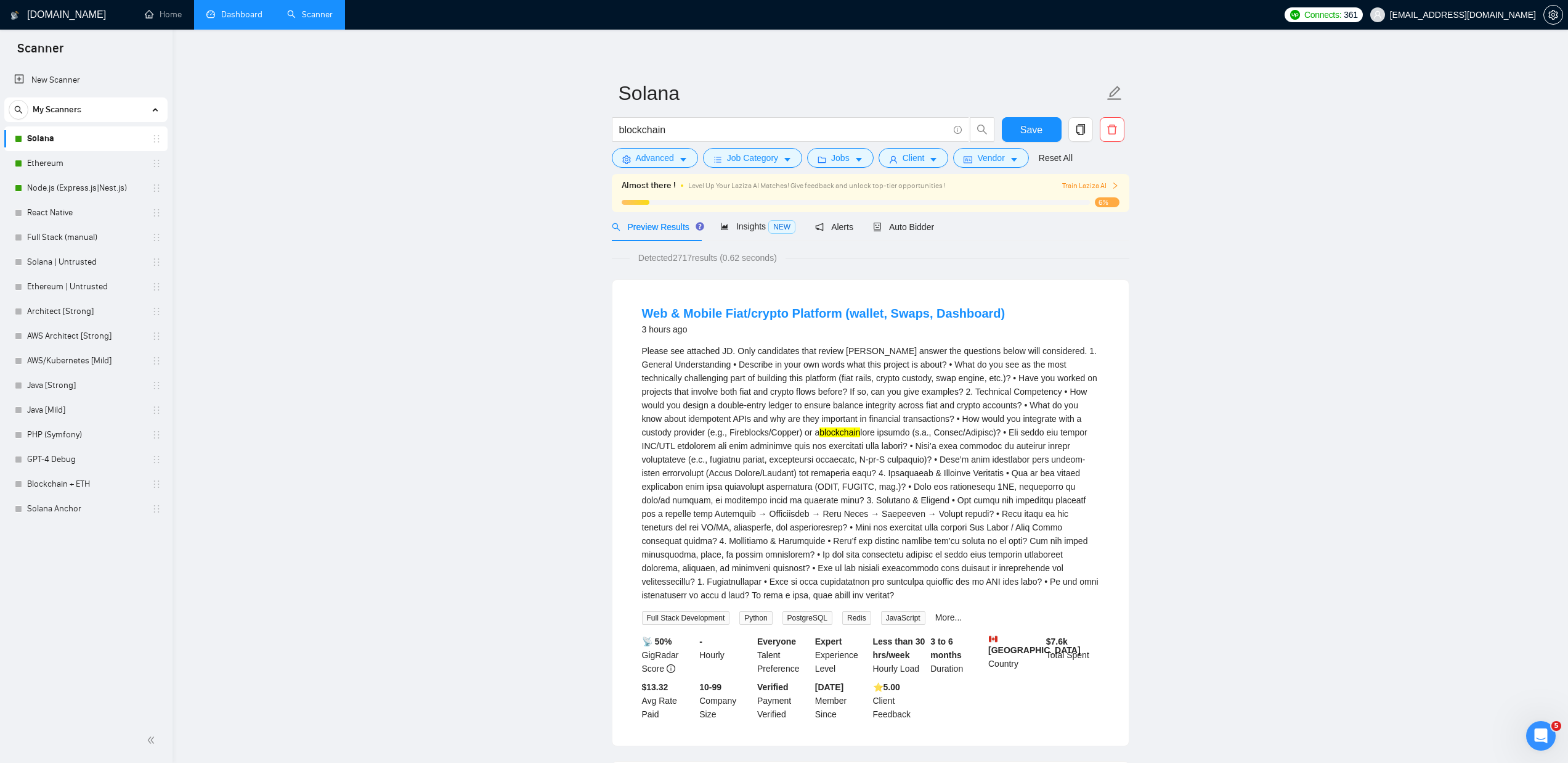
scroll to position [0, 0]
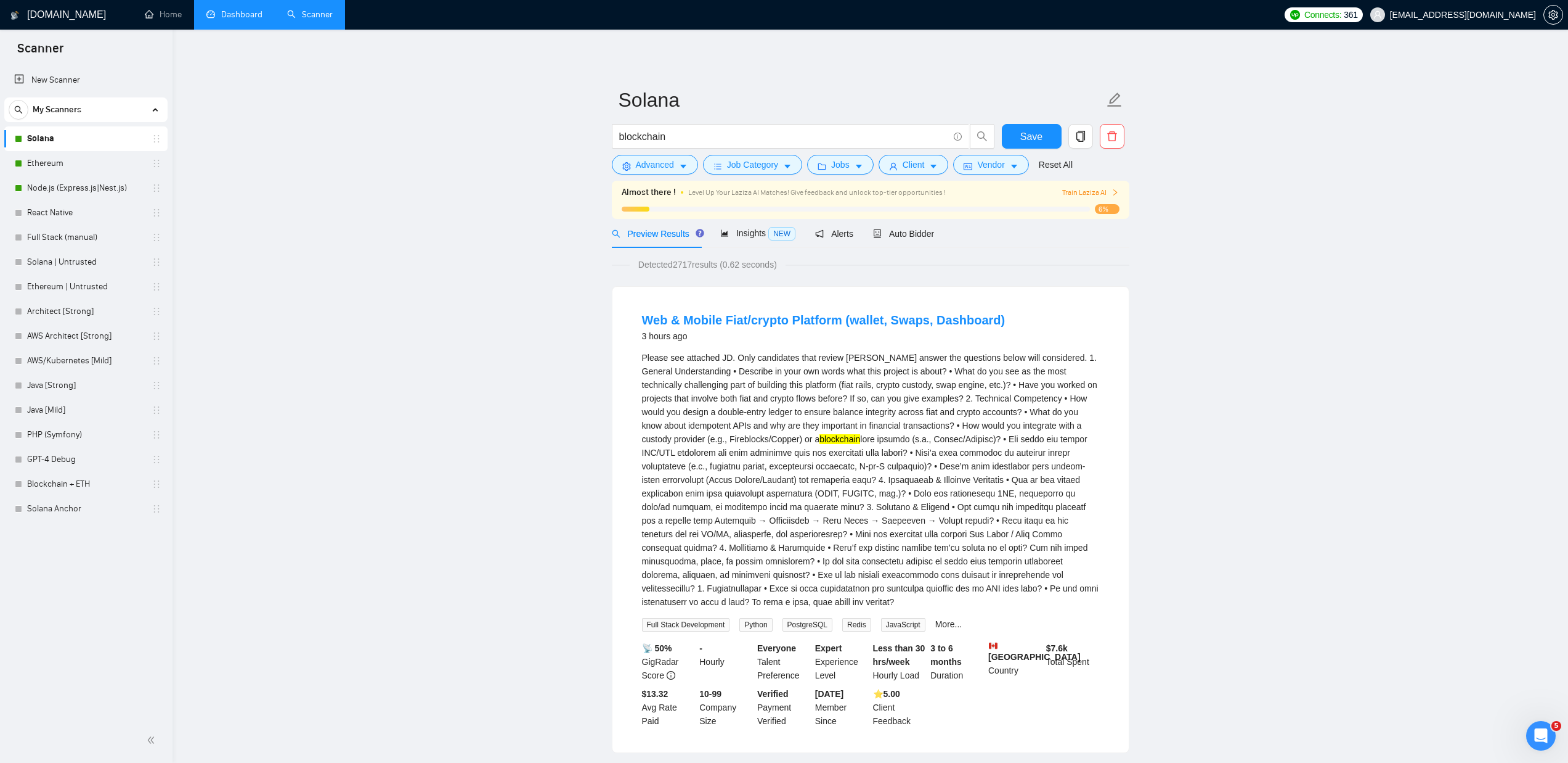
click at [54, 140] on link "Solana" at bounding box center [85, 138] width 117 height 24
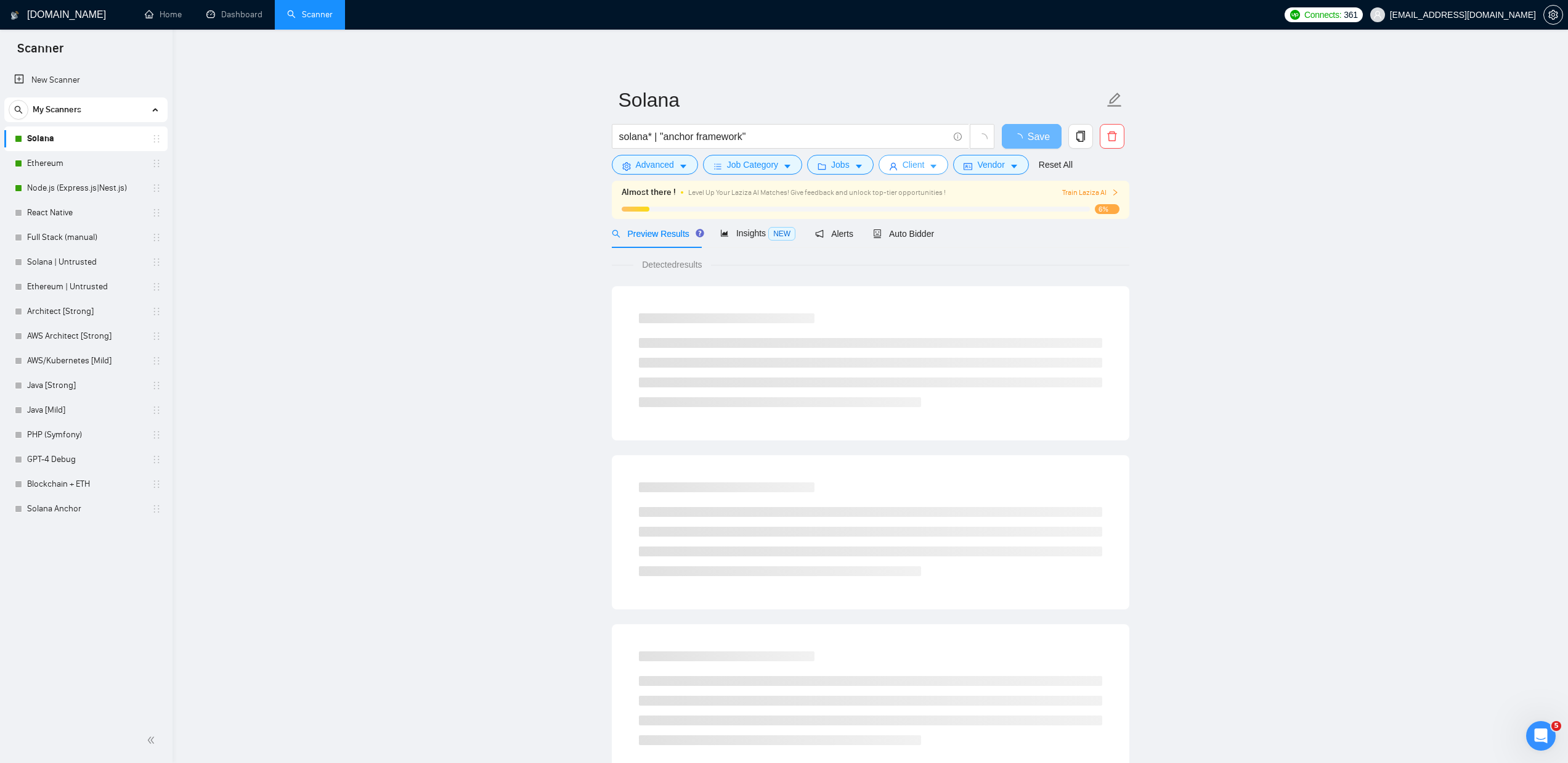
click at [925, 167] on span "Client" at bounding box center [914, 164] width 22 height 14
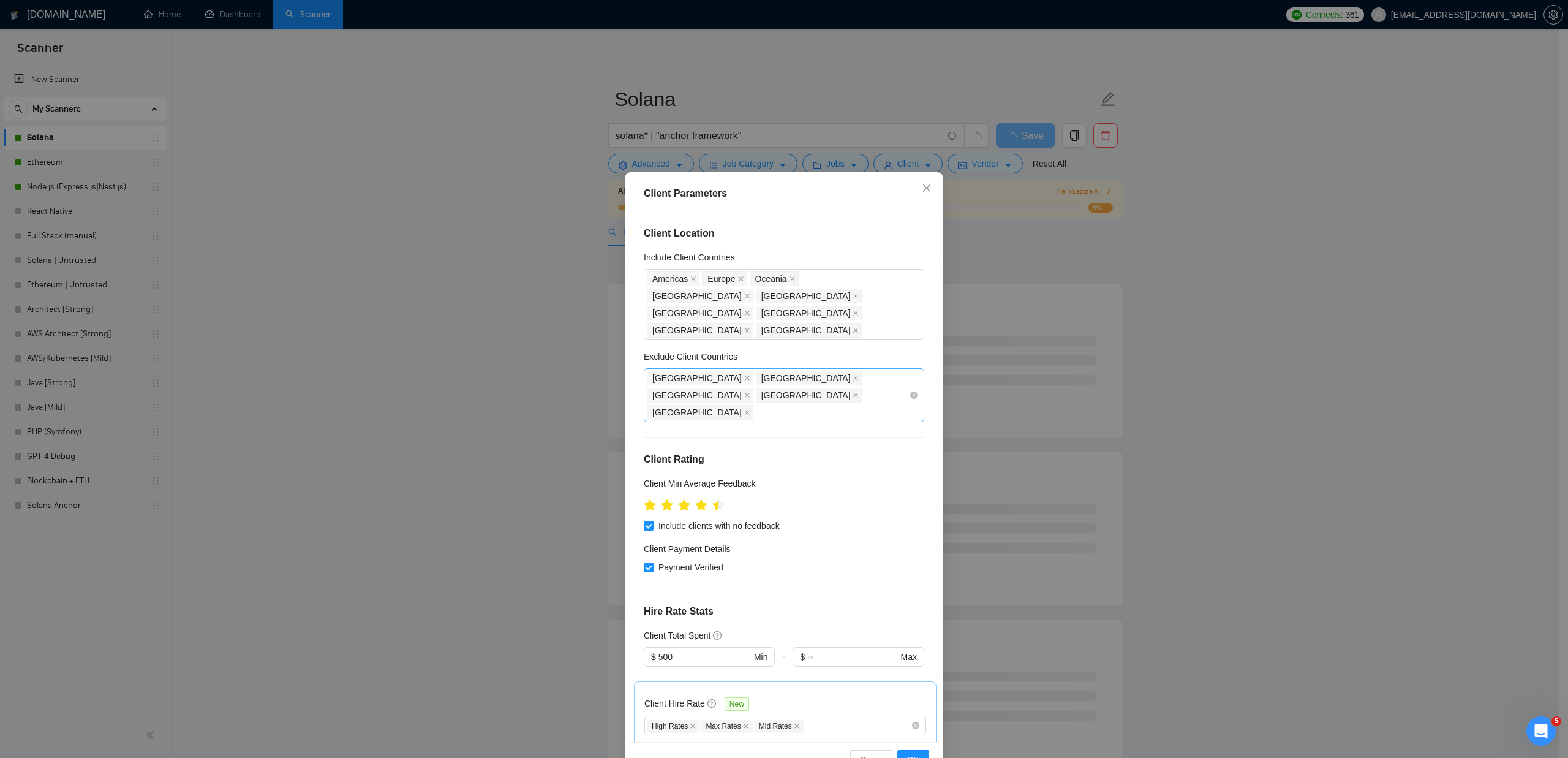
click at [886, 370] on div "[GEOGRAPHIC_DATA] [GEOGRAPHIC_DATA] [GEOGRAPHIC_DATA] [GEOGRAPHIC_DATA] [GEOGRA…" at bounding box center [778, 395] width 262 height 51
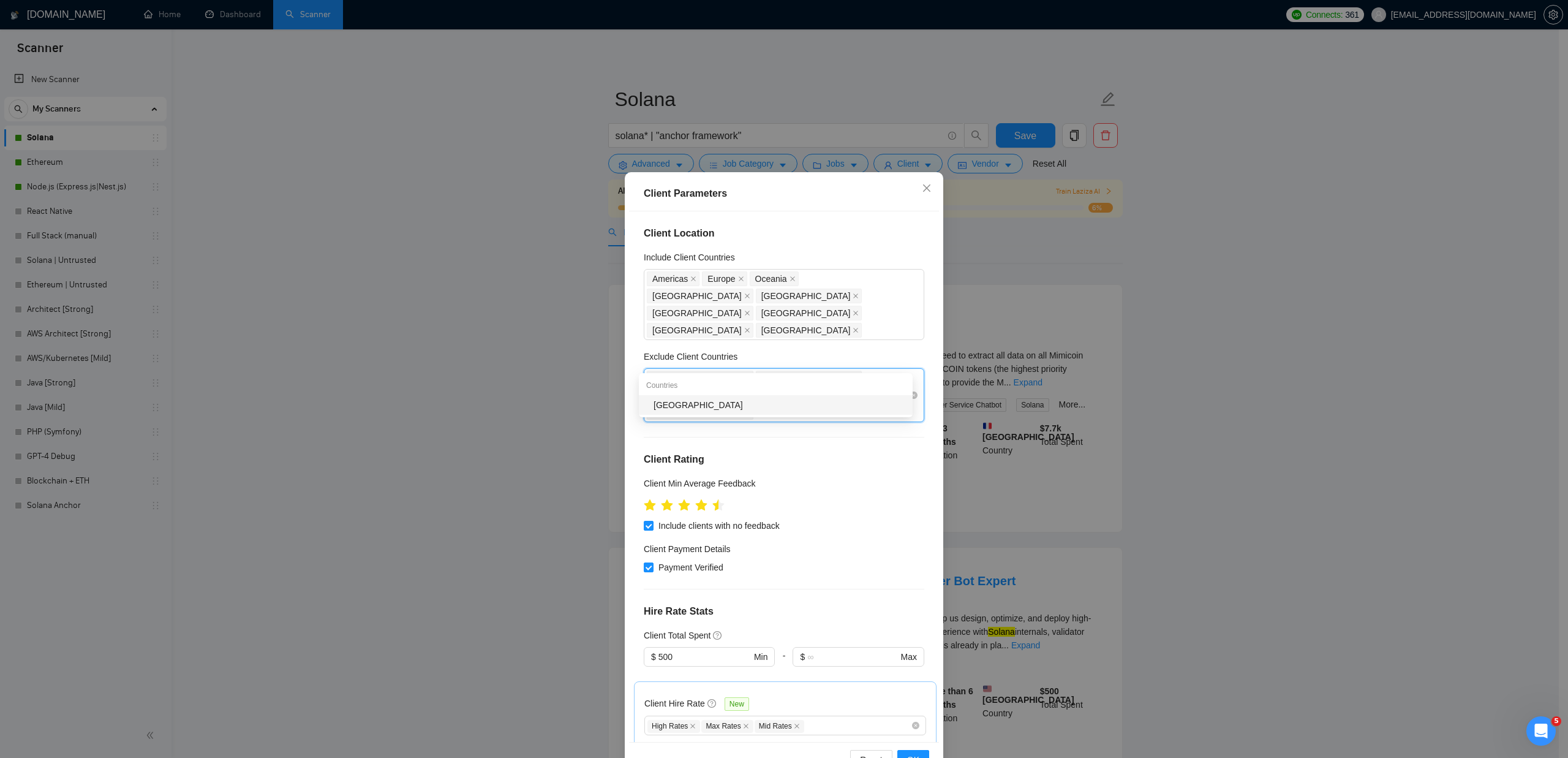
type input "alba"
click at [816, 405] on div "[GEOGRAPHIC_DATA]" at bounding box center [779, 405] width 251 height 14
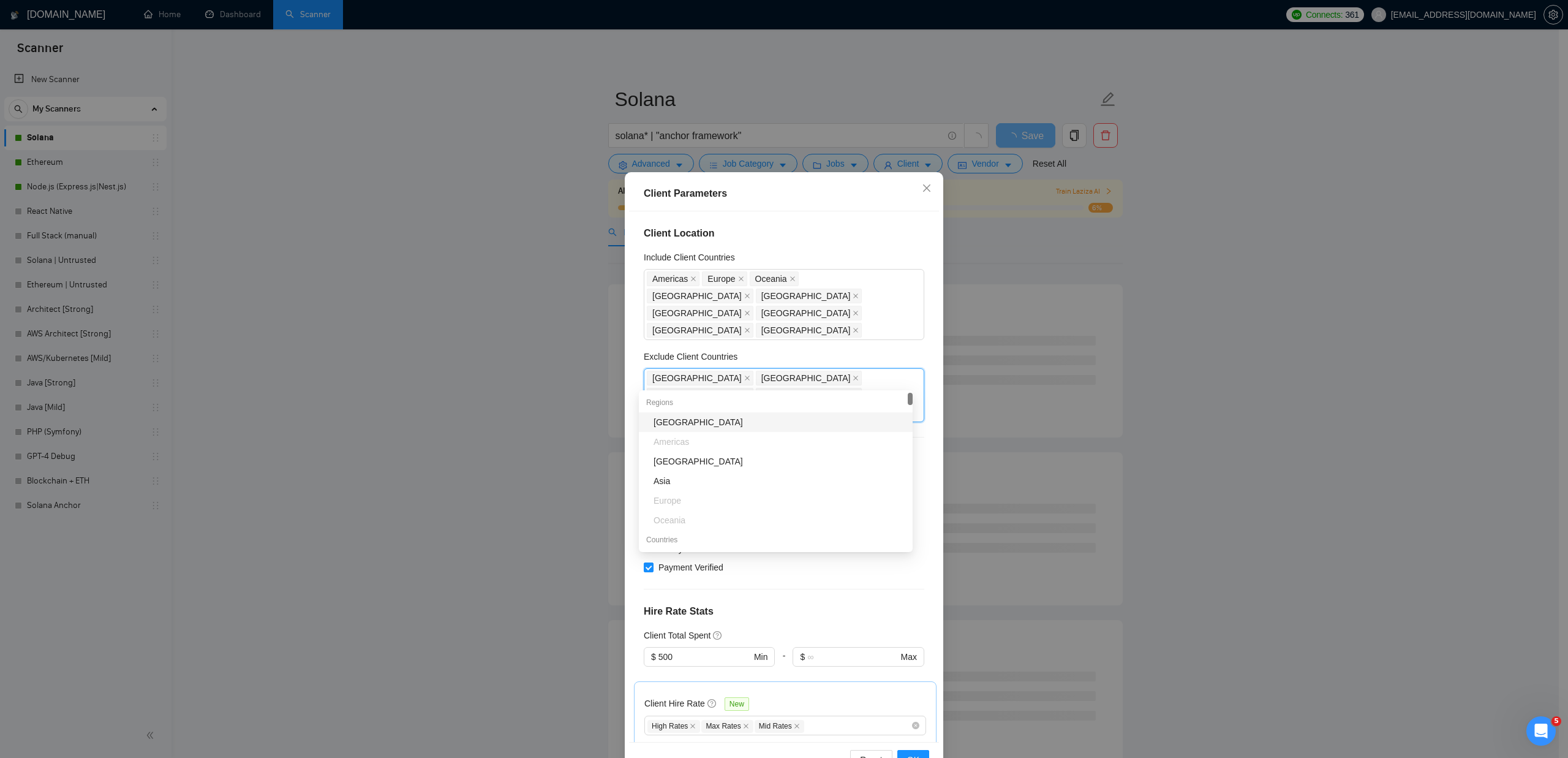
click at [848, 186] on div "Client Parameters" at bounding box center [784, 193] width 281 height 15
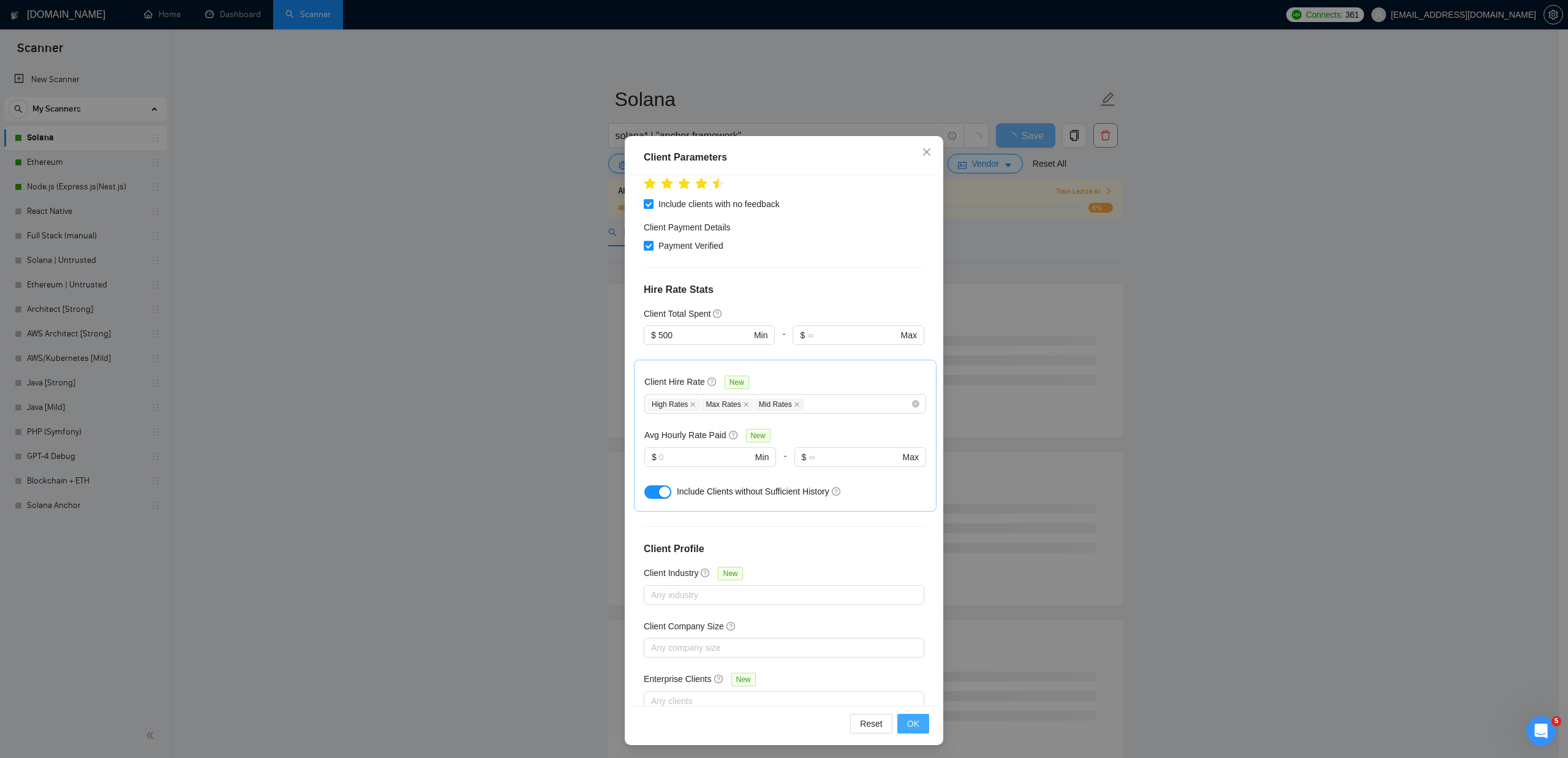
scroll to position [38, 0]
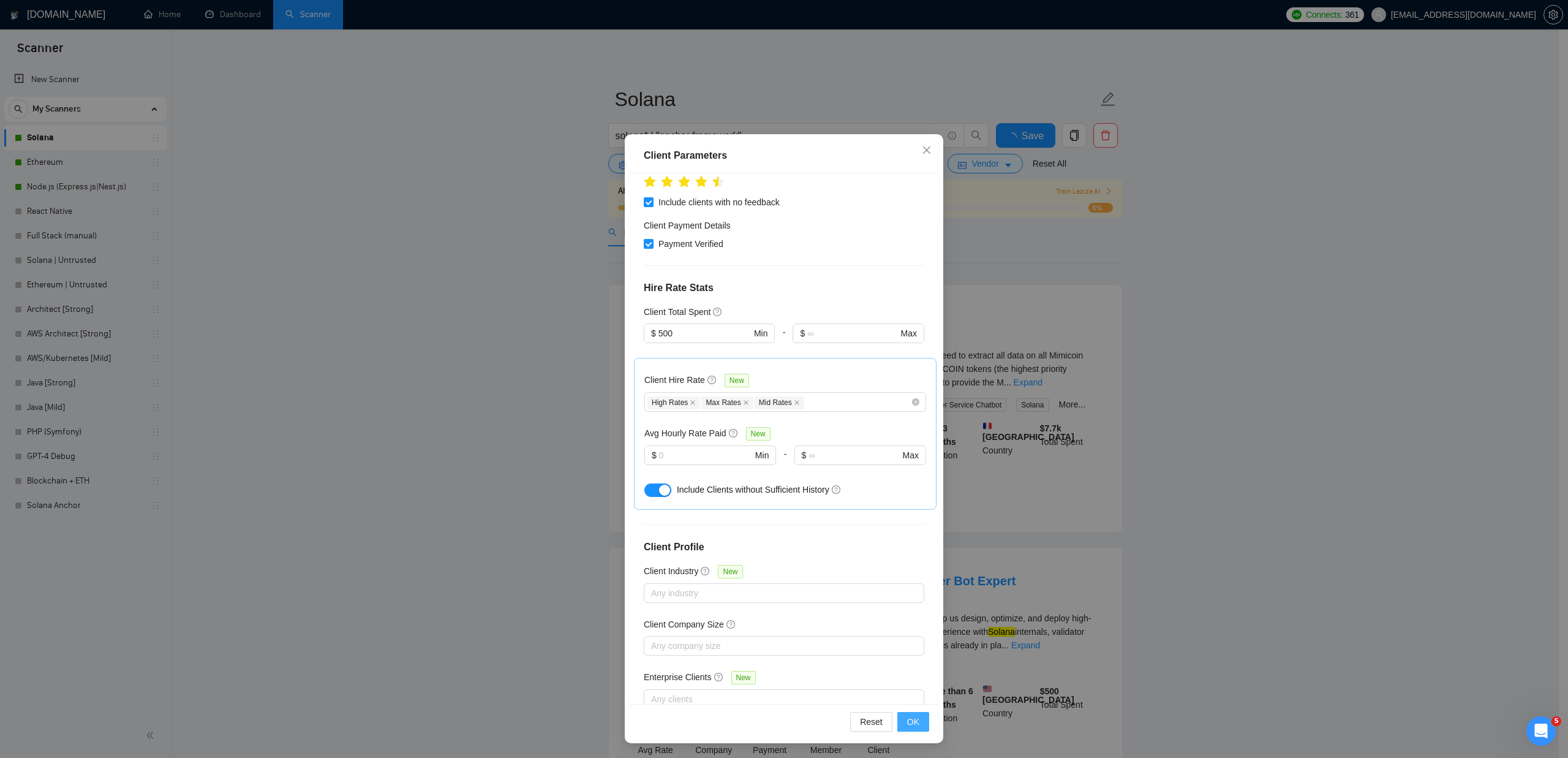
click at [916, 720] on button "OK" at bounding box center [913, 722] width 32 height 20
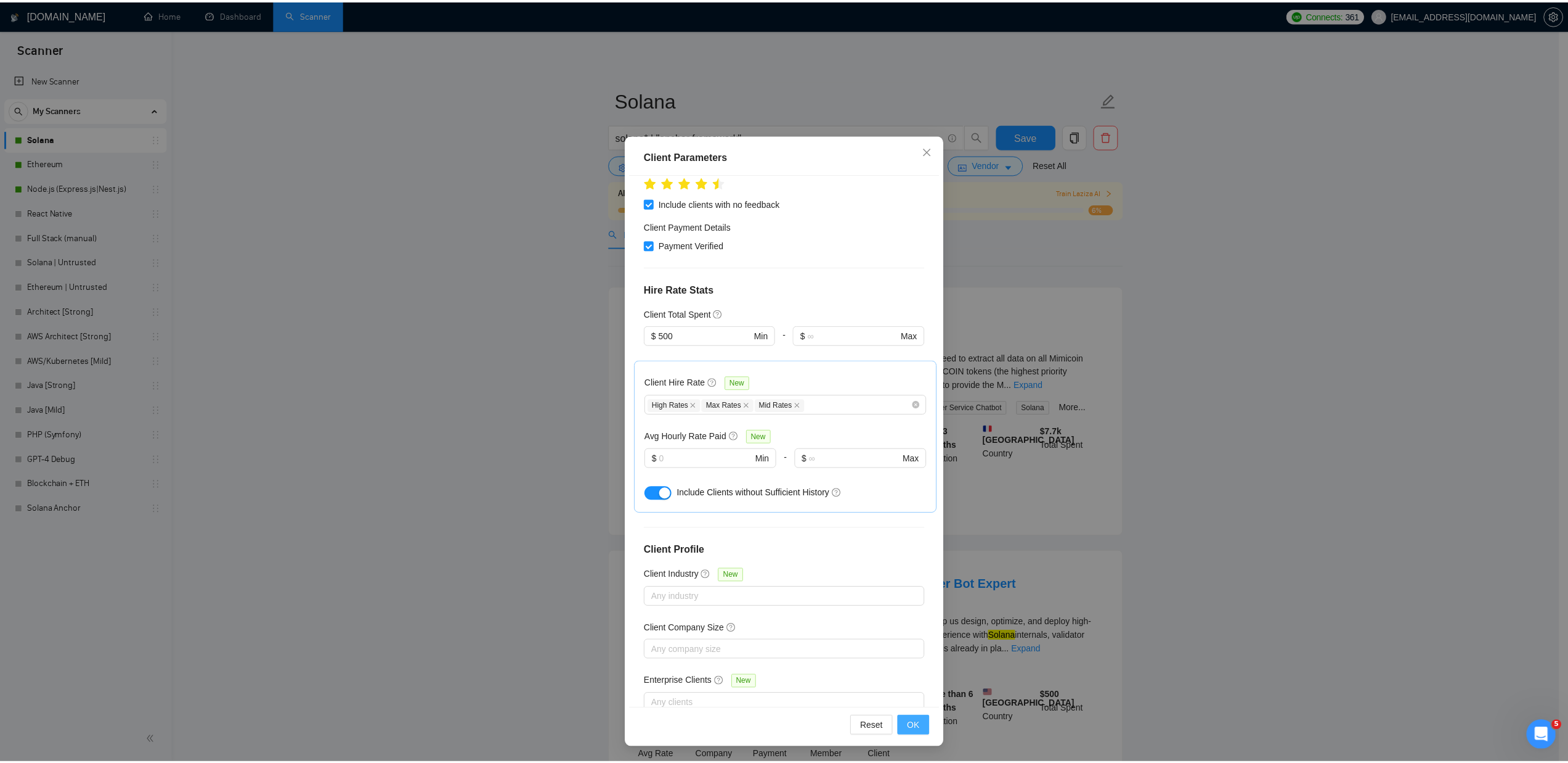
scroll to position [0, 0]
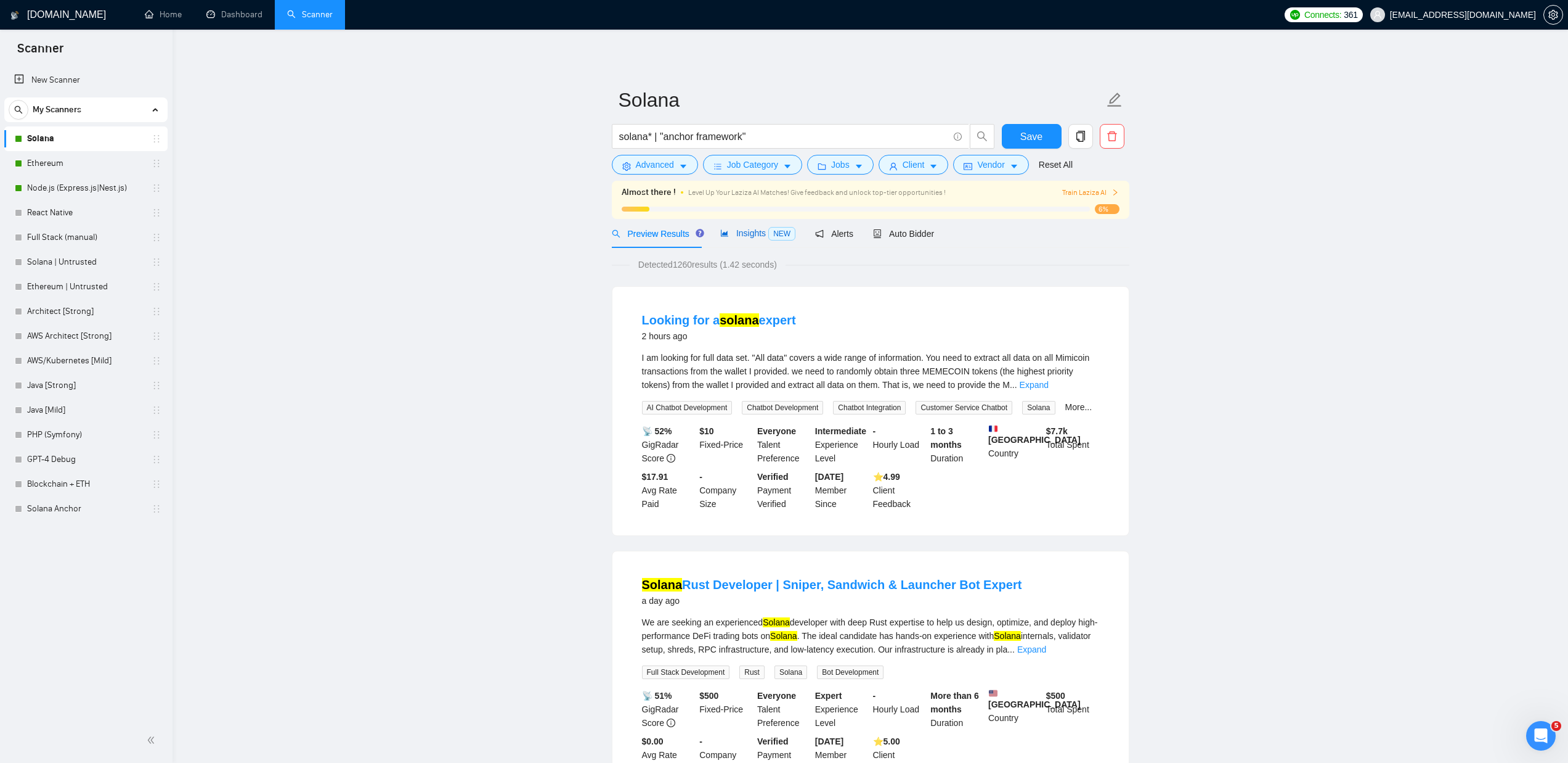
click at [750, 232] on span "Insights NEW" at bounding box center [757, 233] width 75 height 10
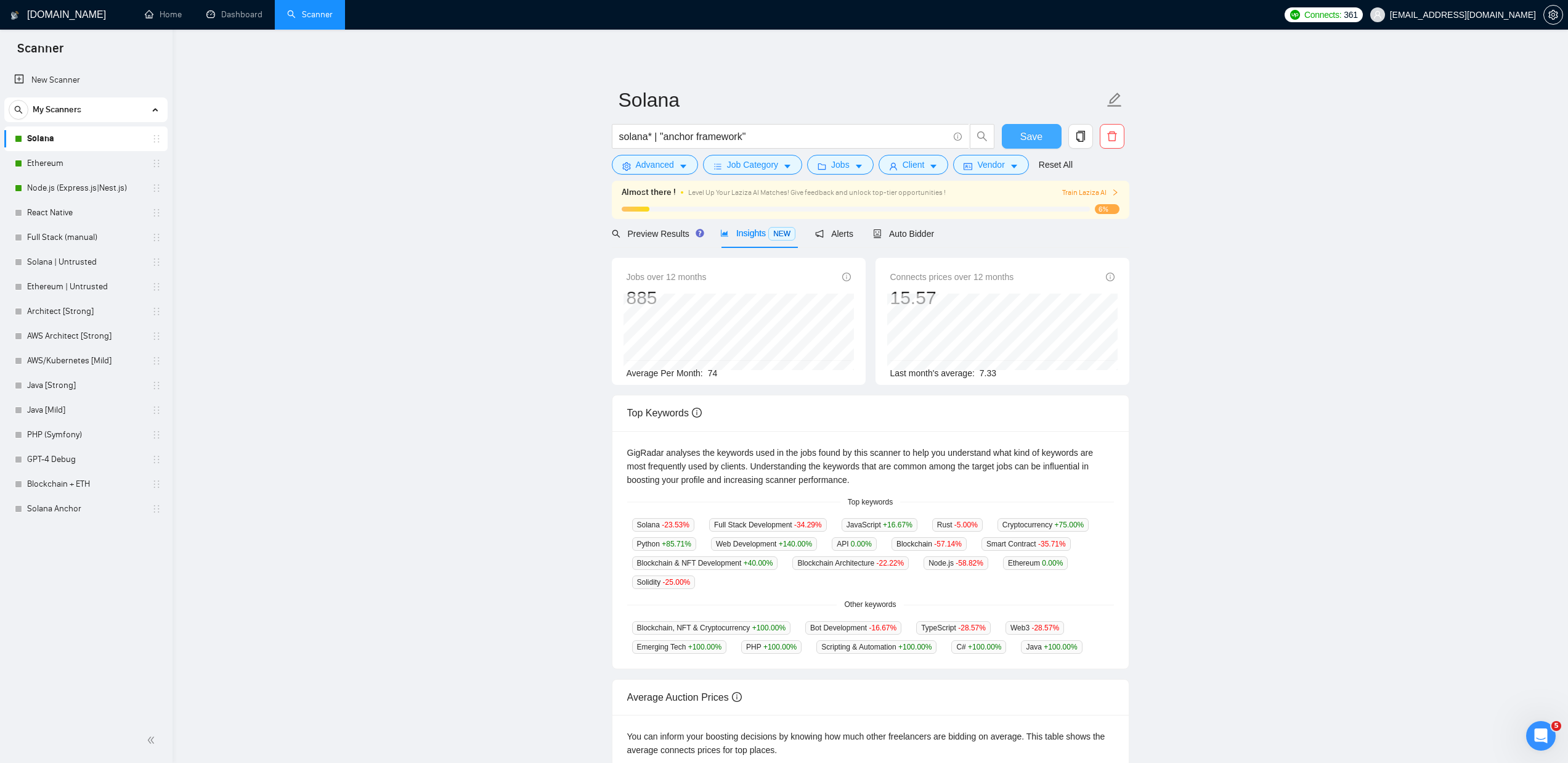
click at [1027, 138] on span "Save" at bounding box center [1031, 136] width 22 height 15
drag, startPoint x: 733, startPoint y: 133, endPoint x: 598, endPoint y: 135, distance: 135.0
click at [598, 135] on main "[PERSON_NAME]* | "anchor framework" Save Advanced Job Category Jobs Client Vend…" at bounding box center [870, 482] width 1357 height 865
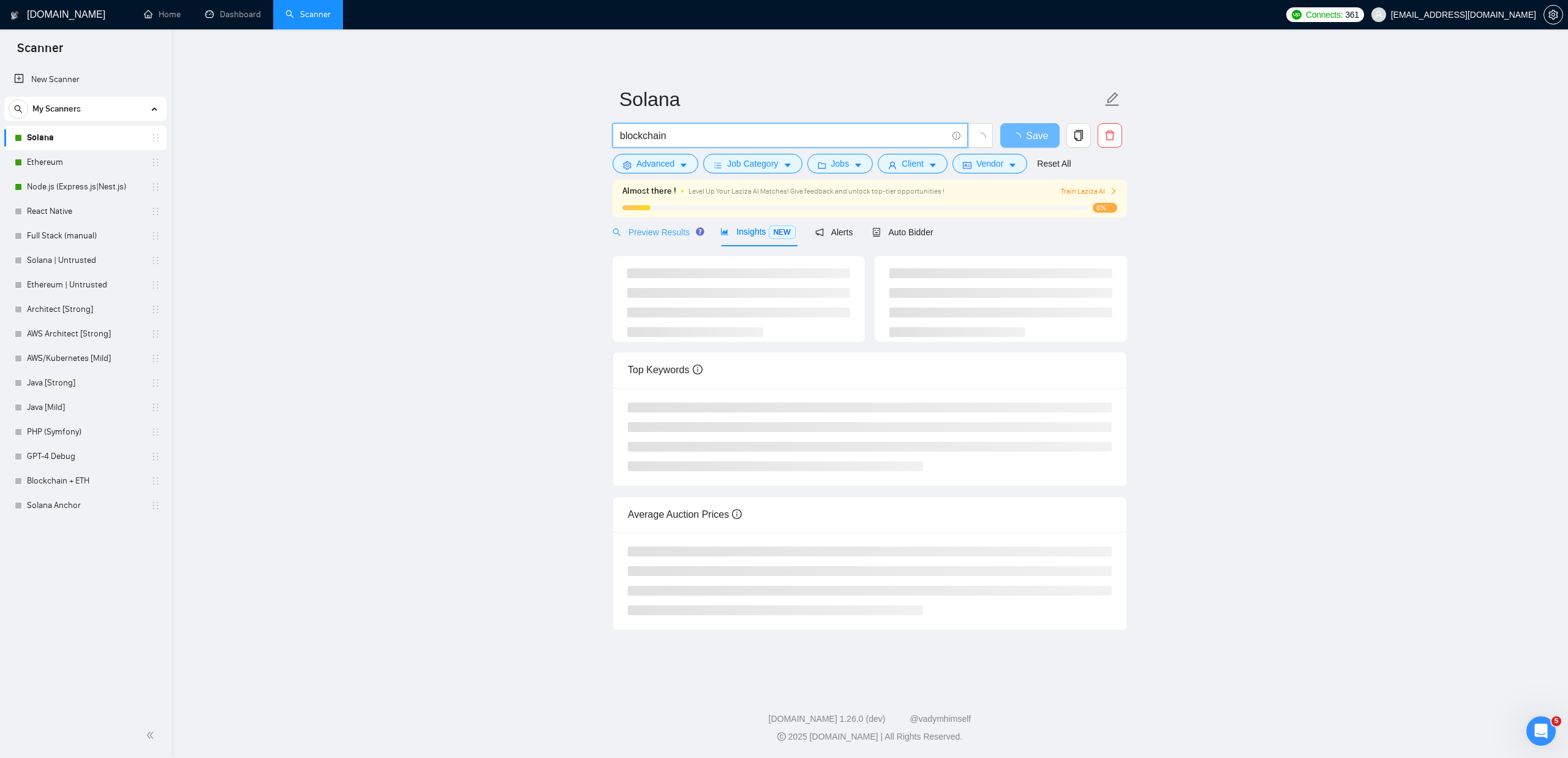
type input "blockchain"
click at [655, 235] on span "Preview Results" at bounding box center [657, 232] width 88 height 10
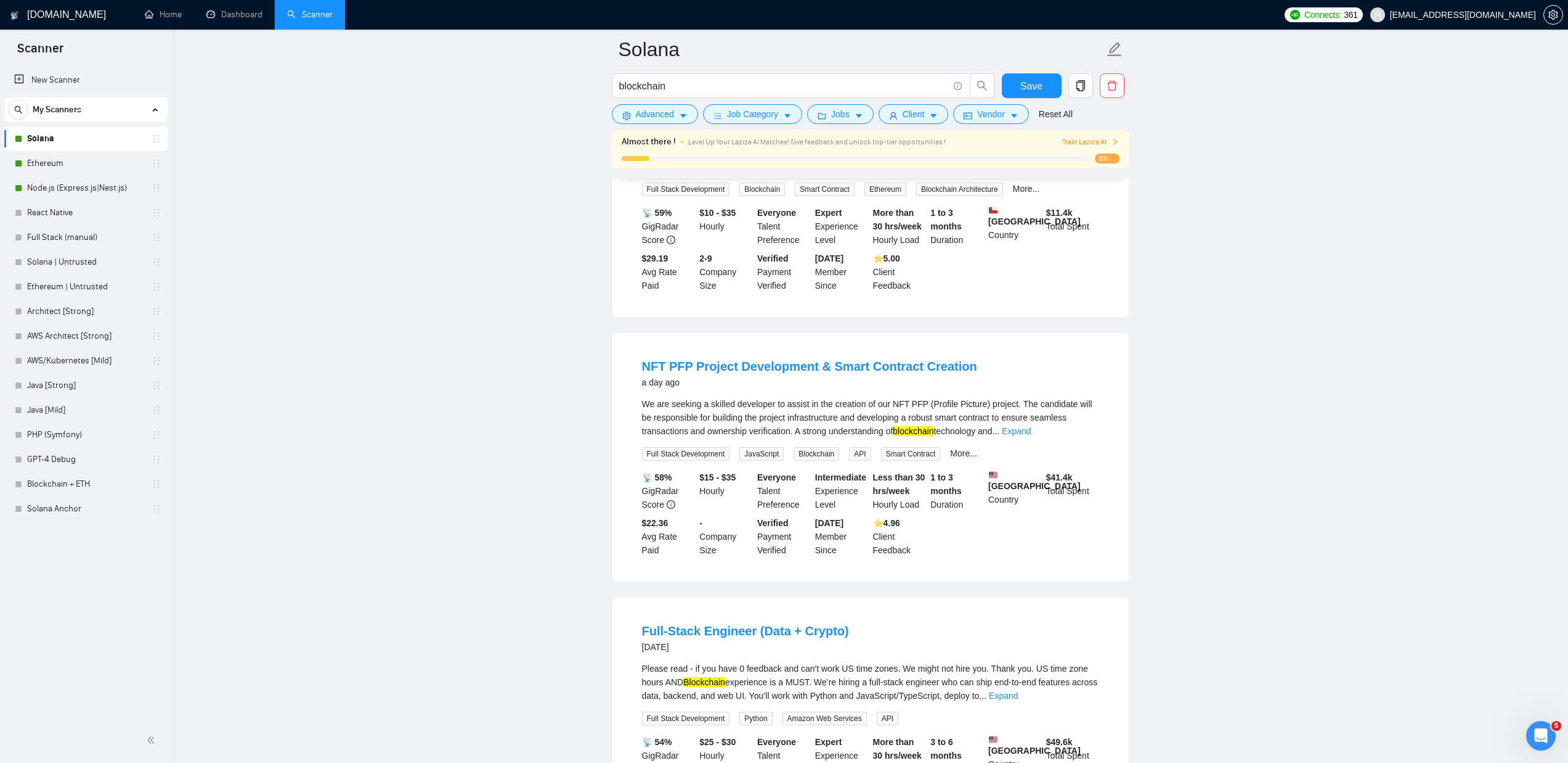
scroll to position [1431, 0]
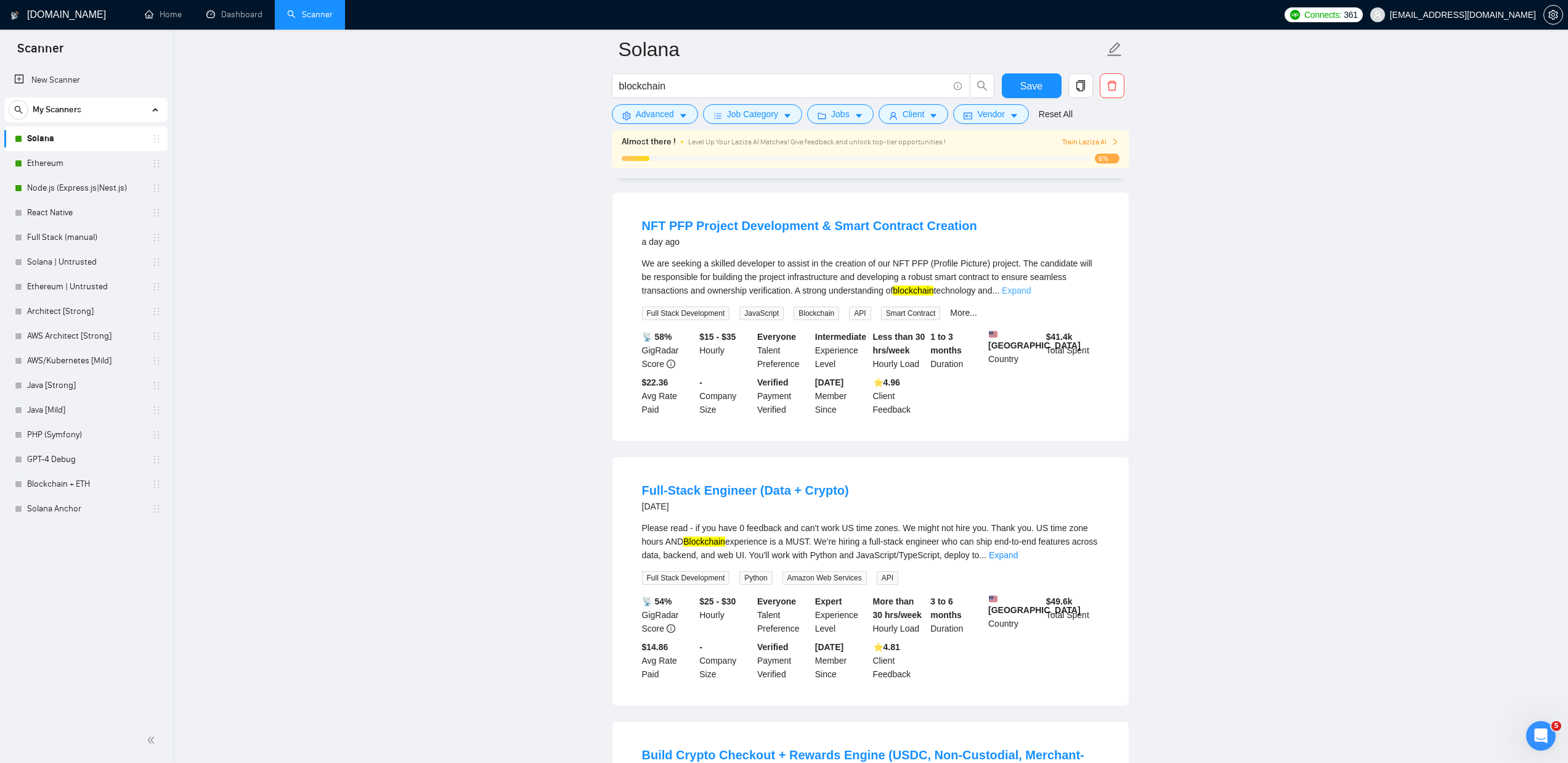
click at [1031, 285] on link "Expand" at bounding box center [1016, 290] width 29 height 10
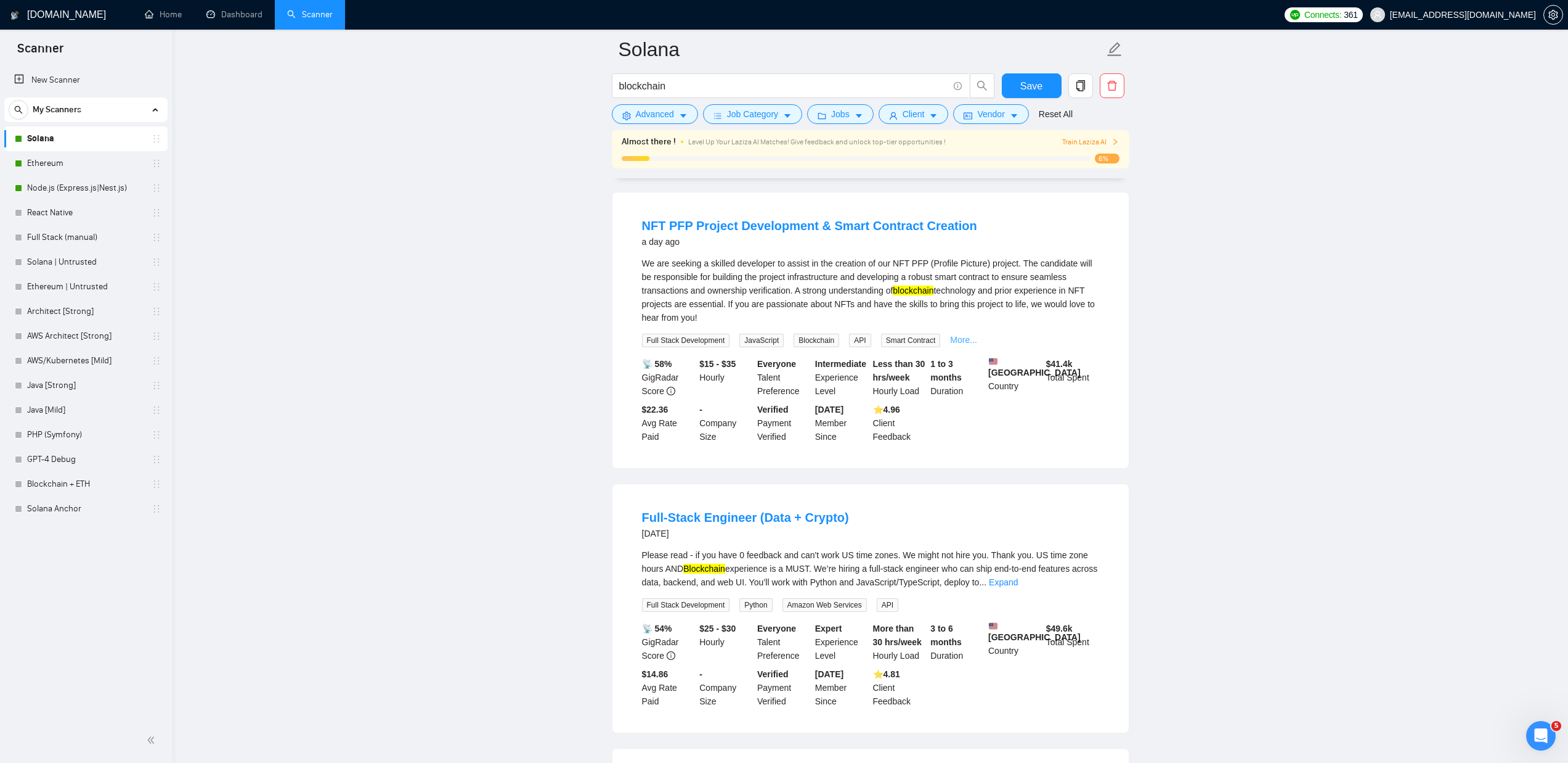
click at [975, 335] on link "More..." at bounding box center [964, 340] width 27 height 10
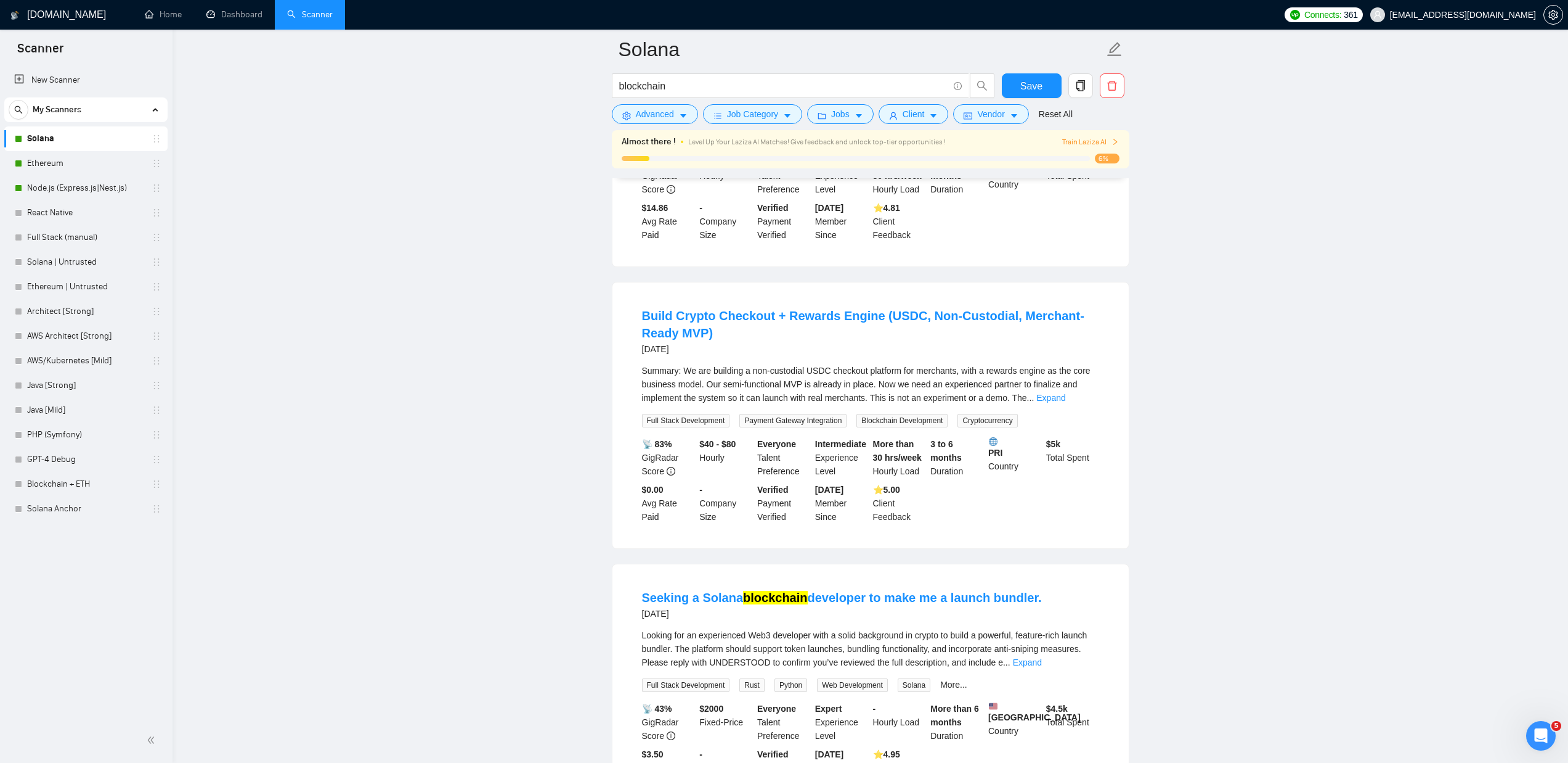
scroll to position [1900, 0]
click at [1066, 397] on link "Expand" at bounding box center [1051, 394] width 29 height 10
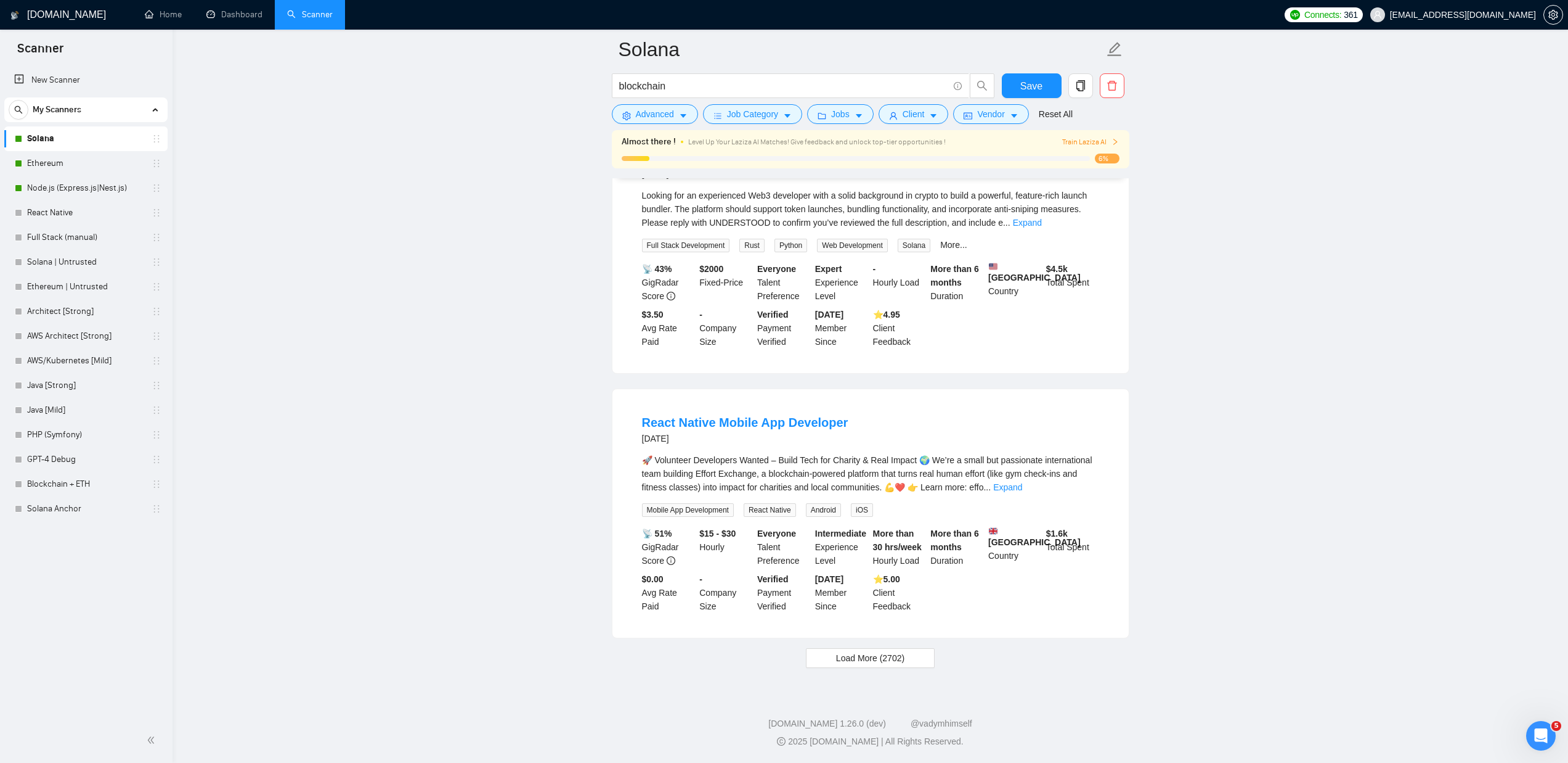
scroll to position [2710, 0]
click at [1023, 482] on link "Expand" at bounding box center [1008, 487] width 29 height 10
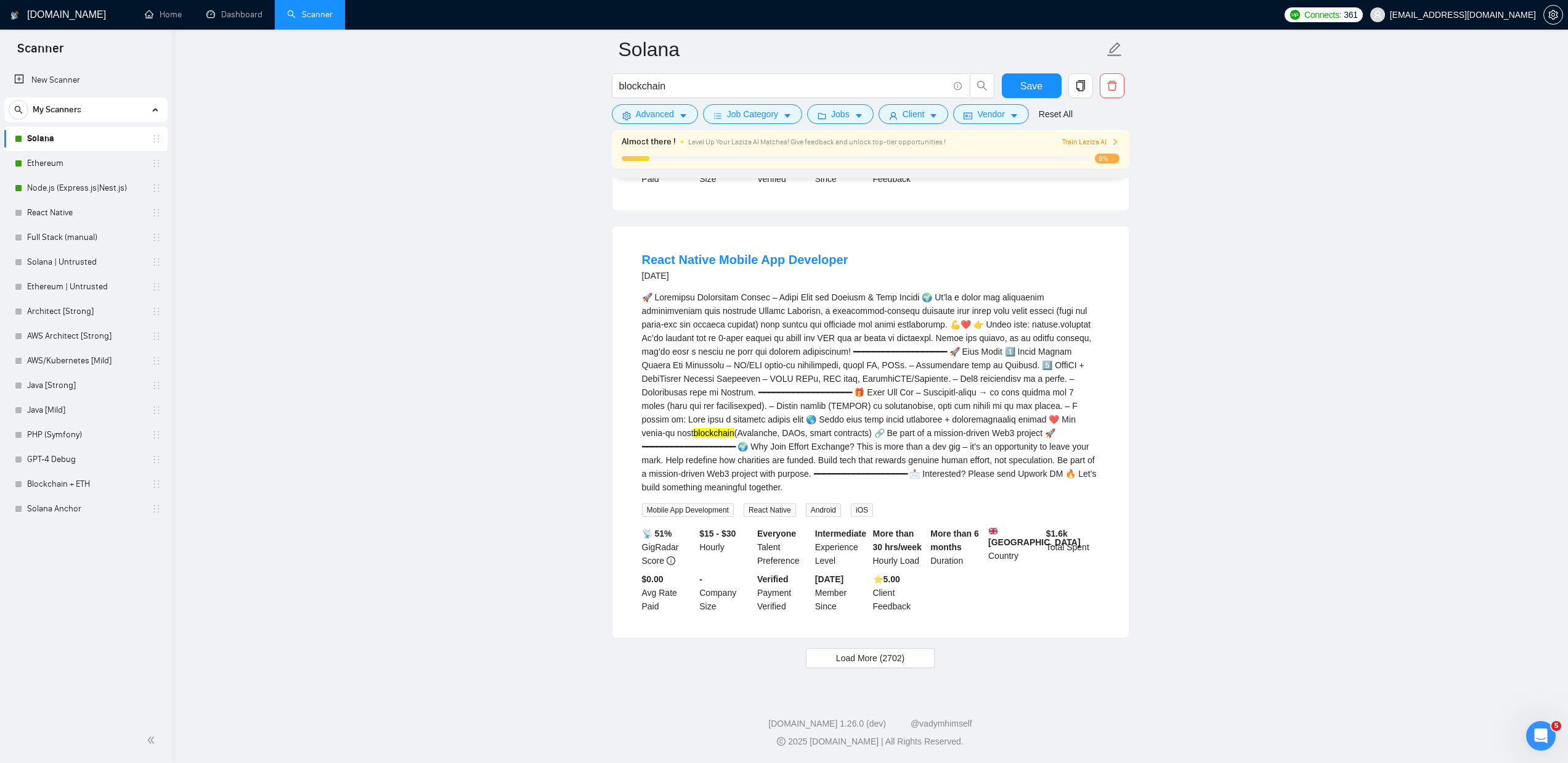
scroll to position [2886, 0]
click at [887, 660] on span "Load More (2702)" at bounding box center [870, 658] width 68 height 14
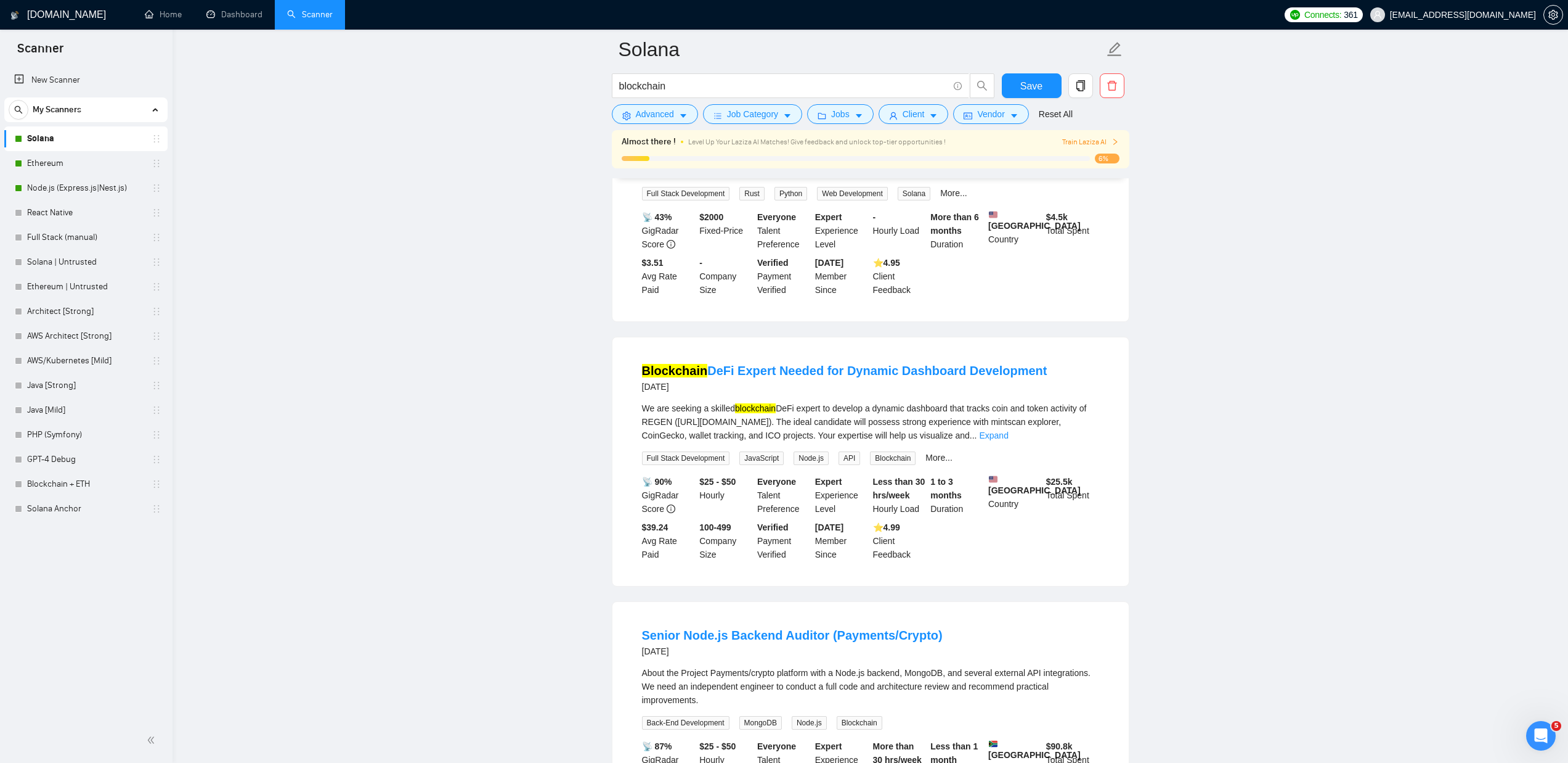
scroll to position [4850, 0]
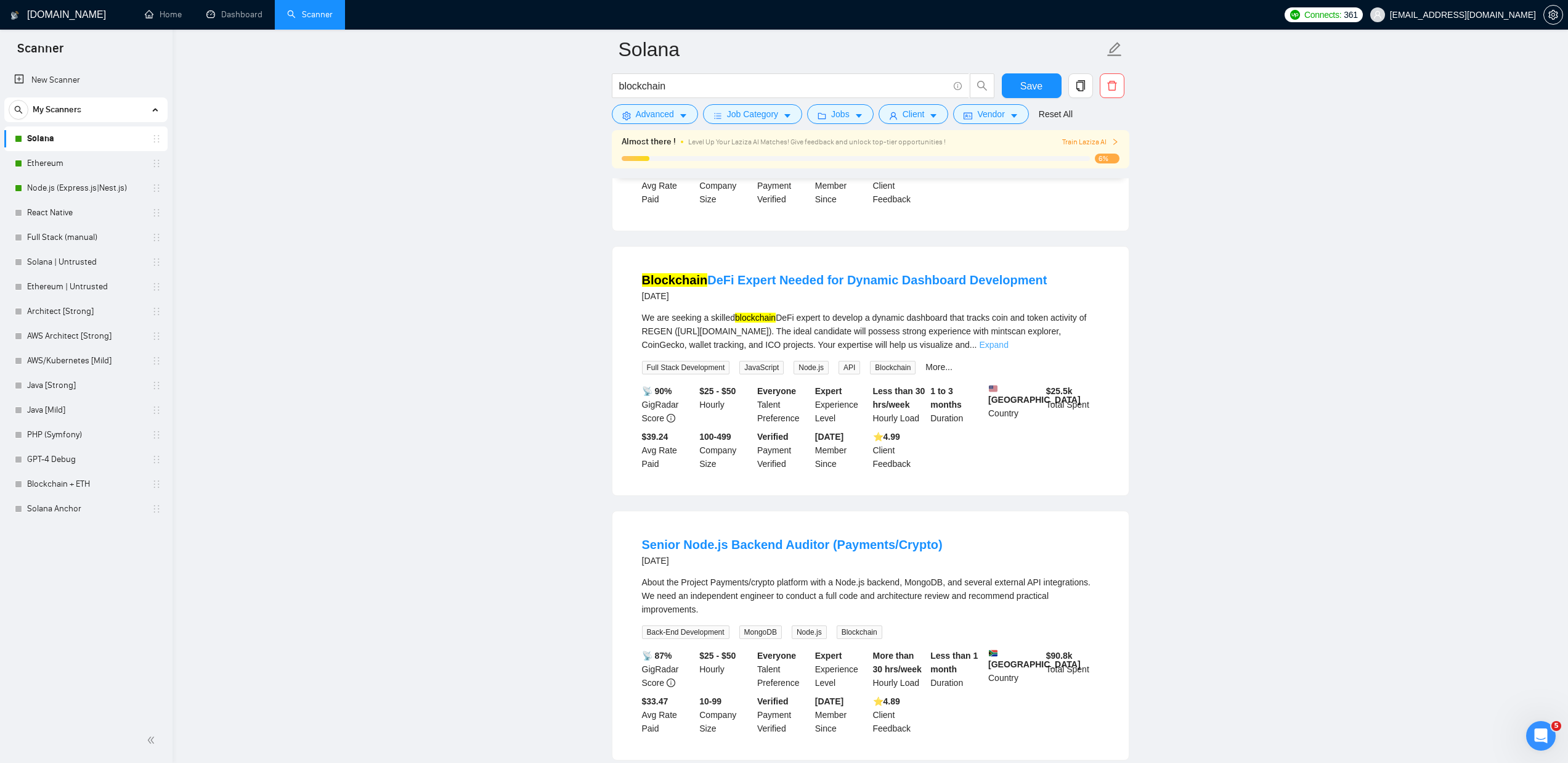
click at [1008, 350] on link "Expand" at bounding box center [993, 345] width 29 height 10
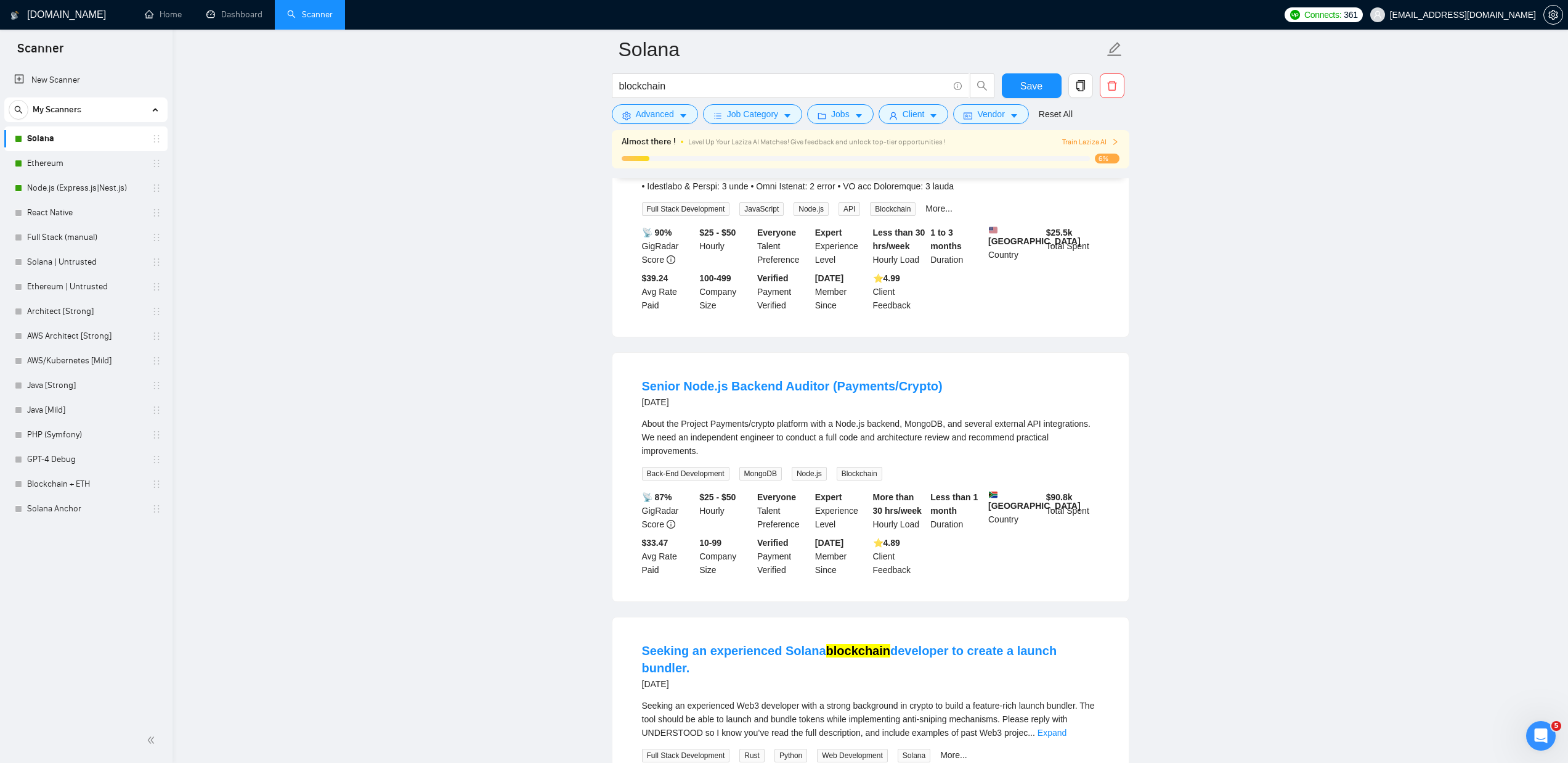
scroll to position [5355, 0]
